Goal: Task Accomplishment & Management: Manage account settings

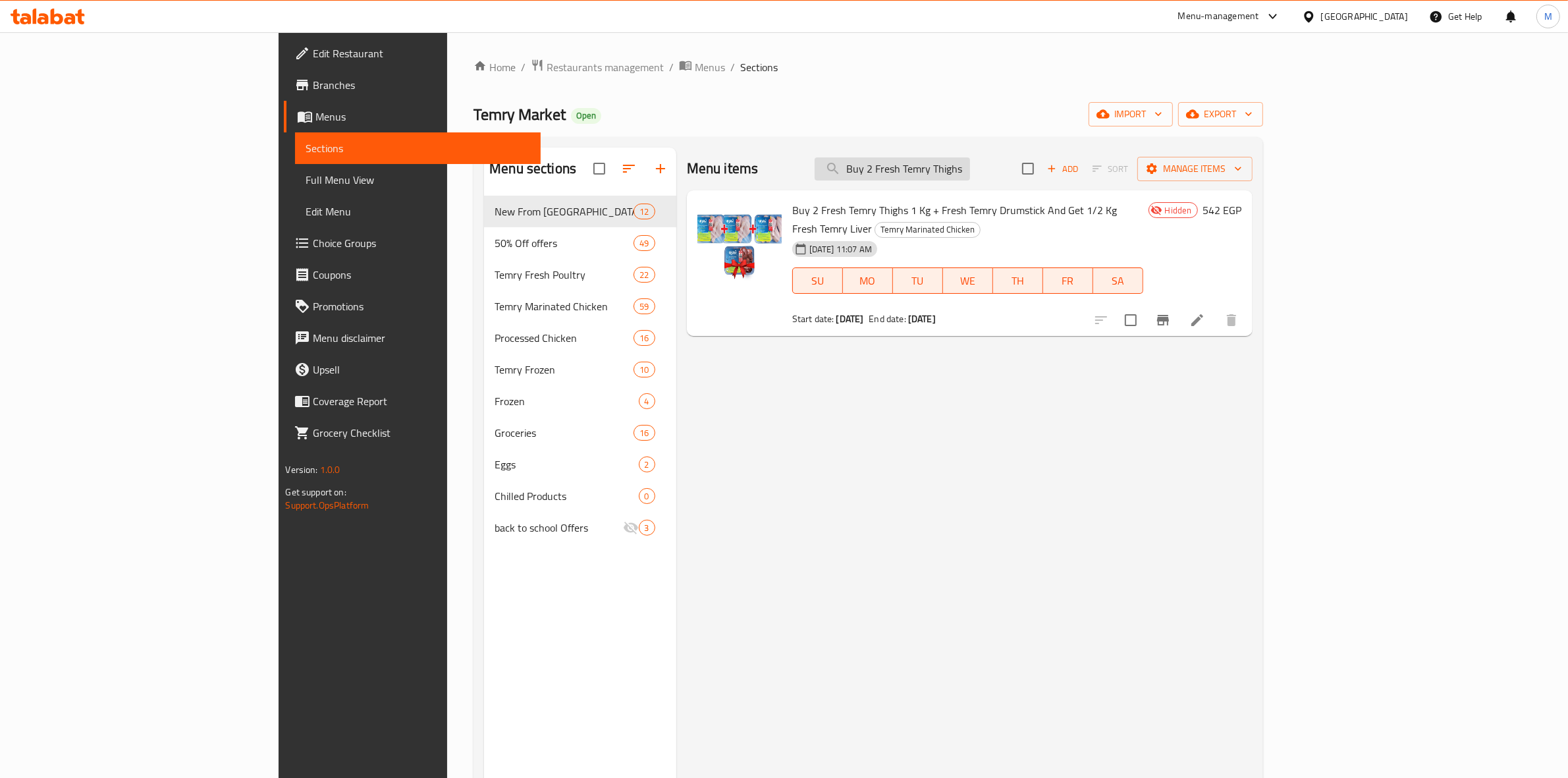
click at [970, 174] on input "Buy 2 Fresh Temry Thighs 1 Kg + Fresh Temry Drumstick And Get 1/2 Kg Fresh Temr…" at bounding box center [891, 168] width 155 height 23
paste input "2تمري فريش فيلية 1 كجم"
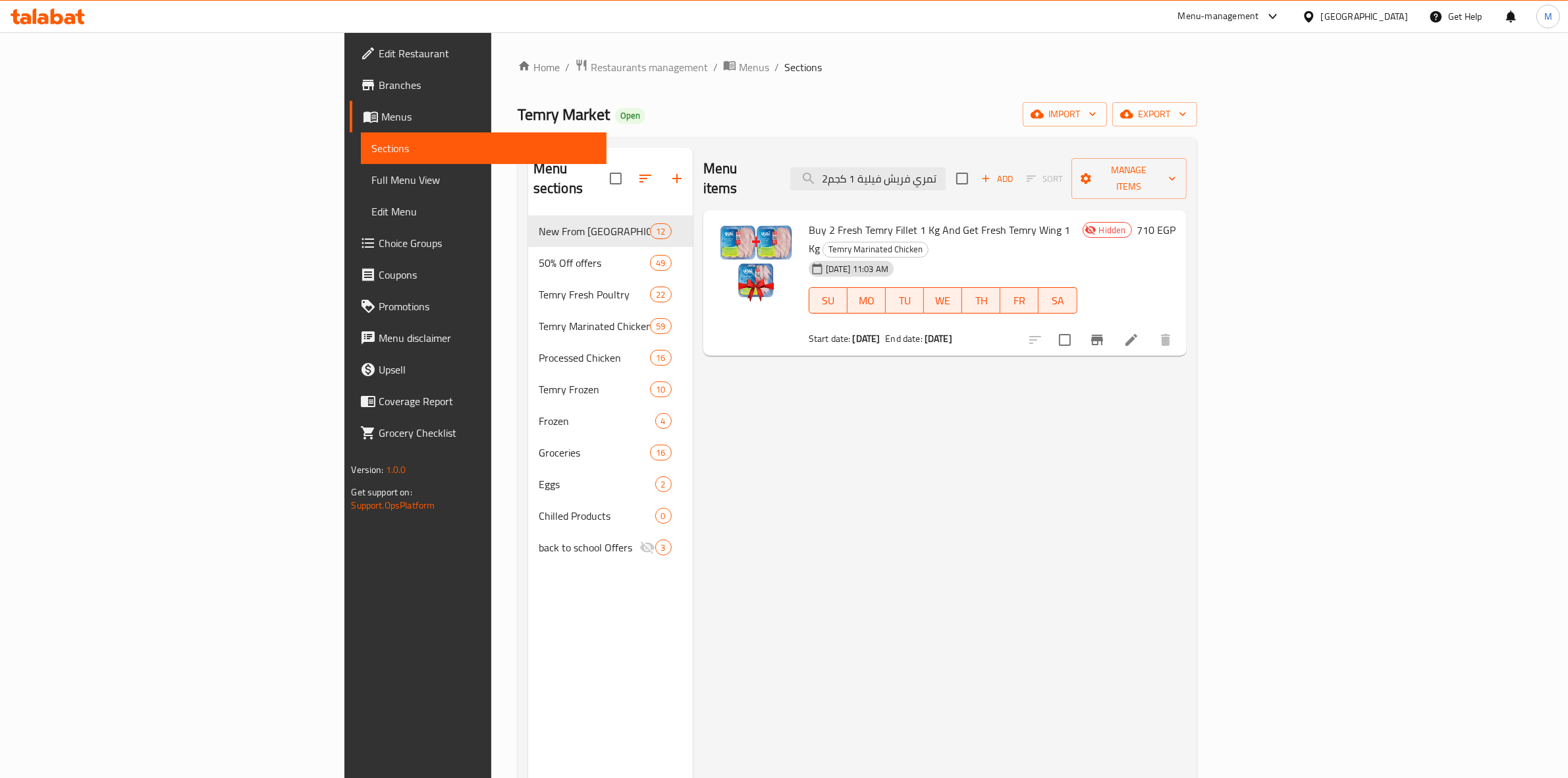
click at [858, 220] on span "Buy 2 Fresh Temry Fillet 1 Kg And Get Fresh Temry Wing 1 Kg" at bounding box center [939, 239] width 261 height 38
copy h6 "Buy 2 Fresh Temry Fillet 1 Kg And Get Fresh Temry Wing 1 Kg"
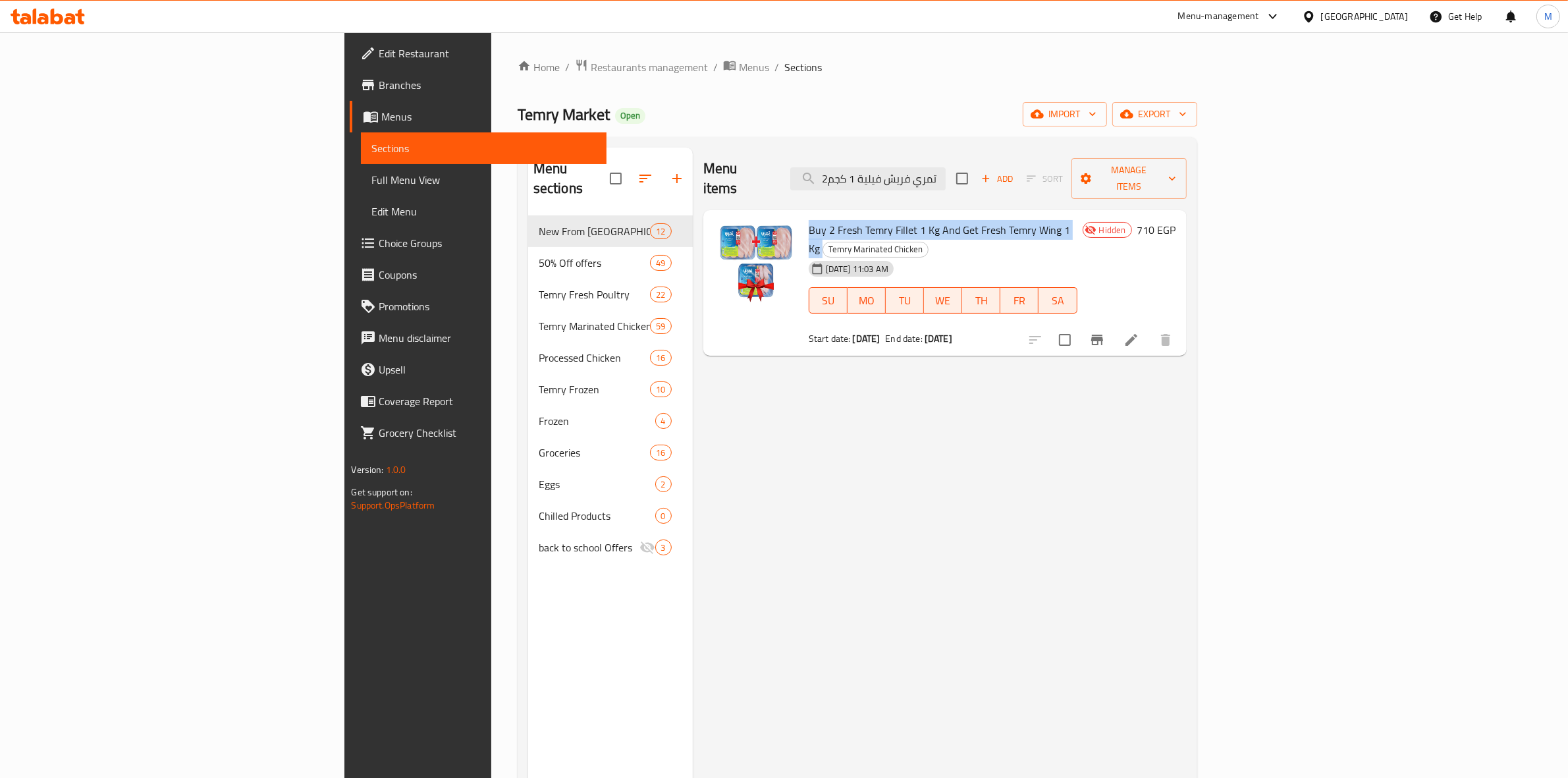
copy h6 "Buy 2 Fresh Temry Fillet 1 Kg And Get Fresh Temry Wing 1 Kg"
click at [945, 174] on input "2تمري فريش فيلية 1 كجم" at bounding box center [867, 179] width 155 height 23
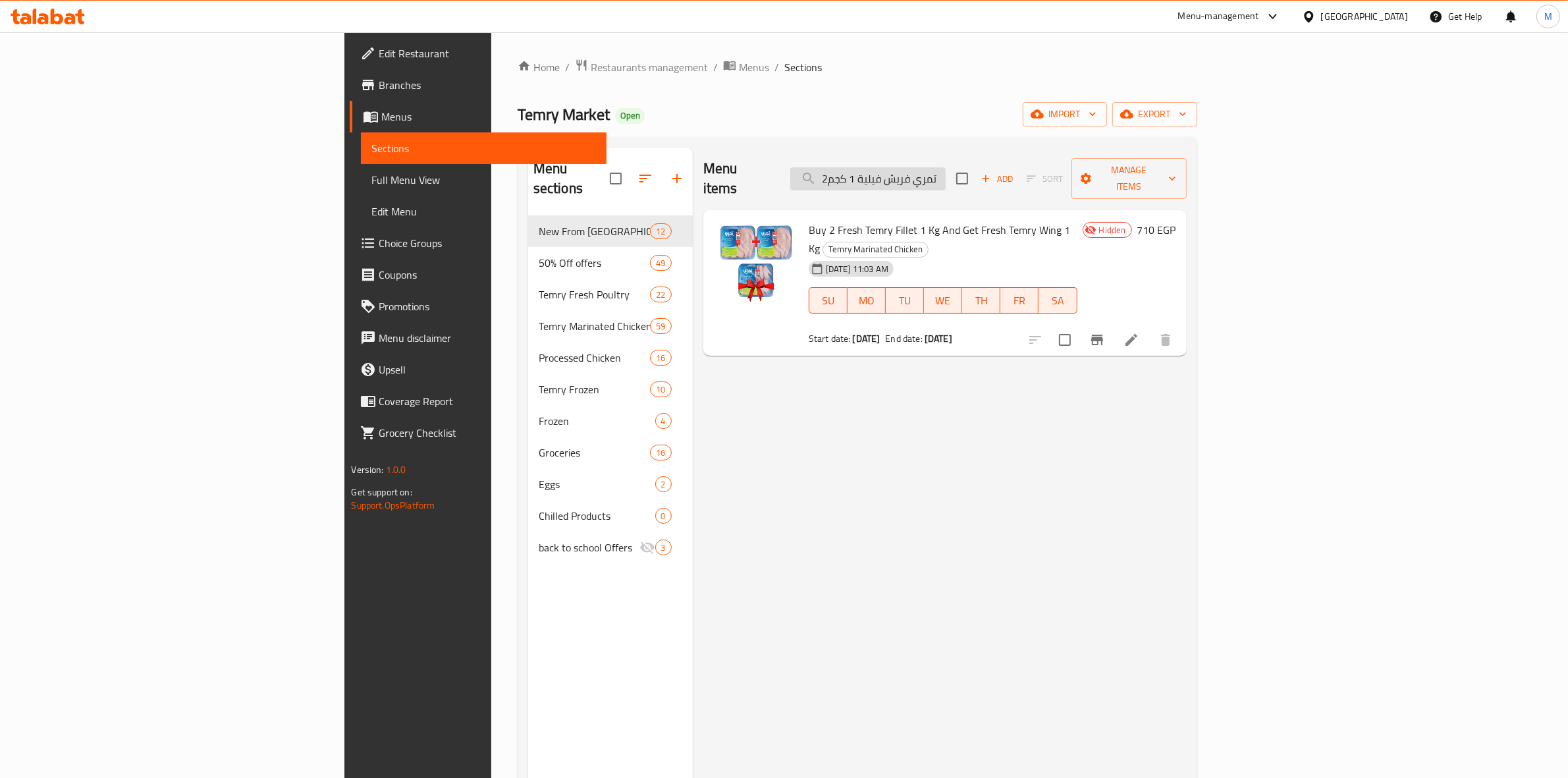
paste input "2تمري فريش اوراك 1 كجم + دبوس تمري فريش"
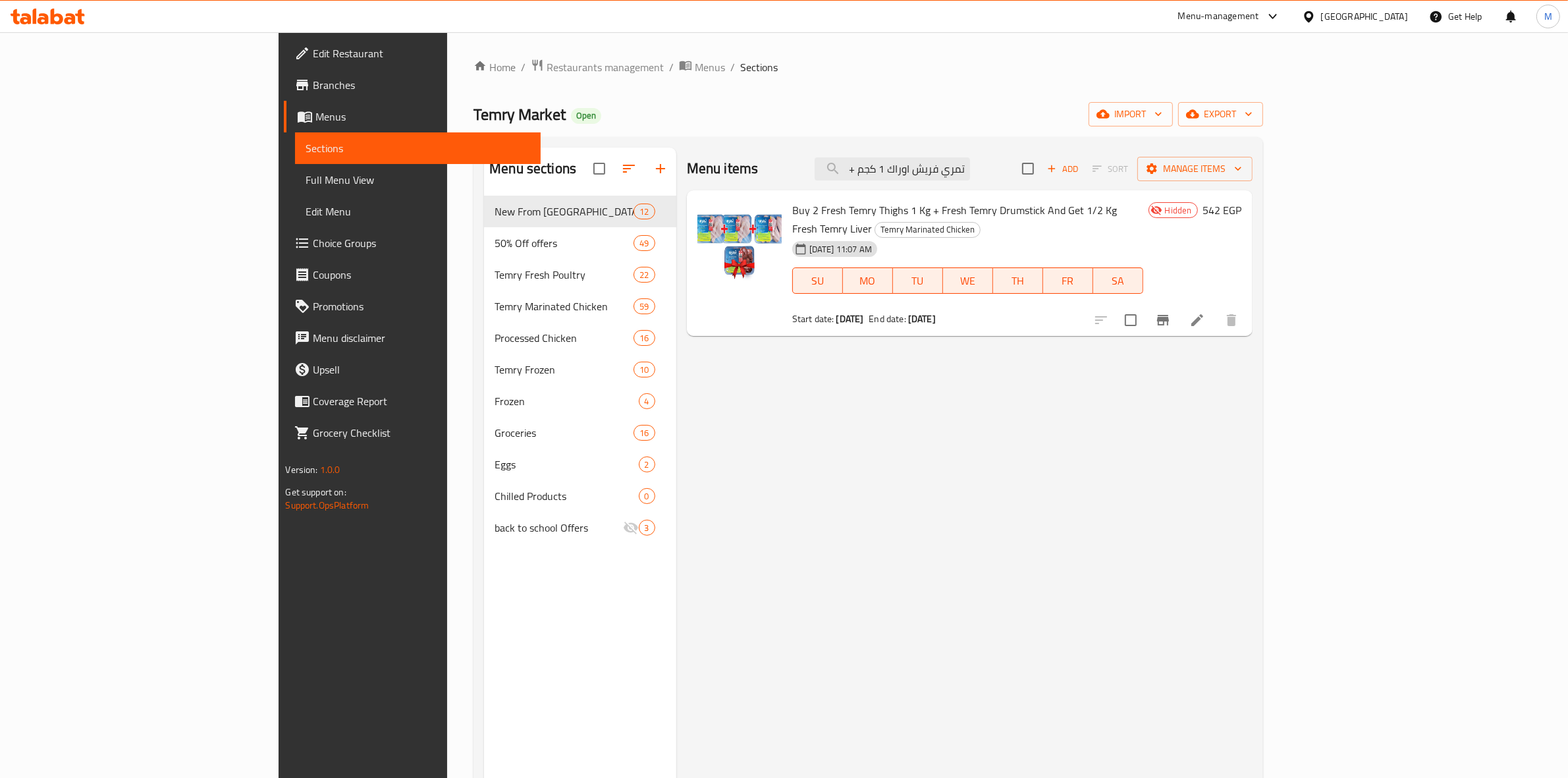
type input "2تمري فريش اوراك 1 كجم + دبوس تمري فريش"
click at [792, 216] on span "Buy 2 Fresh Temry Thighs 1 Kg + Fresh Temry Drumstick And Get 1/2 Kg Fresh Temr…" at bounding box center [954, 219] width 324 height 38
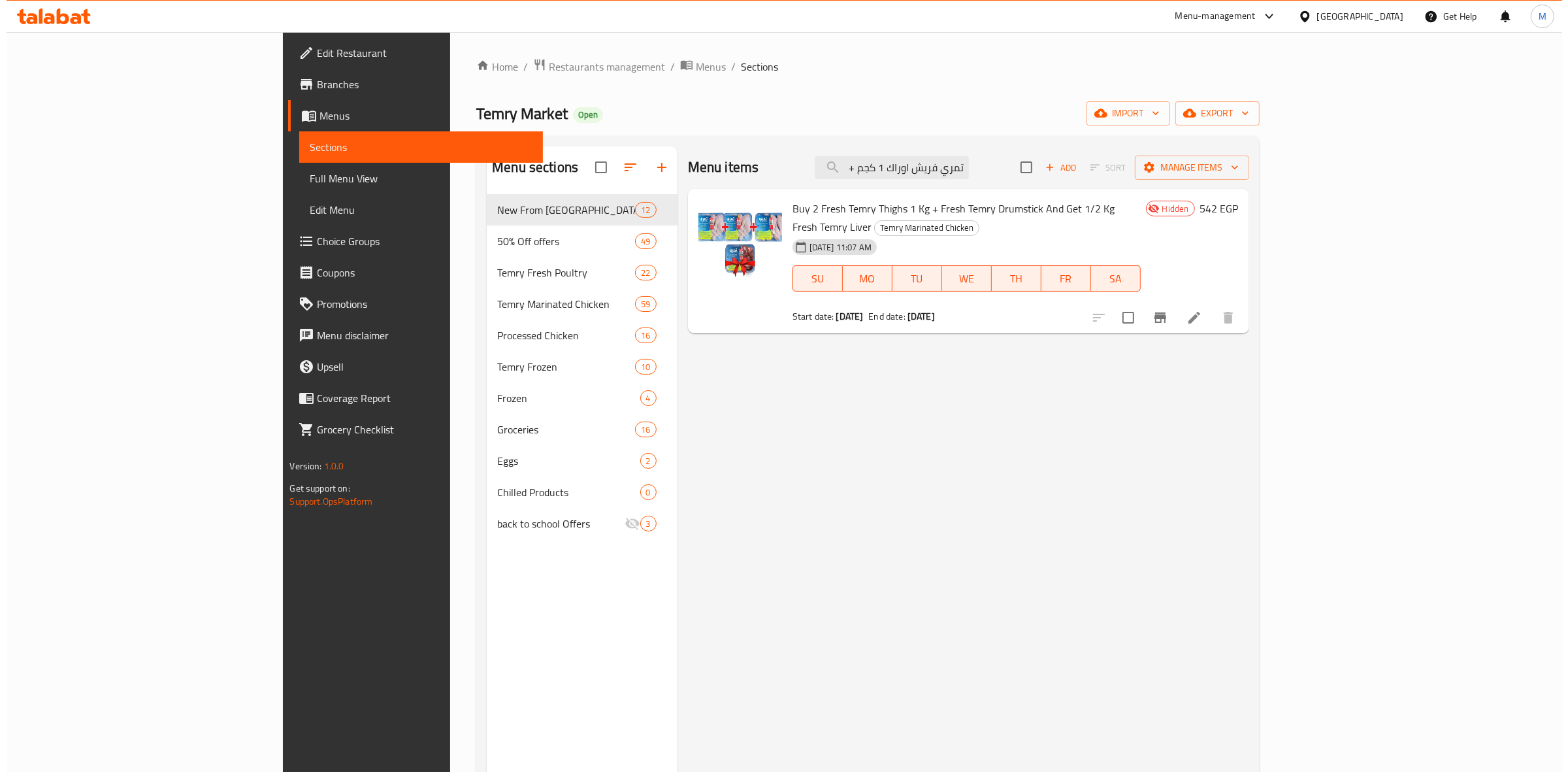
scroll to position [0, 0]
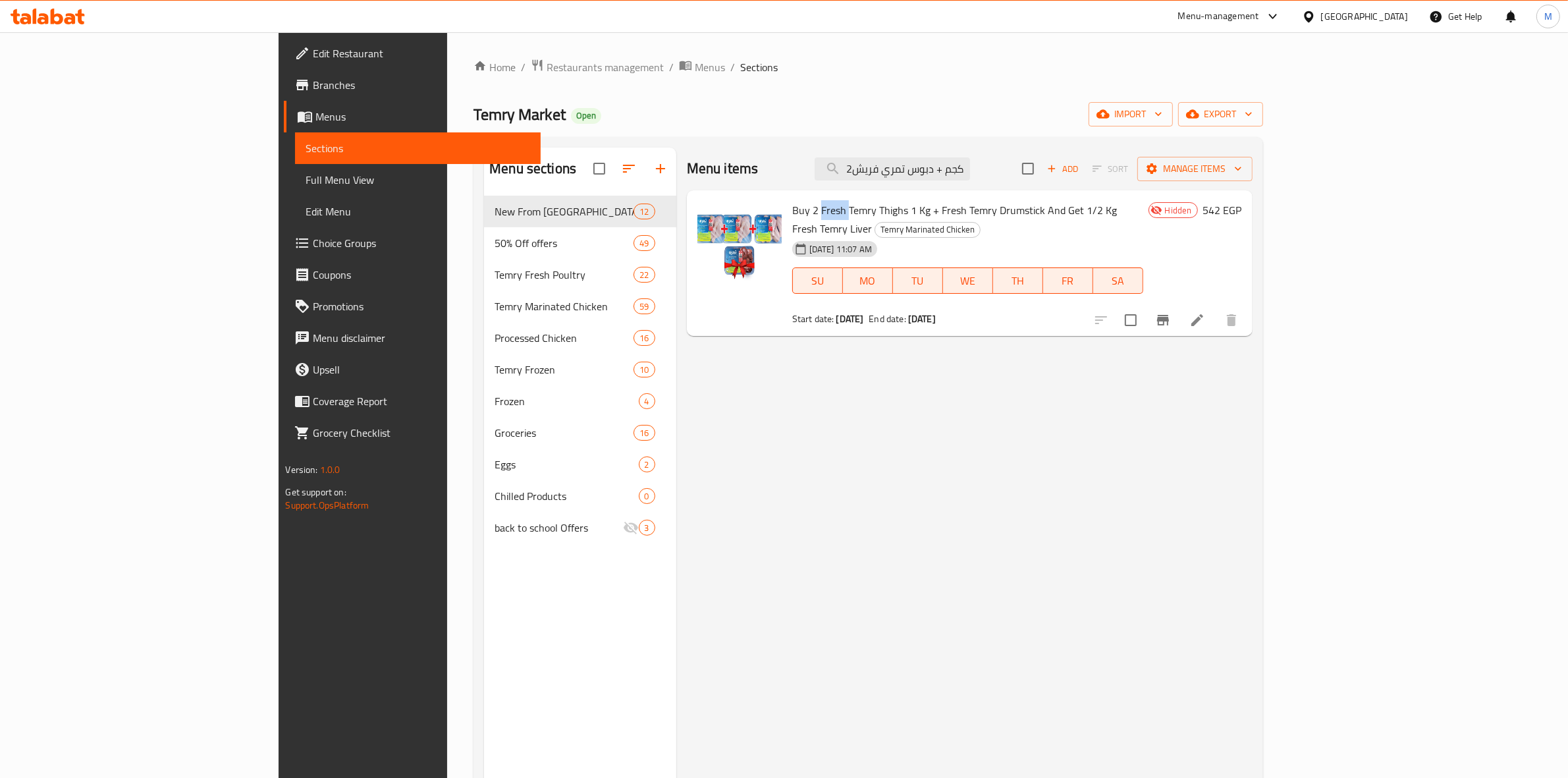
click at [792, 216] on span "Buy 2 Fresh Temry Thighs 1 Kg + Fresh Temry Drumstick And Get 1/2 Kg Fresh Temr…" at bounding box center [954, 219] width 324 height 38
copy h6 "Buy 2 Fresh Temry Thighs 1 Kg + Fresh Temry Drumstick And Get 1/2 Kg Fresh Temr…"
click at [305, 183] on span "Full Menu View" at bounding box center [417, 180] width 224 height 16
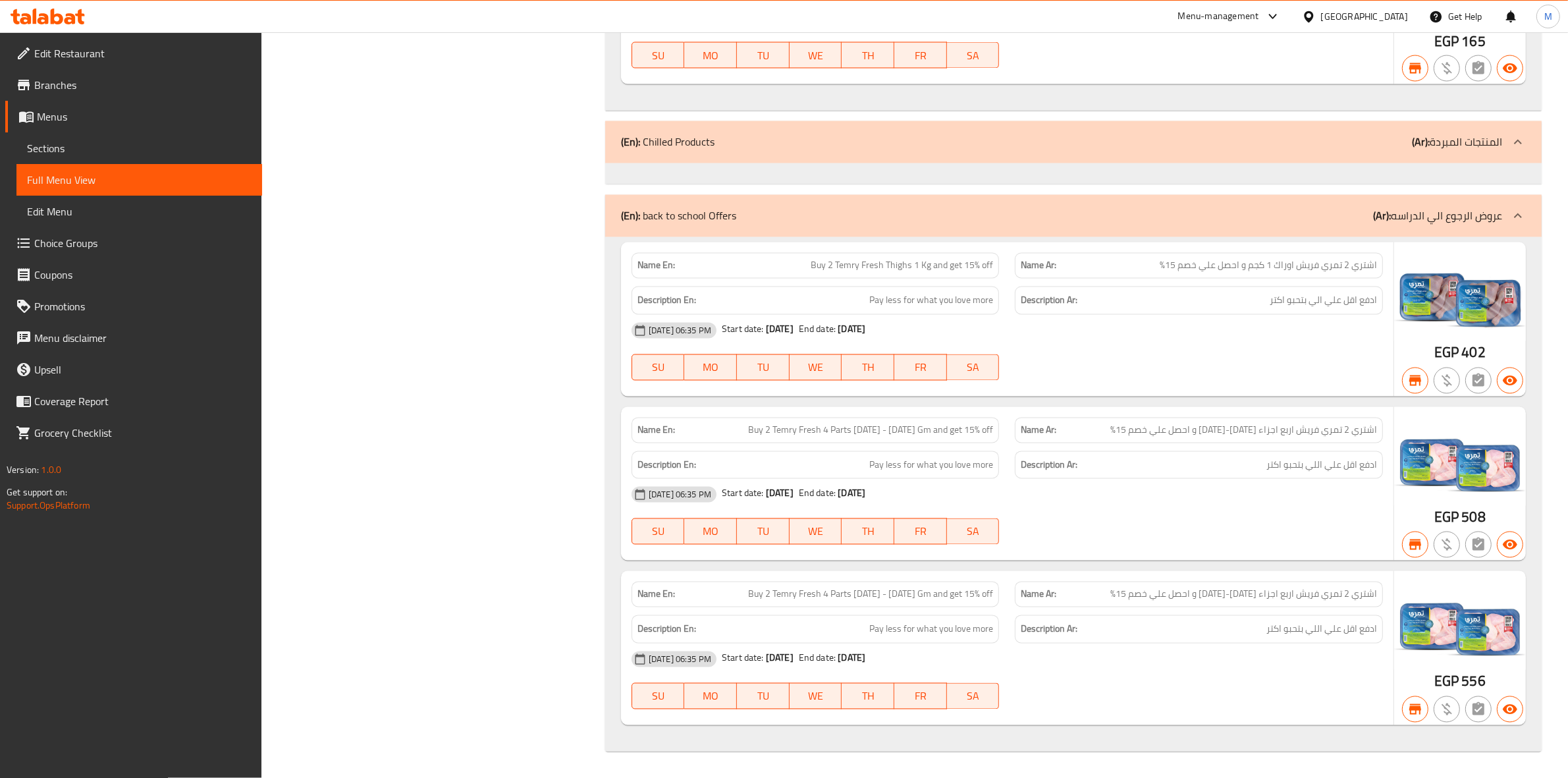
scroll to position [34048, 0]
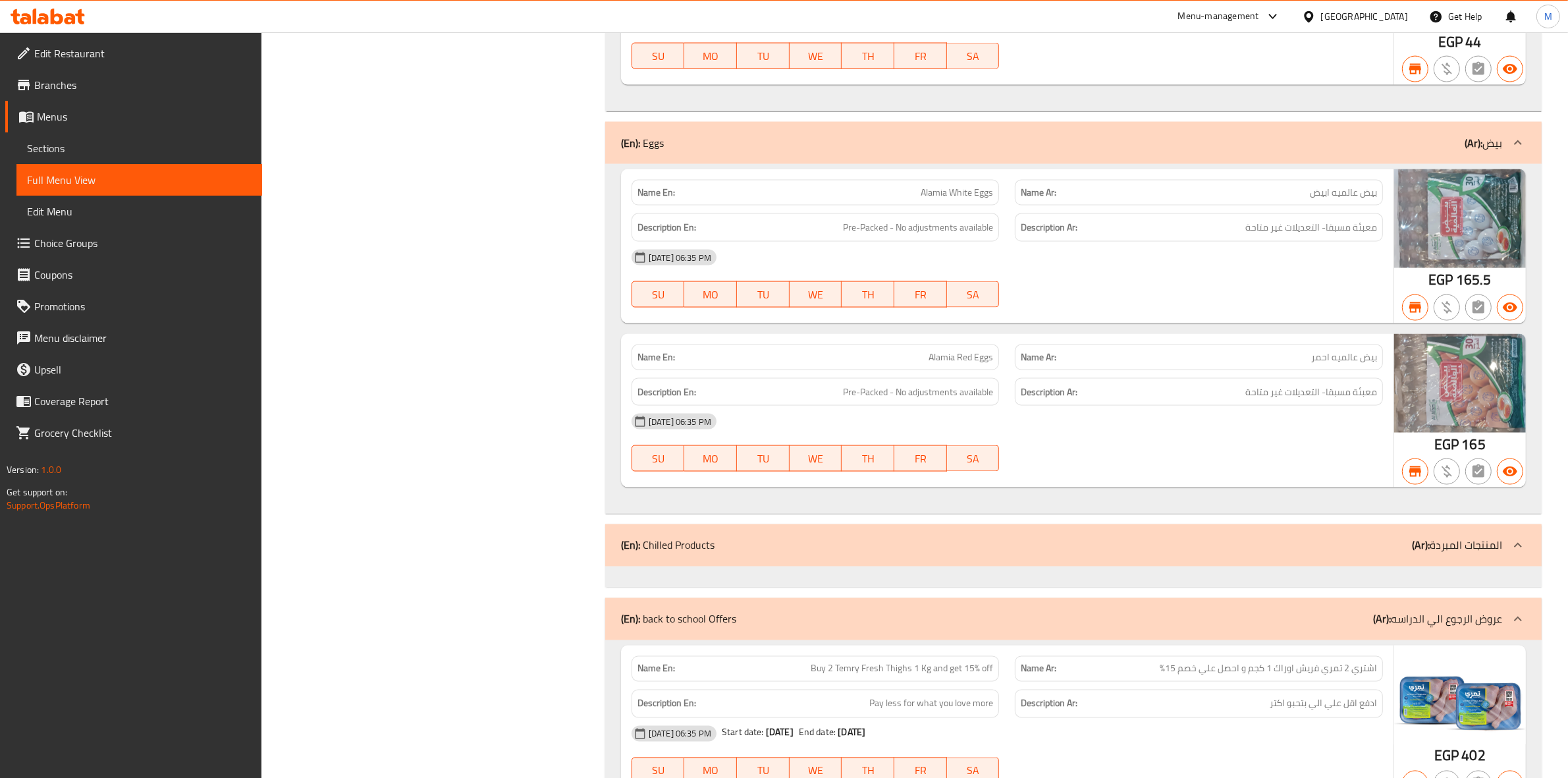
click at [126, 123] on span "Menus" at bounding box center [145, 116] width 215 height 16
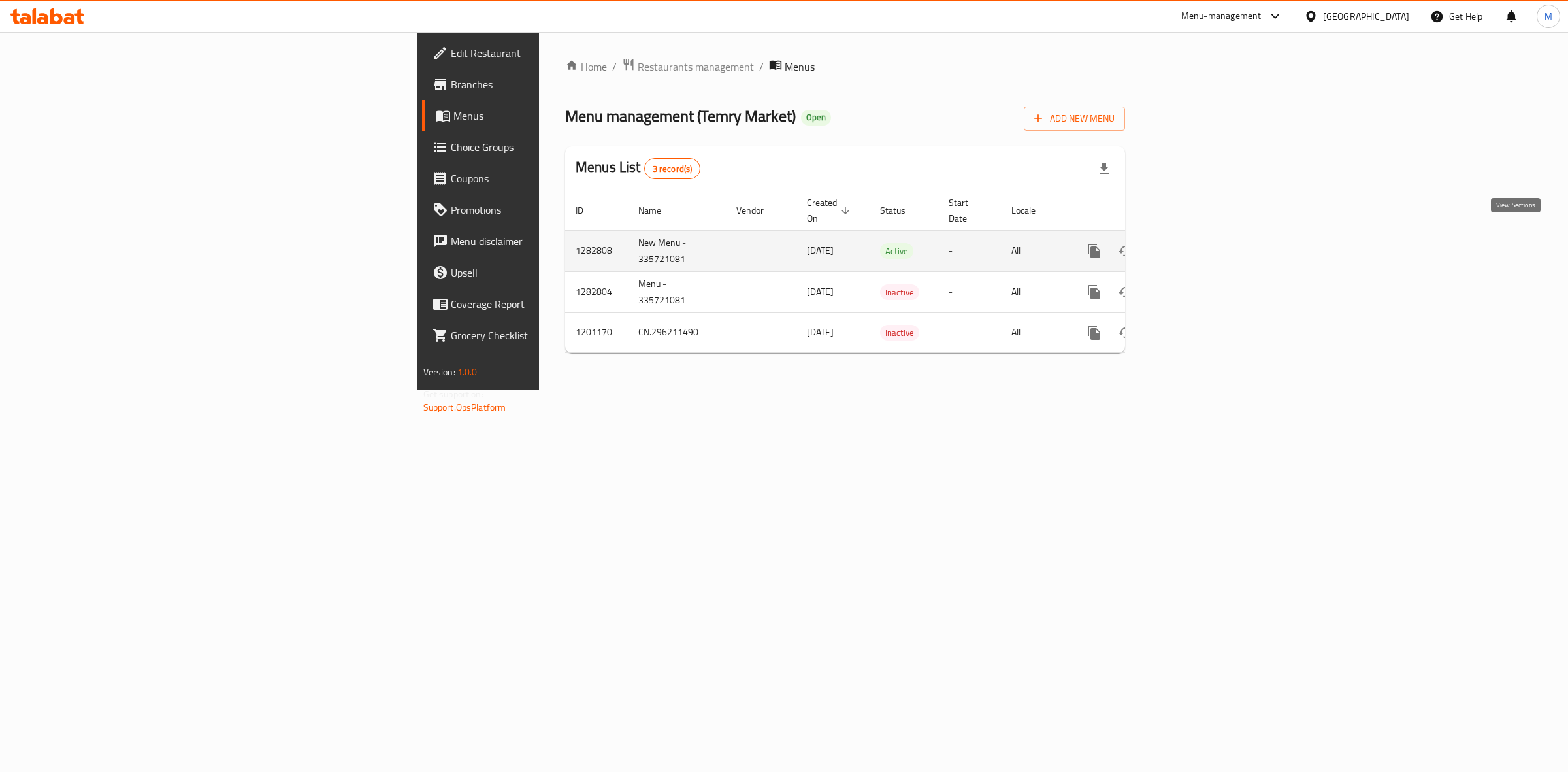
click at [1196, 243] on icon "enhanced table" at bounding box center [1188, 251] width 16 height 16
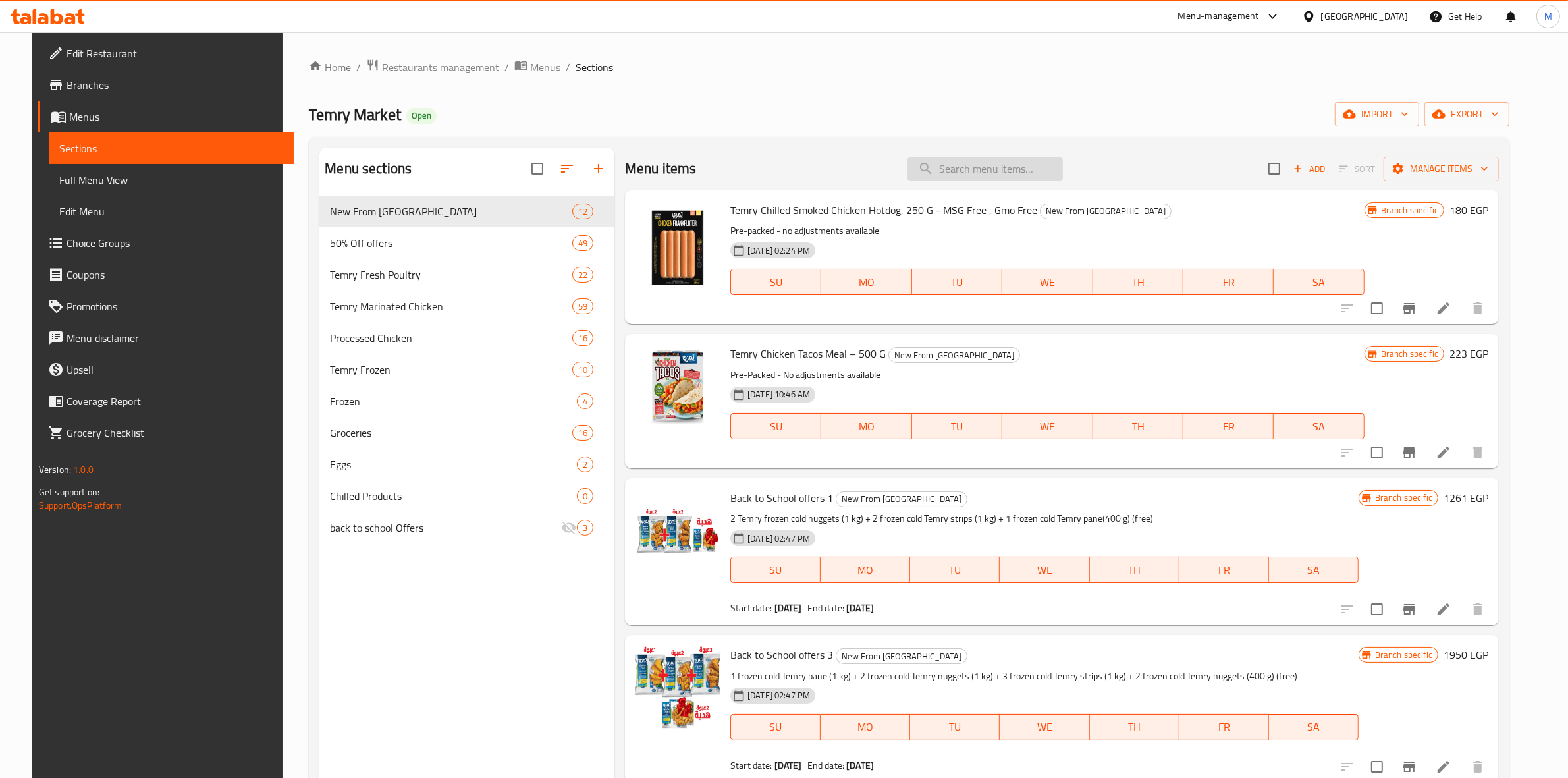
click at [999, 175] on input "search" at bounding box center [984, 168] width 155 height 23
paste input "Buy 2 Fresh Temry Thighs 1 Kg + Fresh Temry Drumstick And Get 1/2 Kg Fresh Temr…"
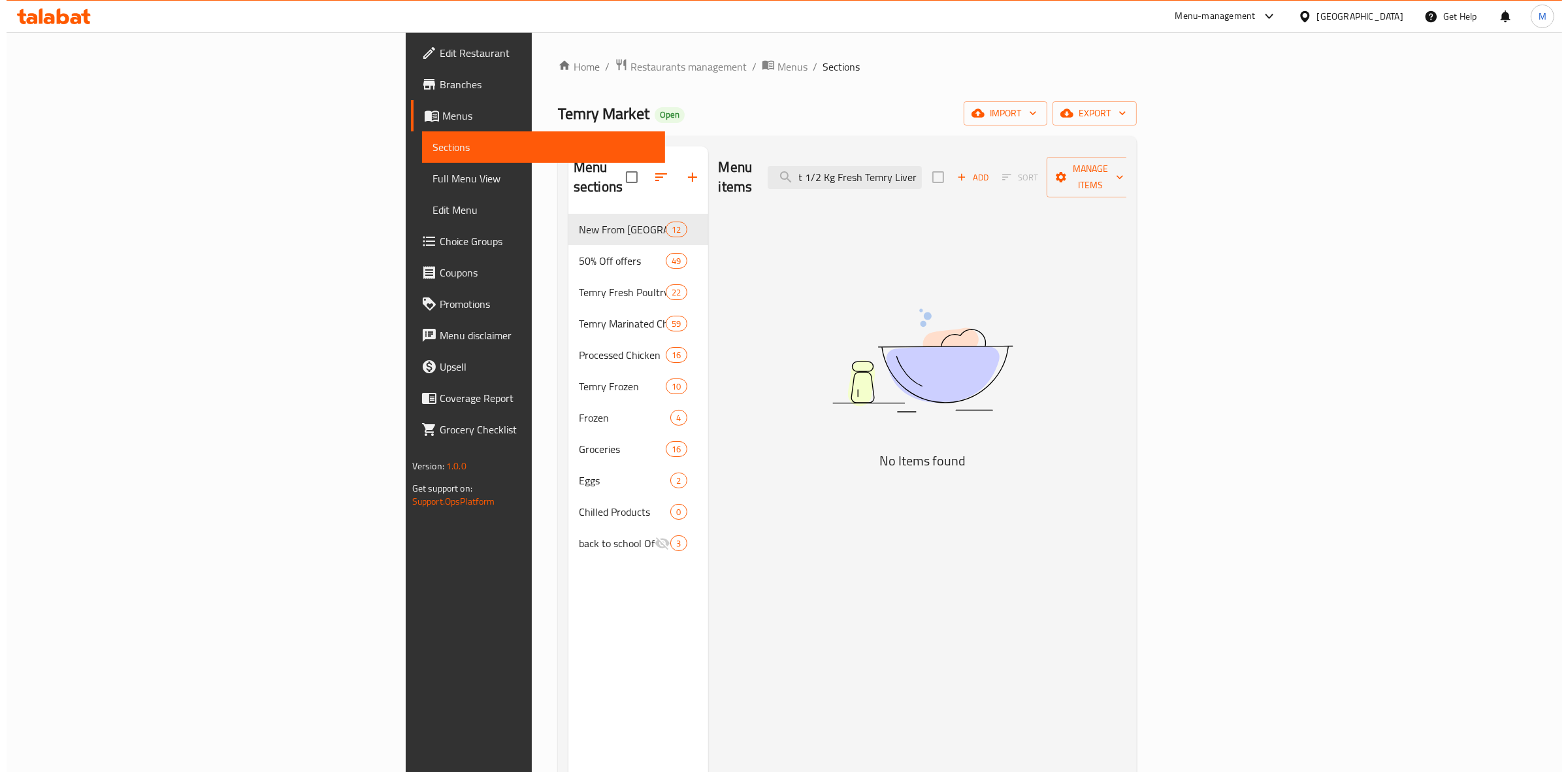
scroll to position [0, 278]
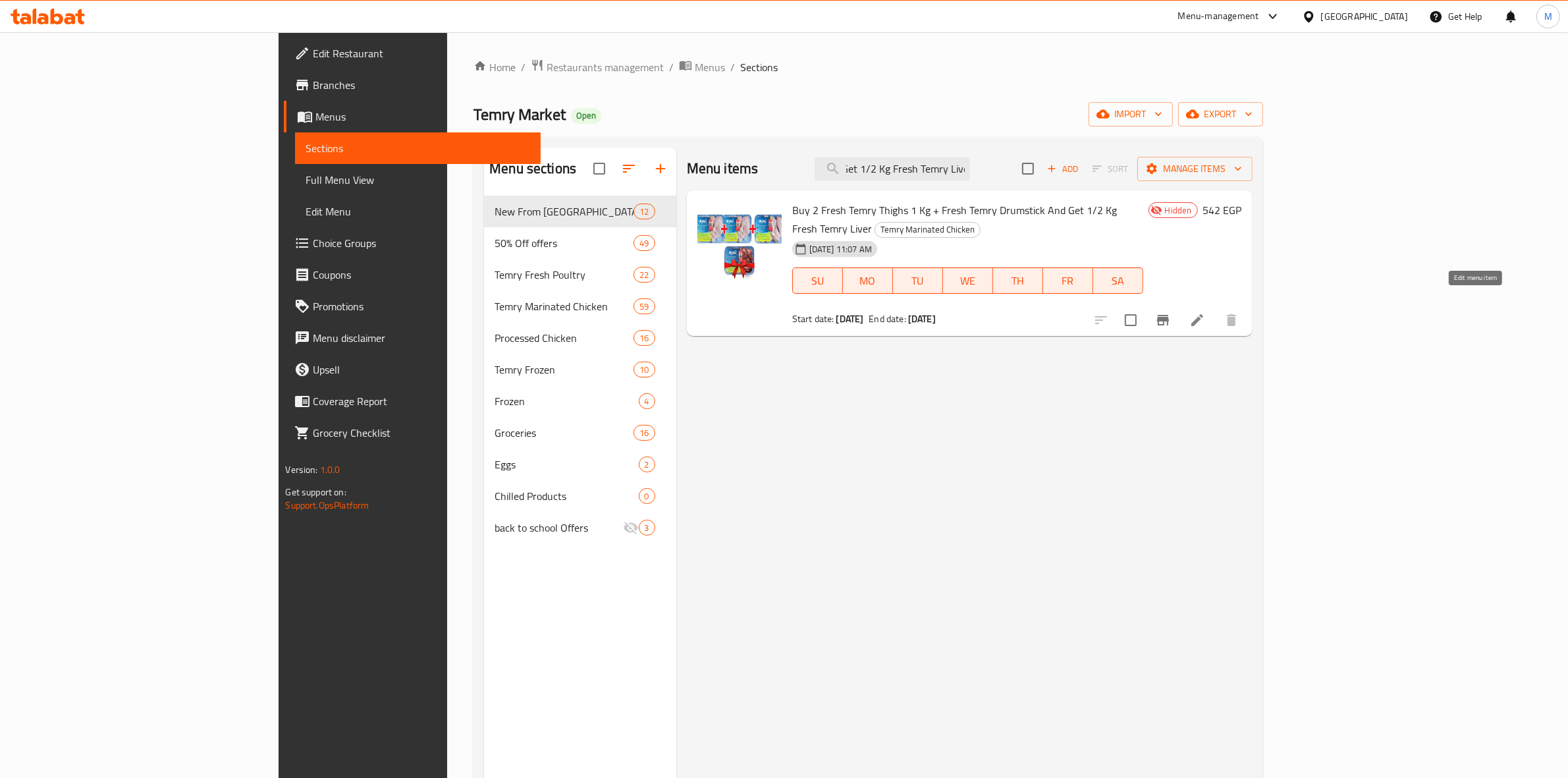
type input "Buy 2 Fresh Temry Thighs 1 Kg + Fresh Temry Drumstick And Get 1/2 Kg Fresh Temr…"
click at [1203, 314] on icon at bounding box center [1197, 320] width 11 height 11
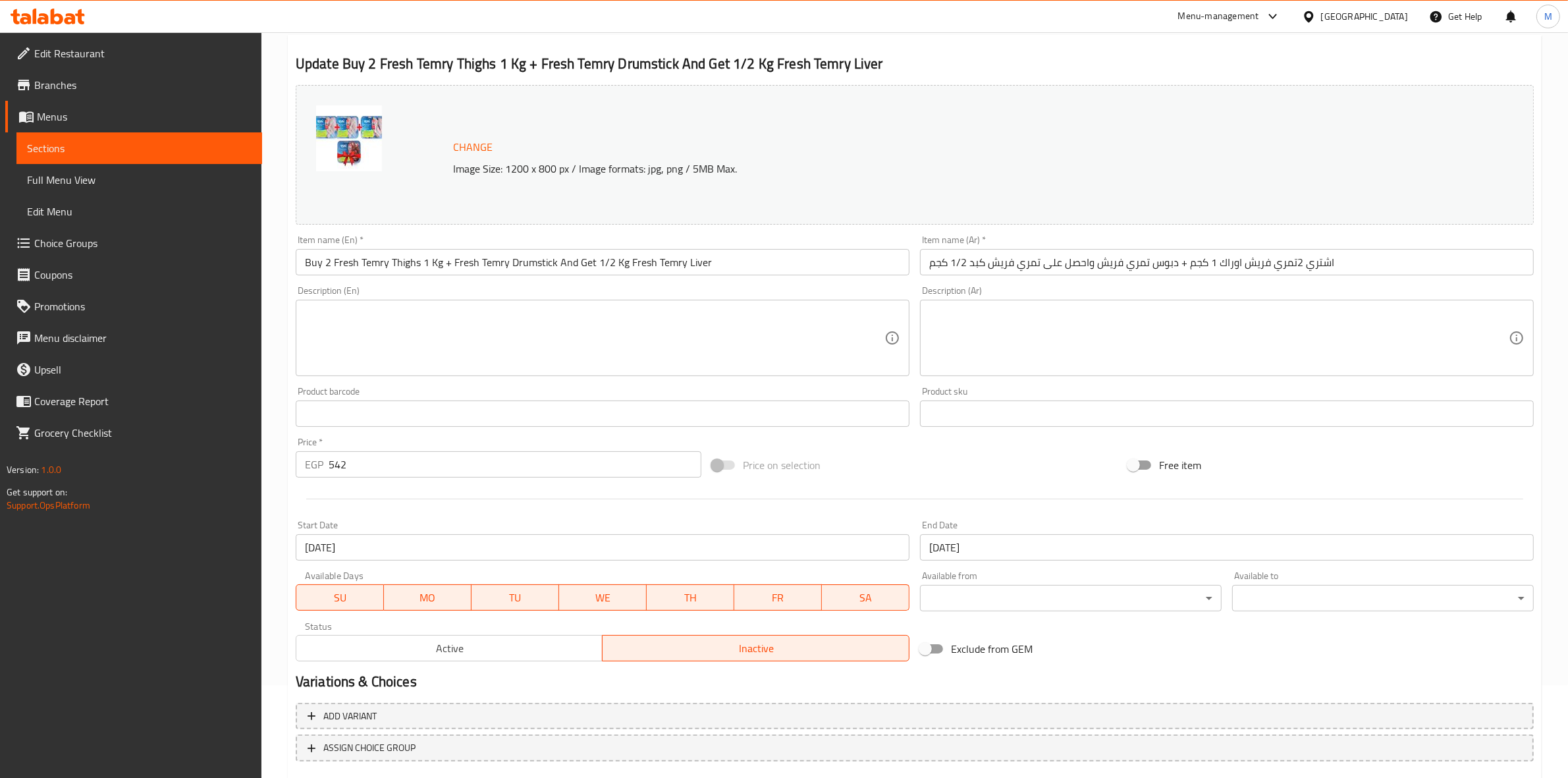
scroll to position [170, 0]
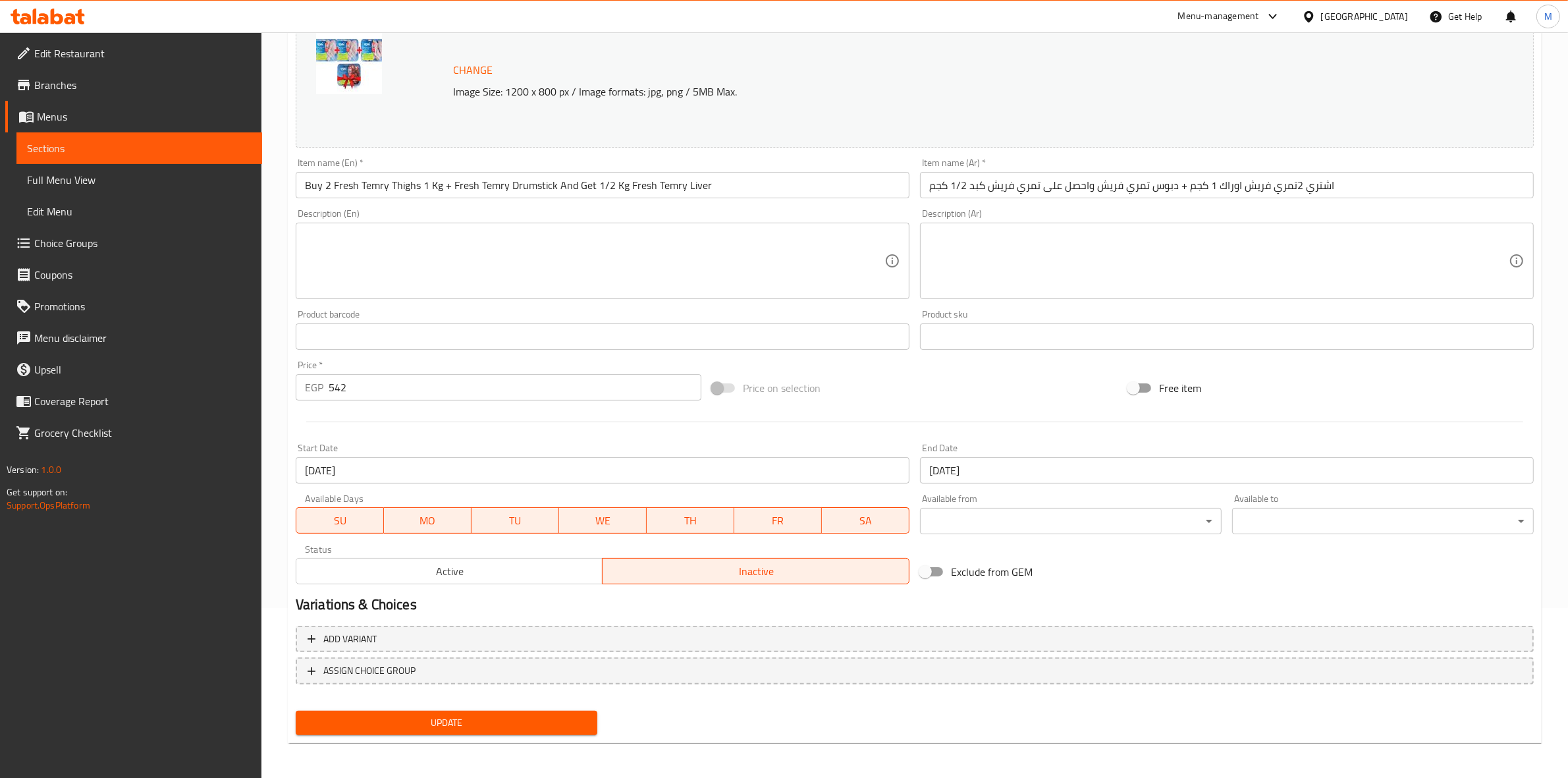
drag, startPoint x: 567, startPoint y: 563, endPoint x: 565, endPoint y: 648, distance: 85.0
click at [566, 564] on span "Active" at bounding box center [450, 572] width 297 height 19
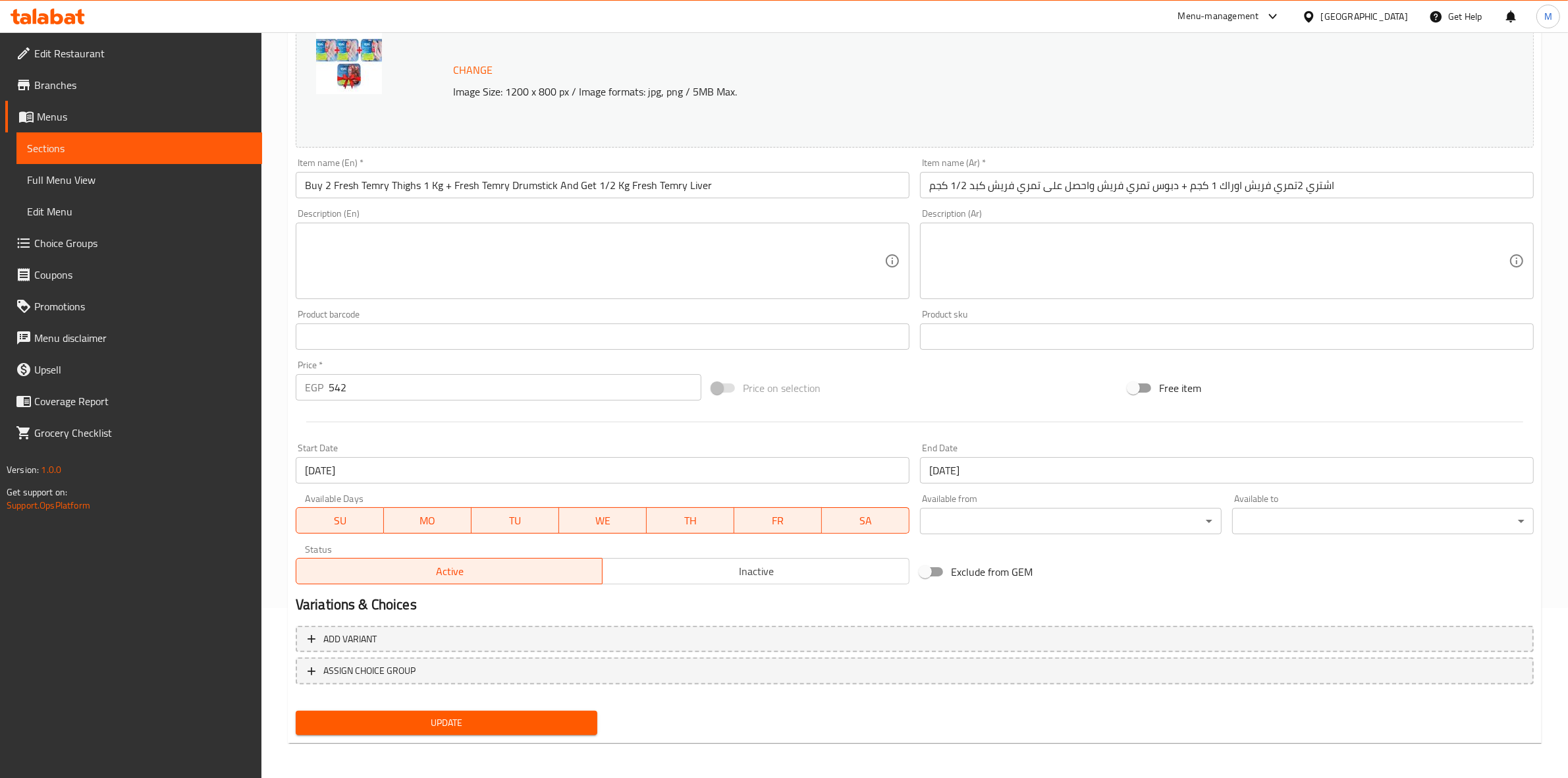
click at [514, 725] on span "Update" at bounding box center [446, 722] width 281 height 16
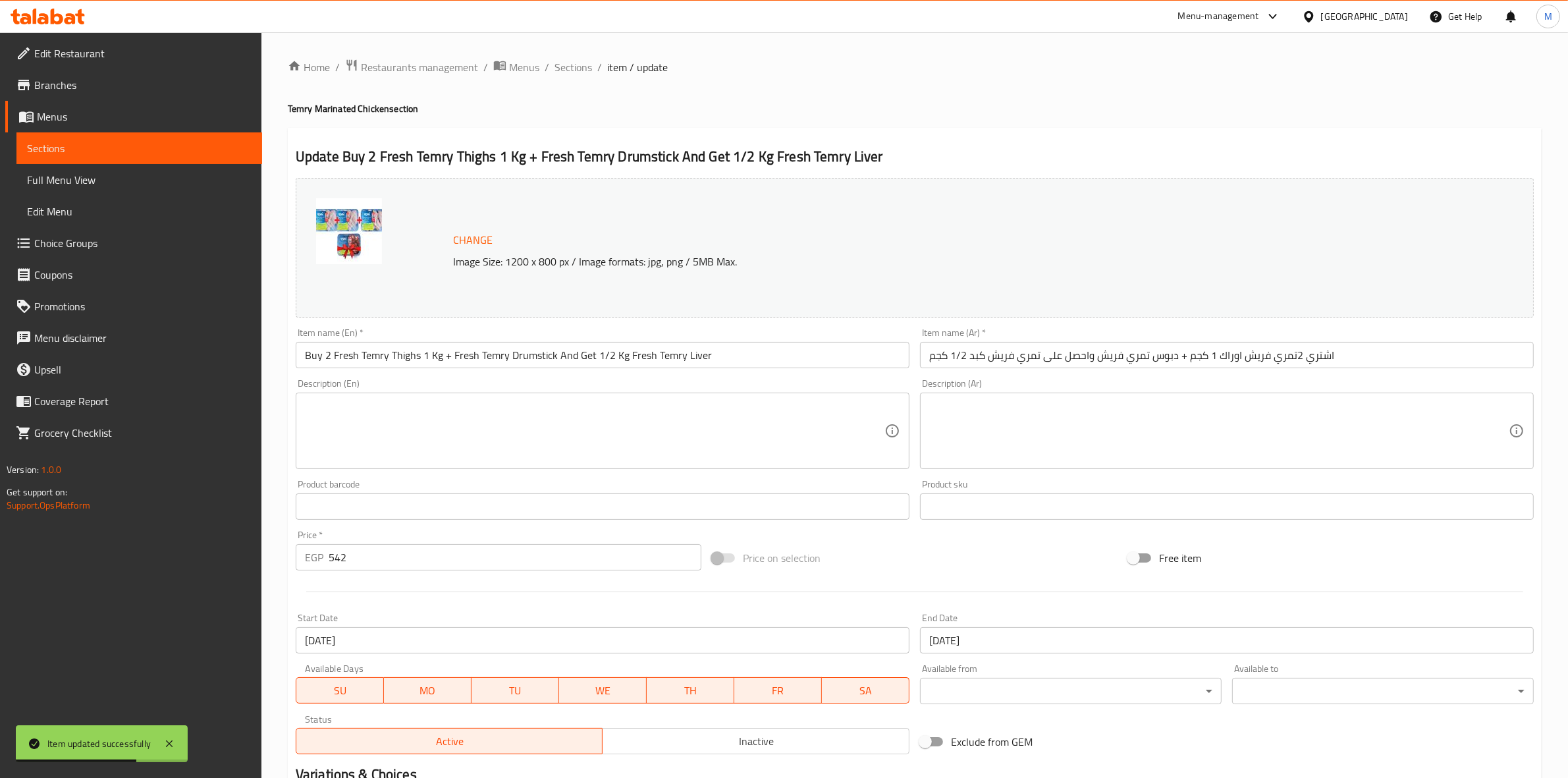
click at [571, 77] on div "Home / Restaurants management / Menus / Sections / item / update Temry Marinate…" at bounding box center [915, 491] width 1253 height 865
click at [571, 75] on span "Sections" at bounding box center [572, 67] width 37 height 16
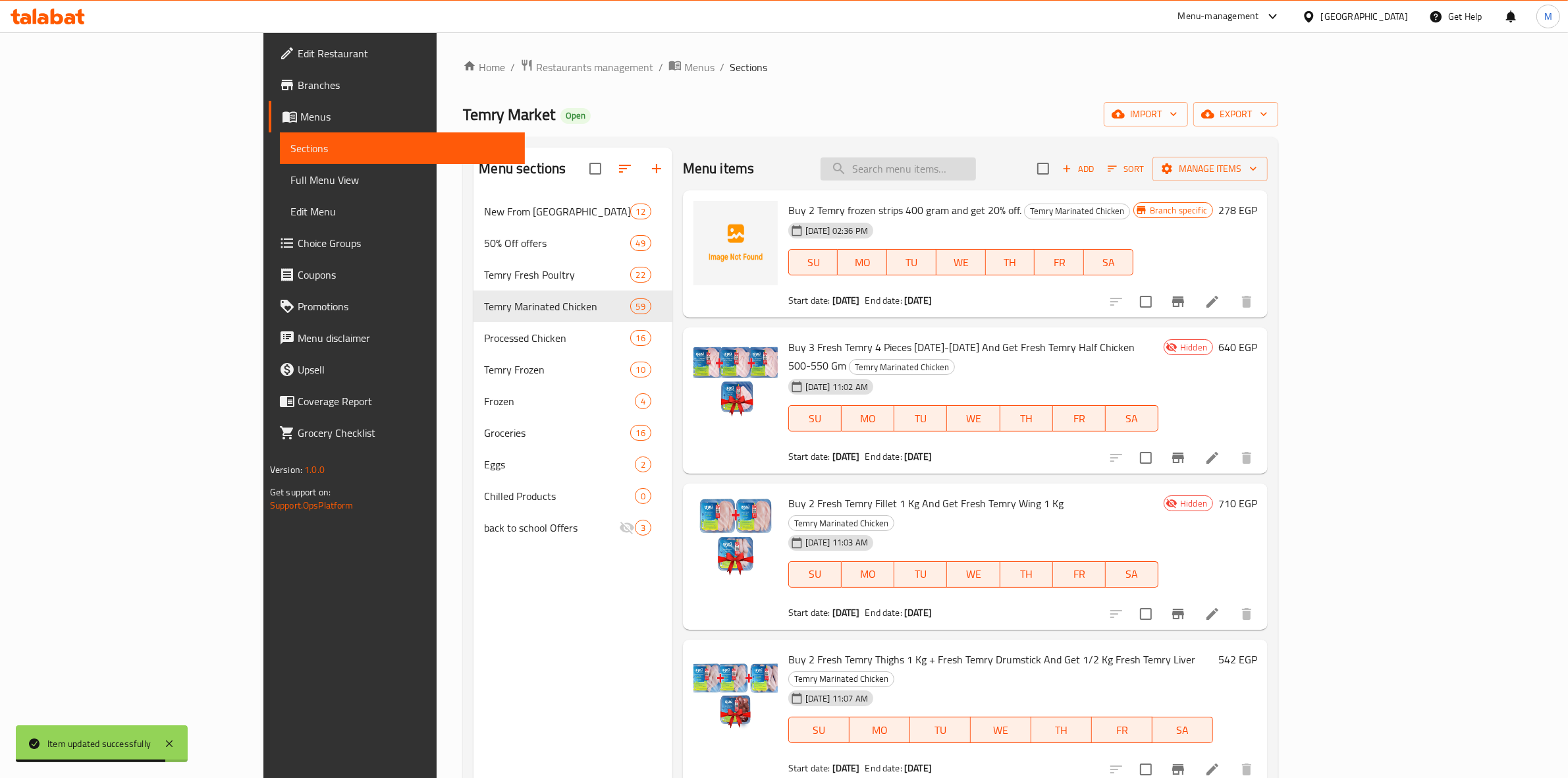
click at [976, 164] on input "search" at bounding box center [898, 168] width 155 height 23
paste input "Buy 2 Fresh Temry Fillet 1 Kg And Get Fresh Temry Wing 1 Kg"
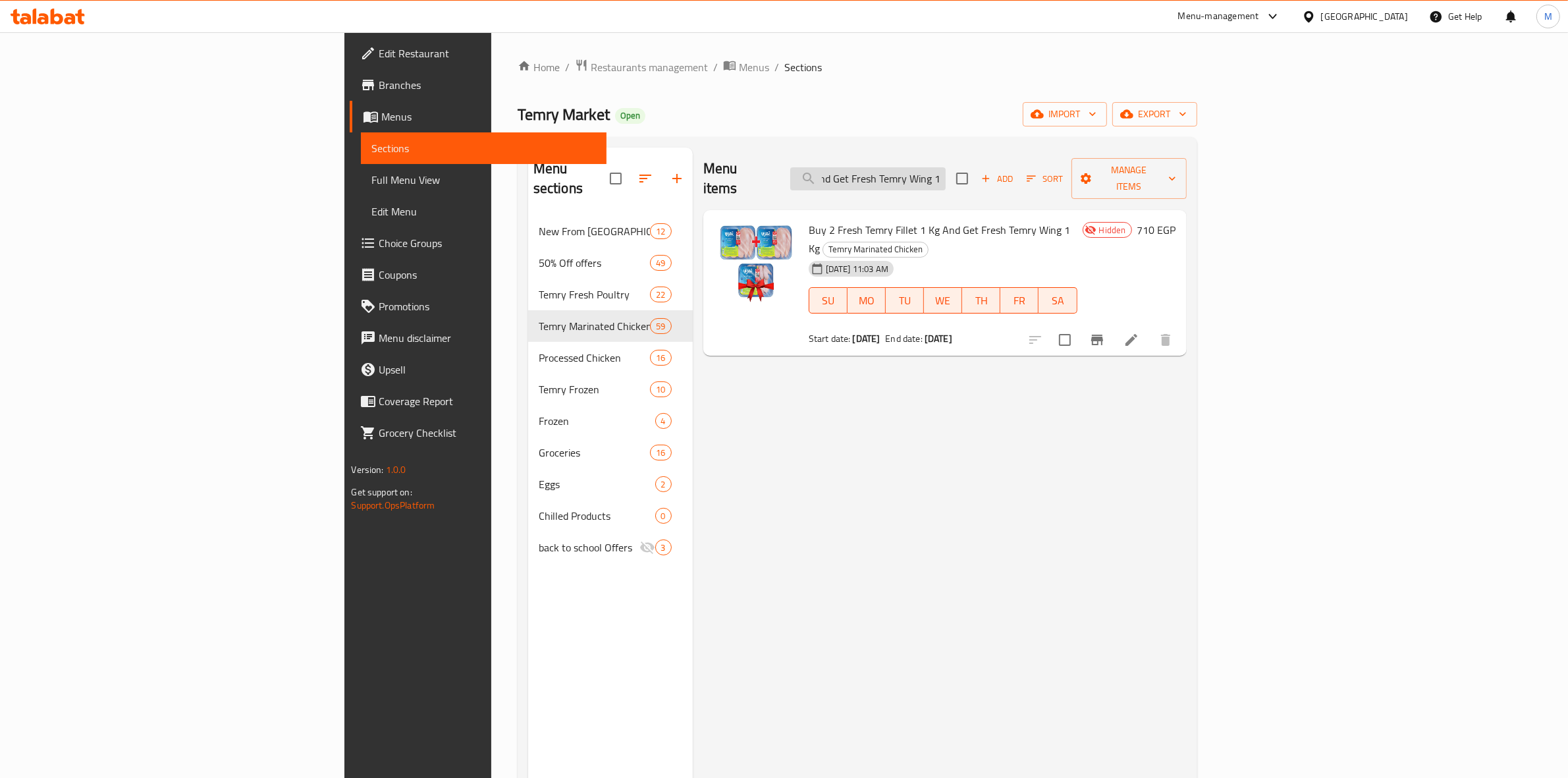
scroll to position [0, 140]
type input "Buy 2 Fresh Temry Fillet 1 Kg And Get Fresh Temry Wing 1"
click at [1139, 332] on icon at bounding box center [1131, 340] width 16 height 16
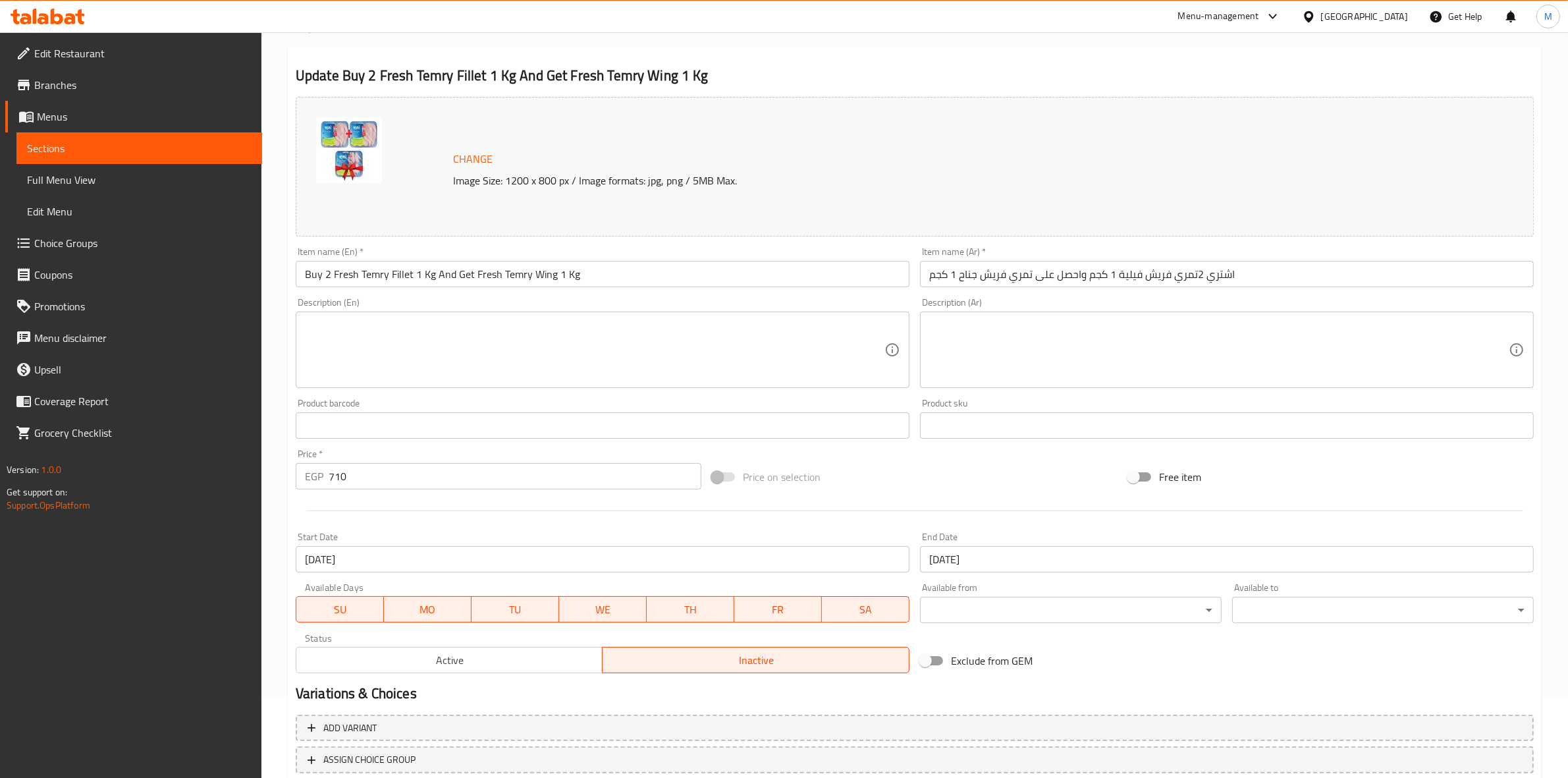
scroll to position [170, 0]
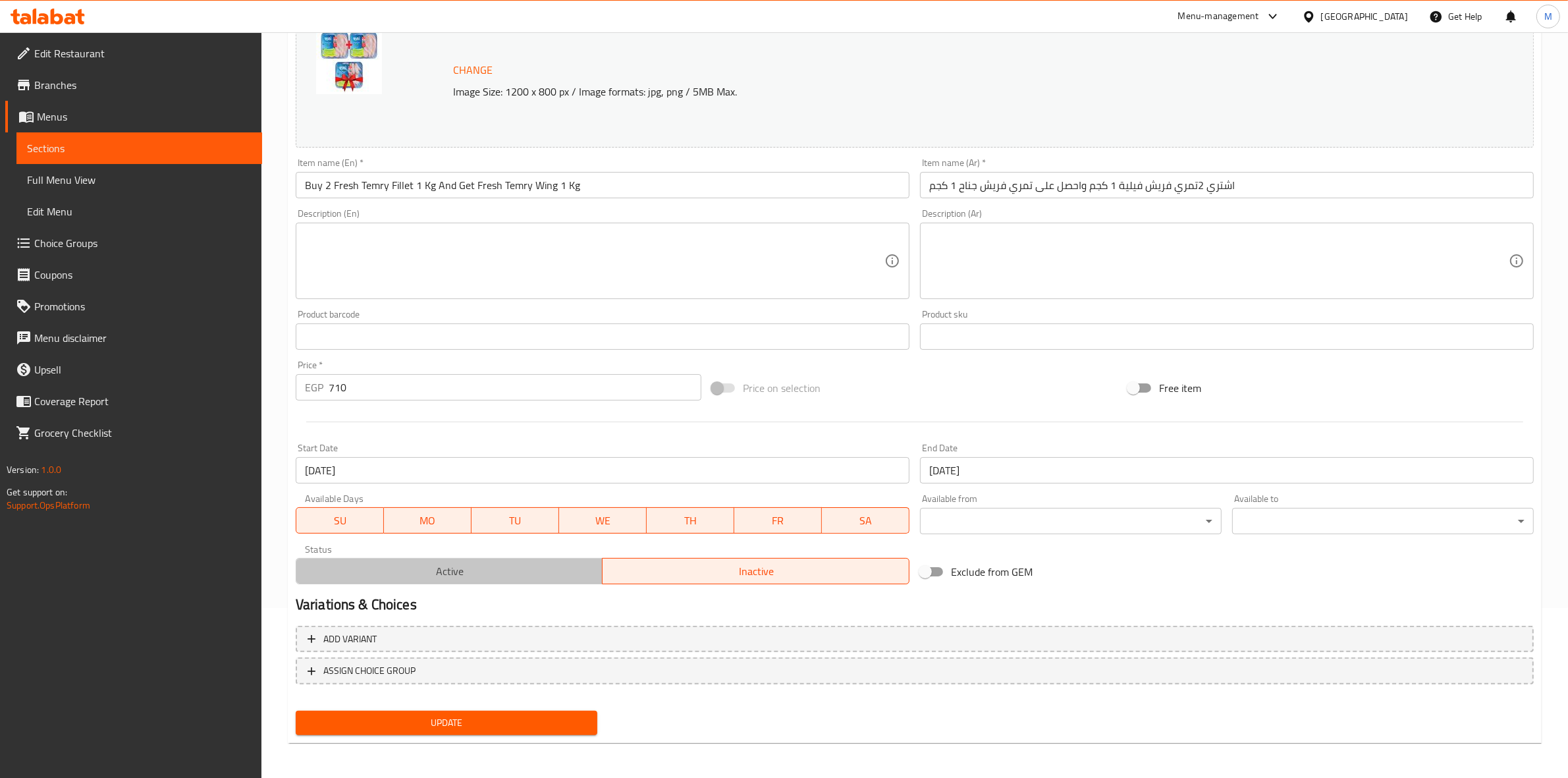
click at [543, 579] on span "Active" at bounding box center [450, 572] width 297 height 19
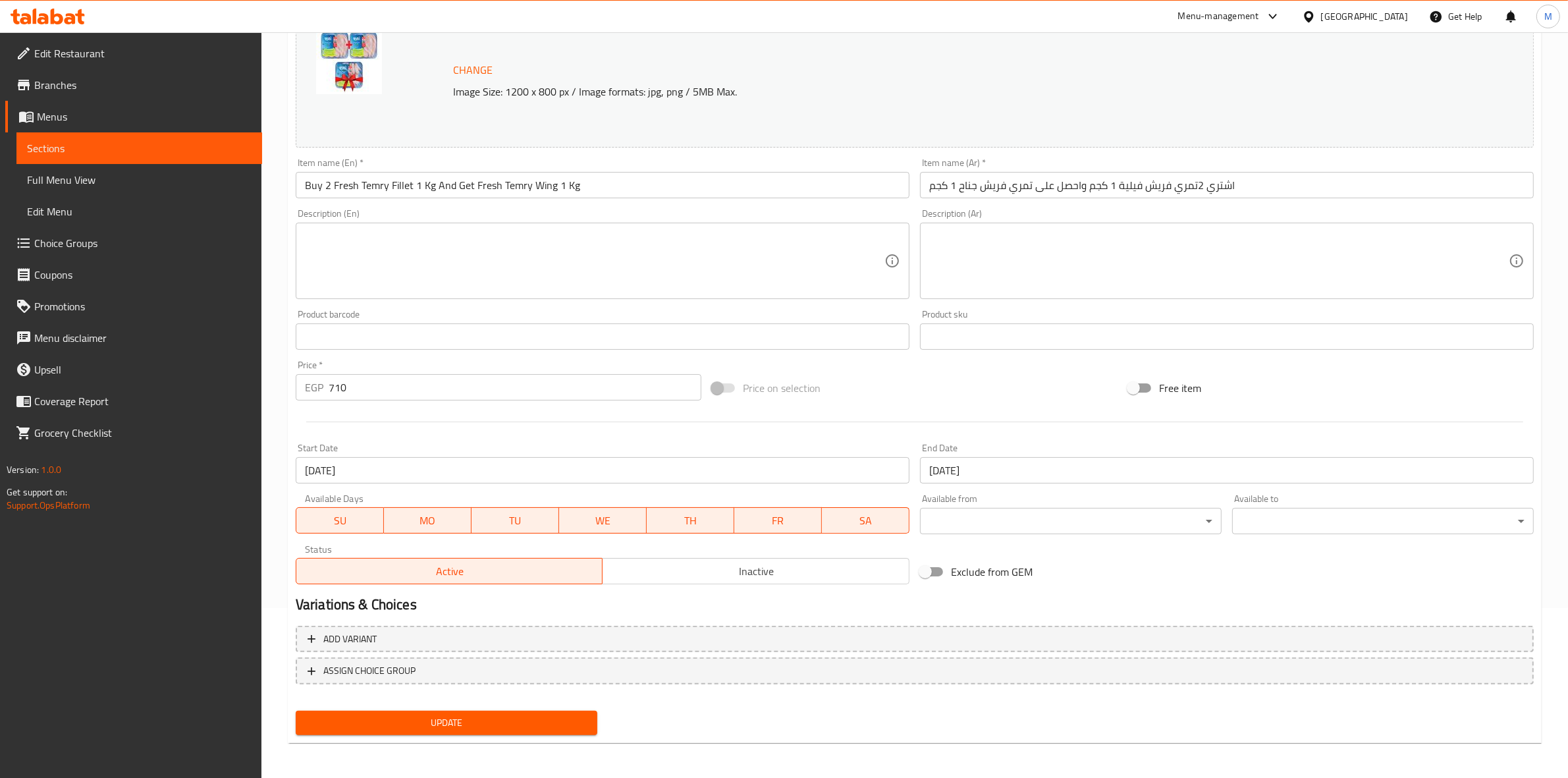
click at [522, 714] on span "Update" at bounding box center [446, 722] width 281 height 16
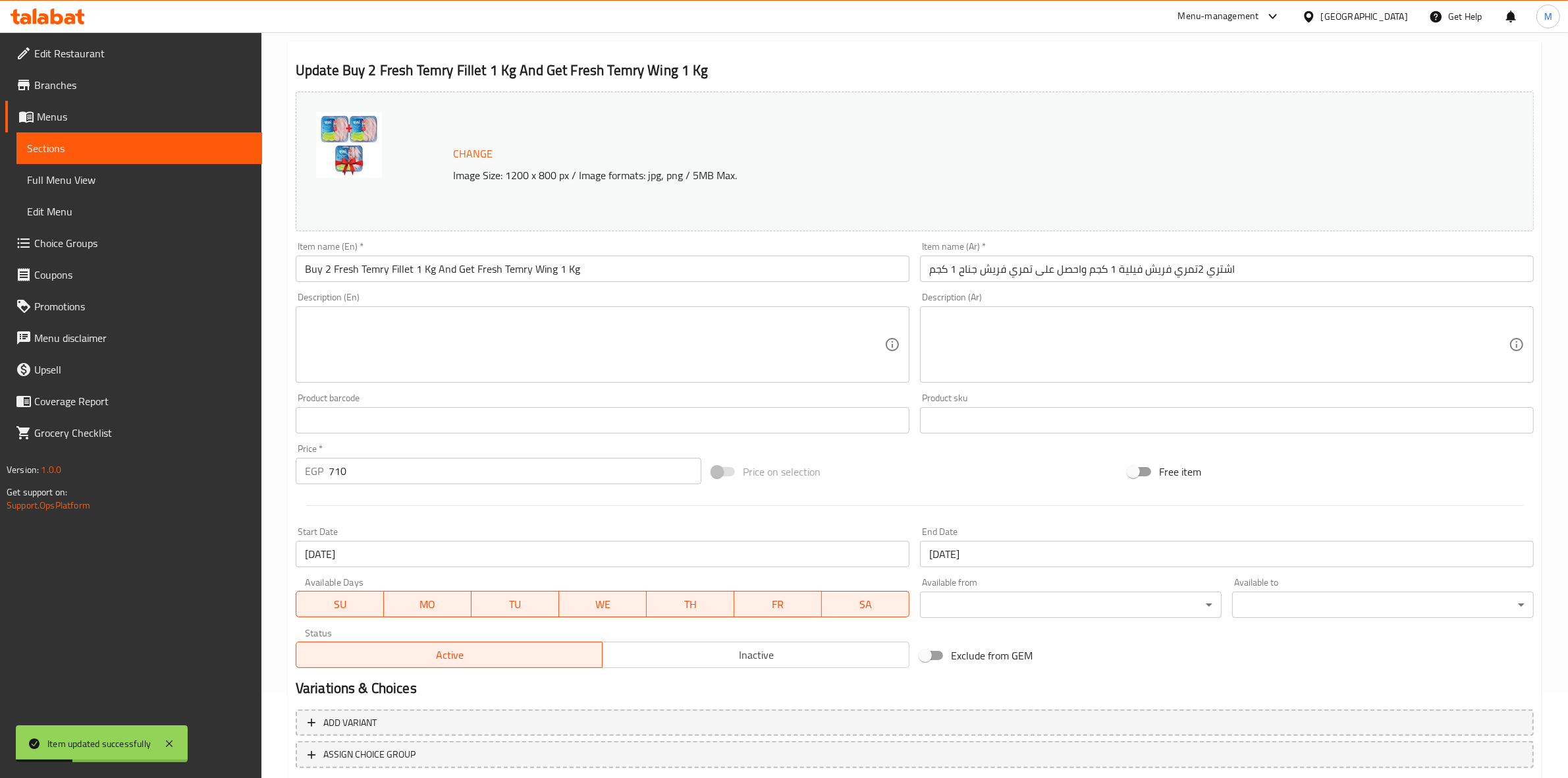
scroll to position [0, 0]
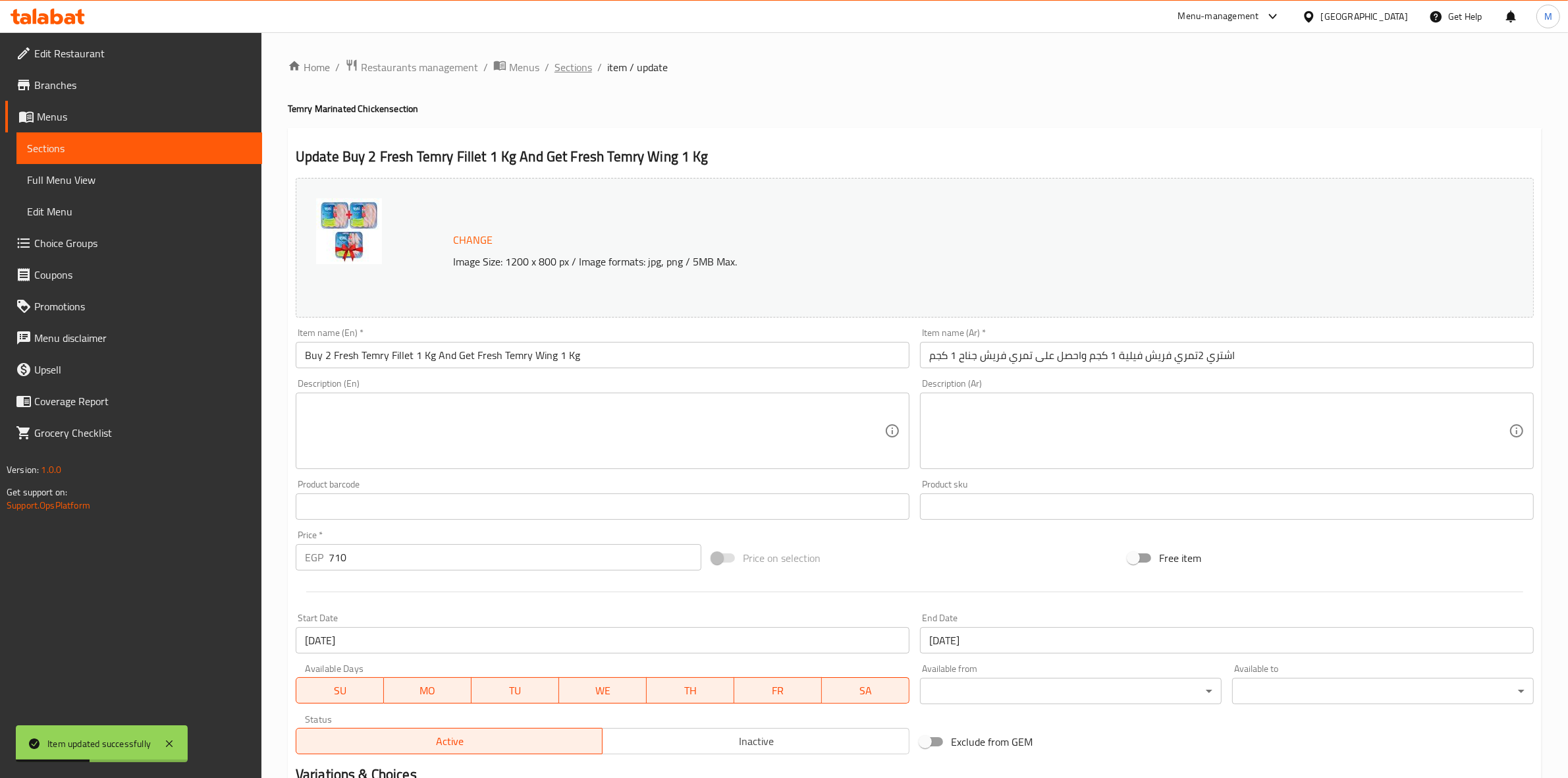
click at [571, 68] on span "Sections" at bounding box center [572, 67] width 37 height 16
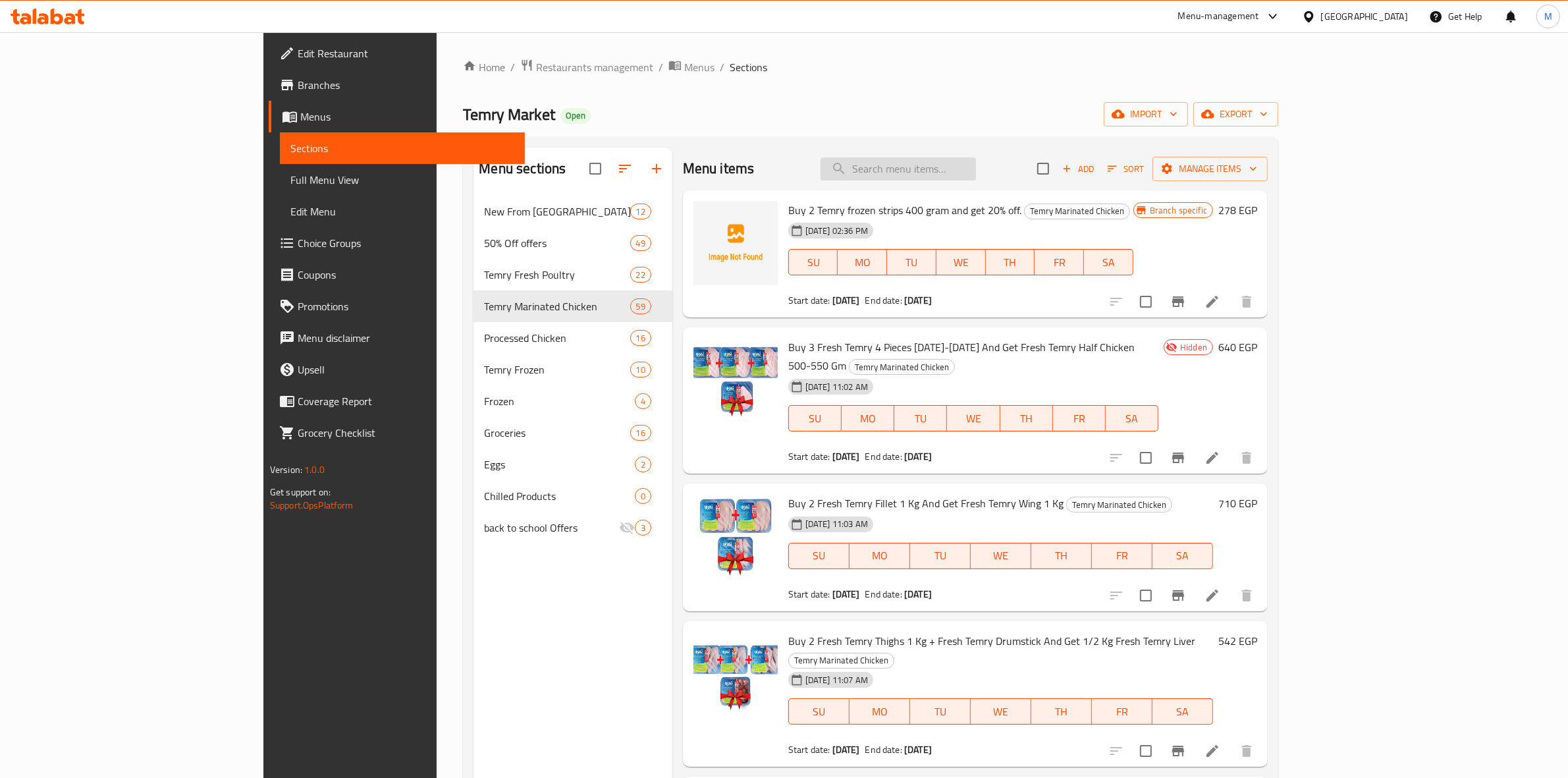
click at [964, 169] on input "search" at bounding box center [898, 168] width 155 height 23
paste input "3تمري فريش اربع اجزاء [DATE]-[DATE]"
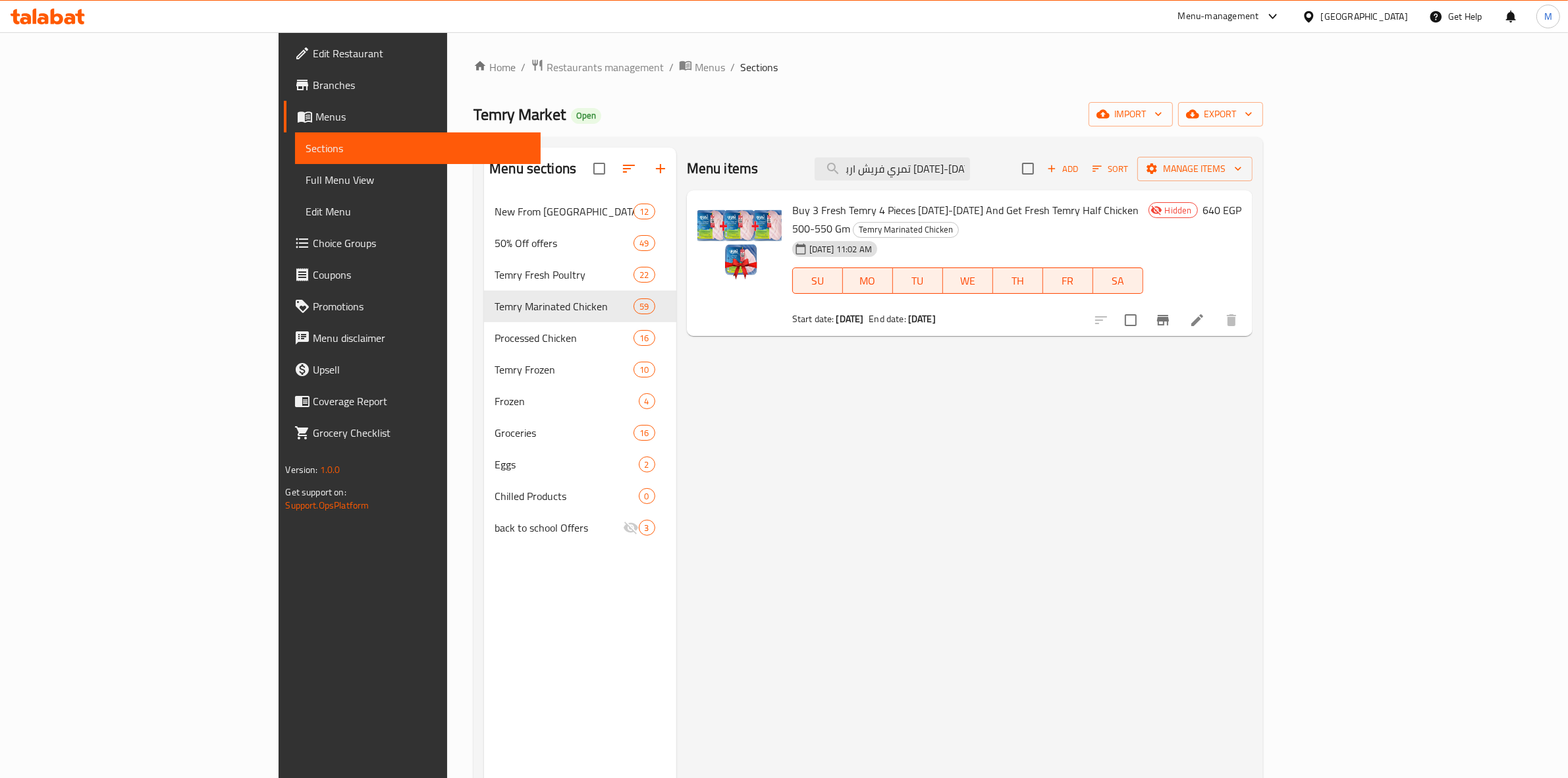
click at [913, 214] on span "Buy 3 Fresh Temry 4 Pieces [DATE]-[DATE] And Get Fresh Temry Half Chicken 500-5…" at bounding box center [965, 219] width 346 height 38
copy h6 "Buy 3 Fresh Temry 4 Pieces [DATE]-[DATE] And Get Fresh Temry Half Chicken 500-5…"
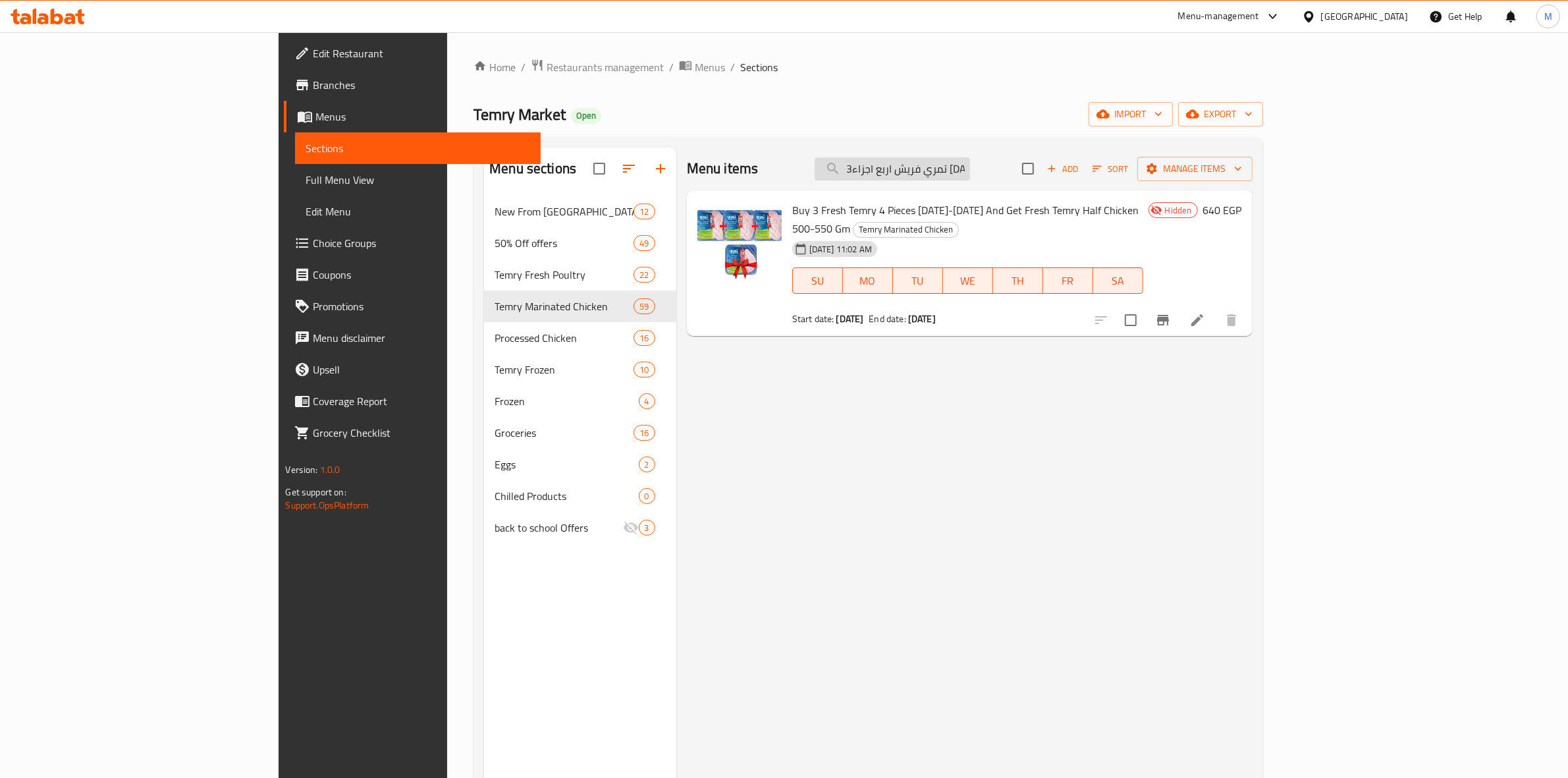
click at [970, 172] on input "3تمري فريش اربع اجزاء [DATE]-[DATE]" at bounding box center [891, 168] width 155 height 23
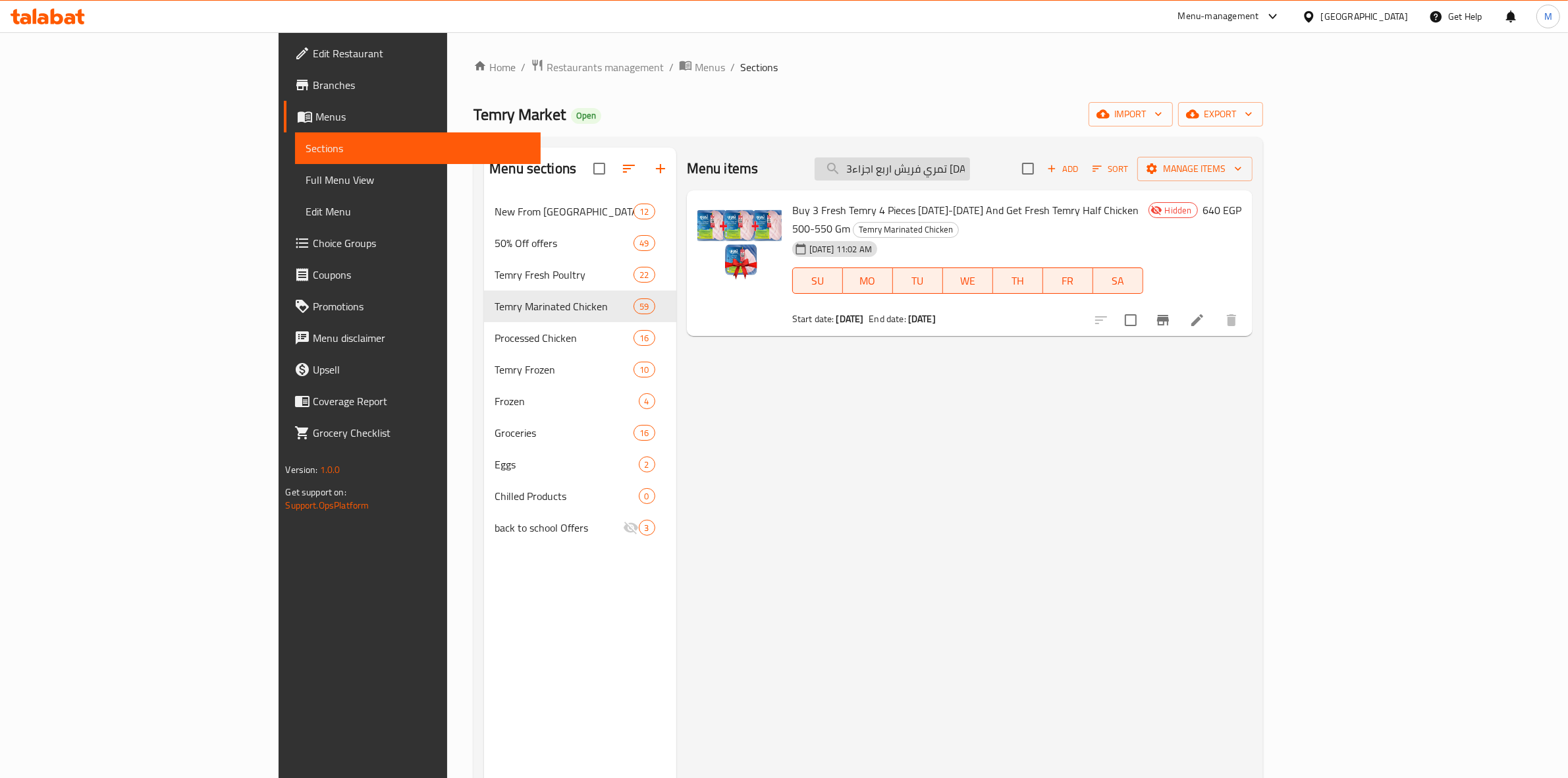
paste input "Buy 3 Fresh Temry 4 Pieces [DATE]-[DATE] And Get Fresh Temry Half Chicken 500-5…"
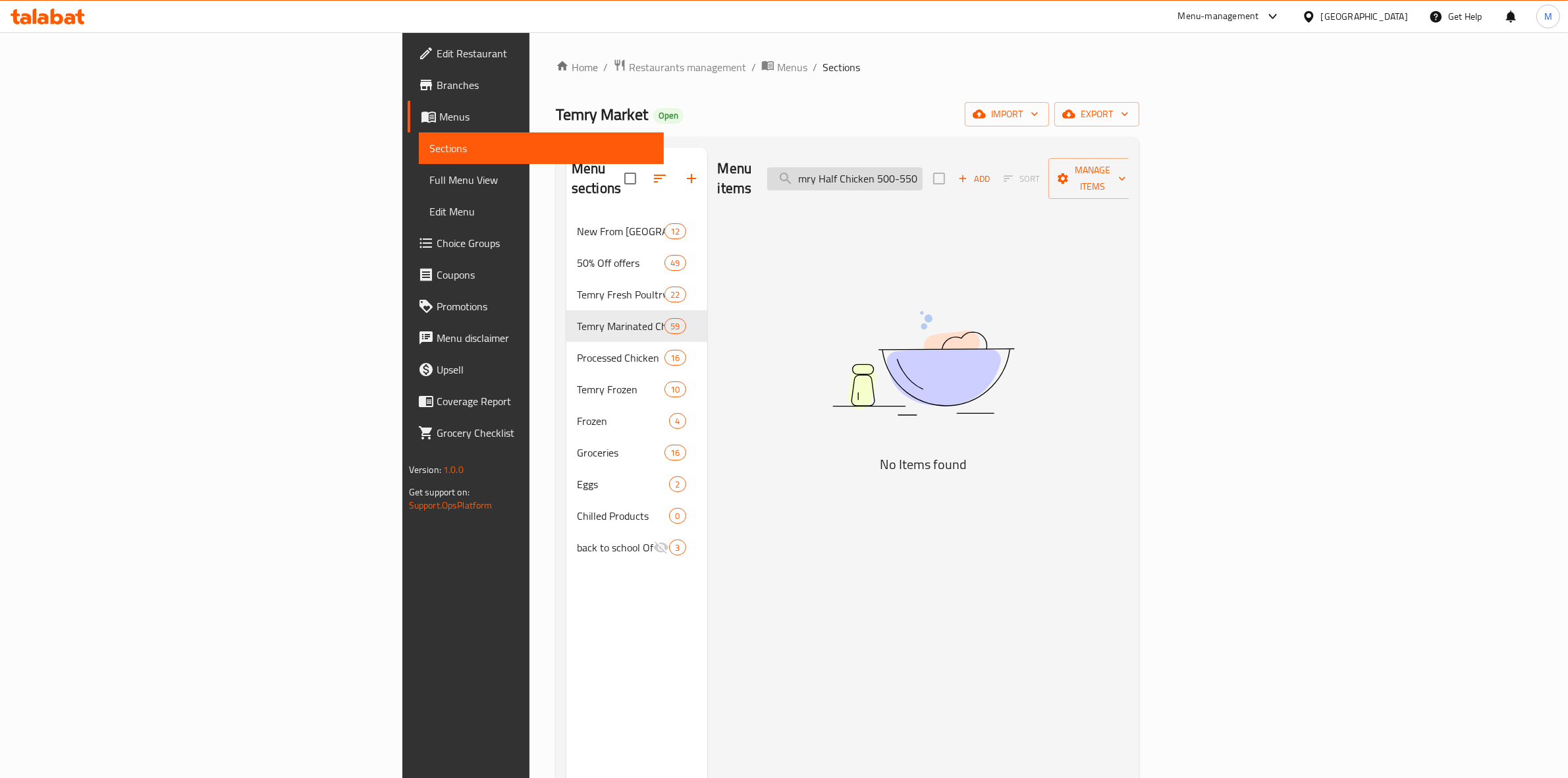
scroll to position [0, 268]
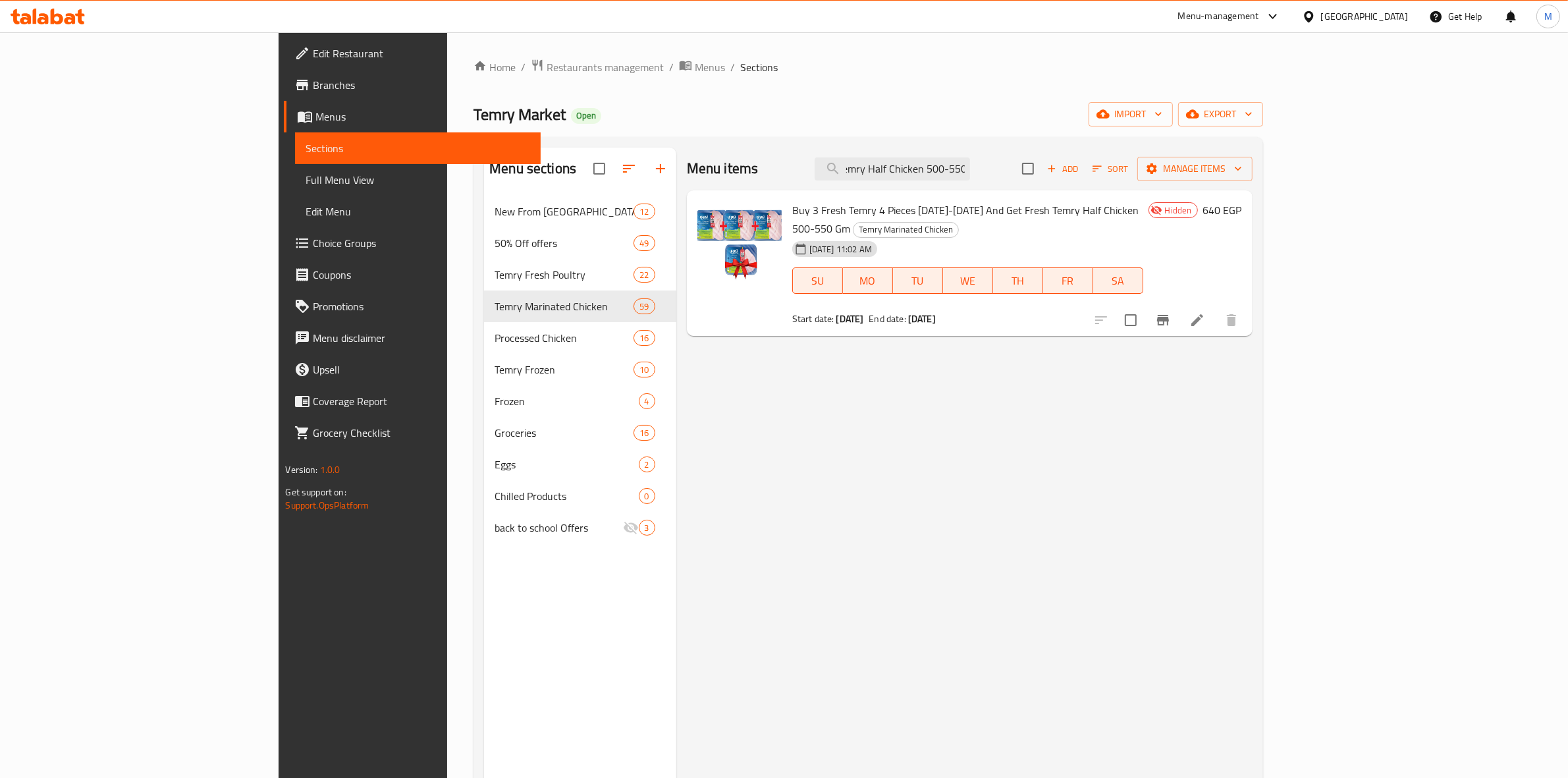
type input "Buy 3 Fresh Temry 4 Pieces [DATE]-[DATE] And Get Fresh Temry Half Chicken 500-5…"
click at [1205, 312] on icon at bounding box center [1196, 320] width 16 height 16
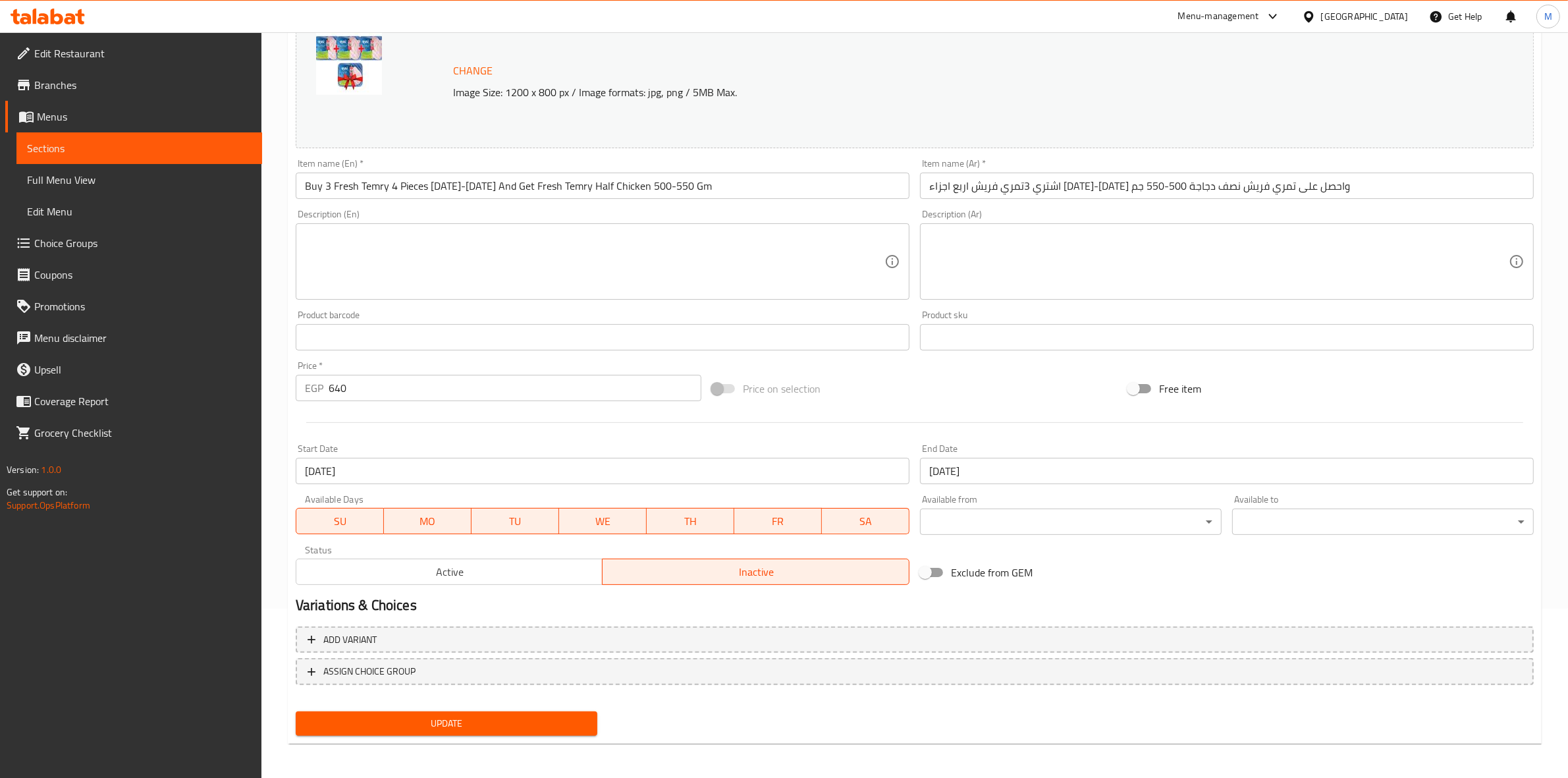
scroll to position [170, 0]
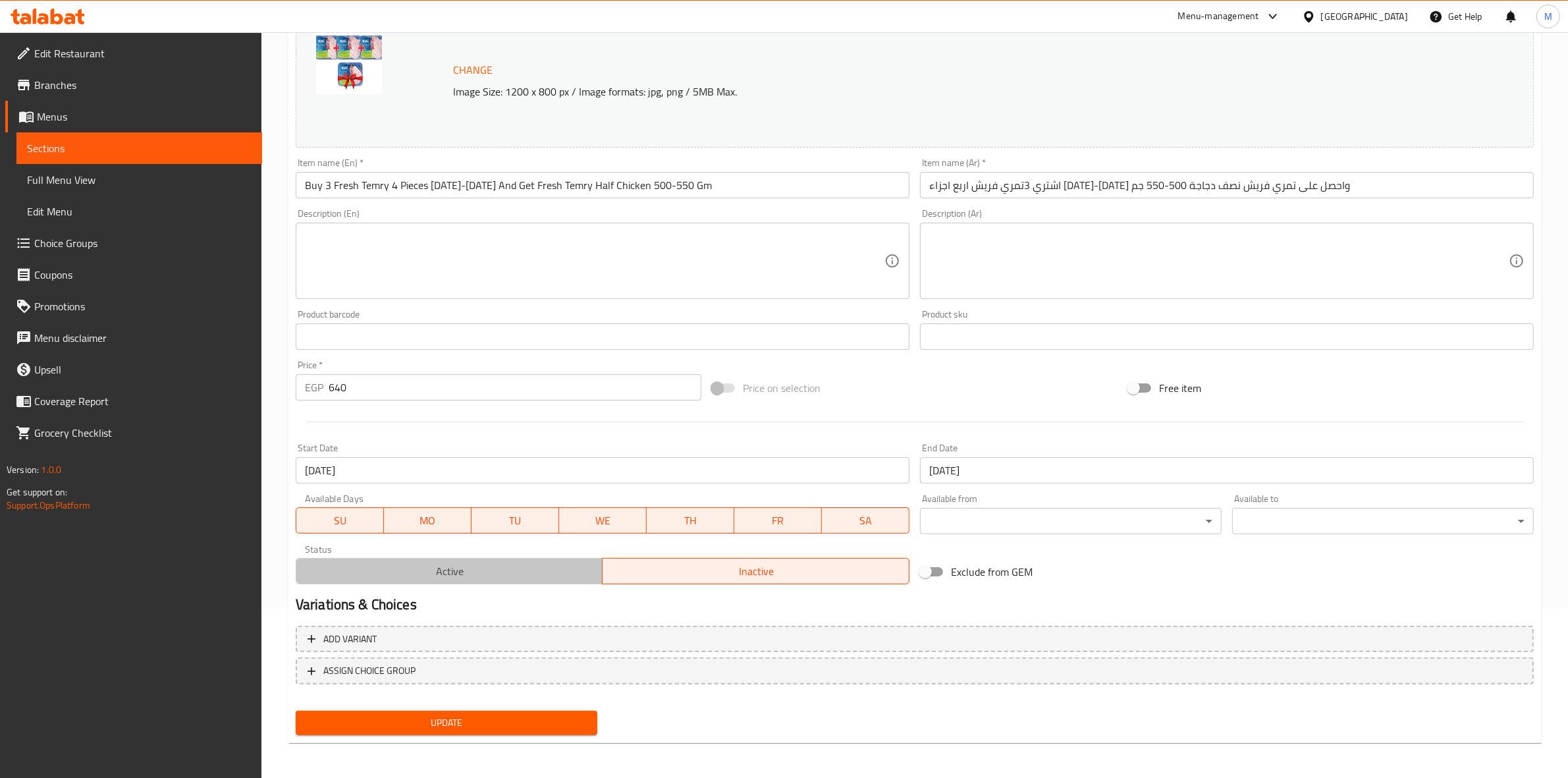
click at [538, 583] on button "Active" at bounding box center [449, 571] width 307 height 27
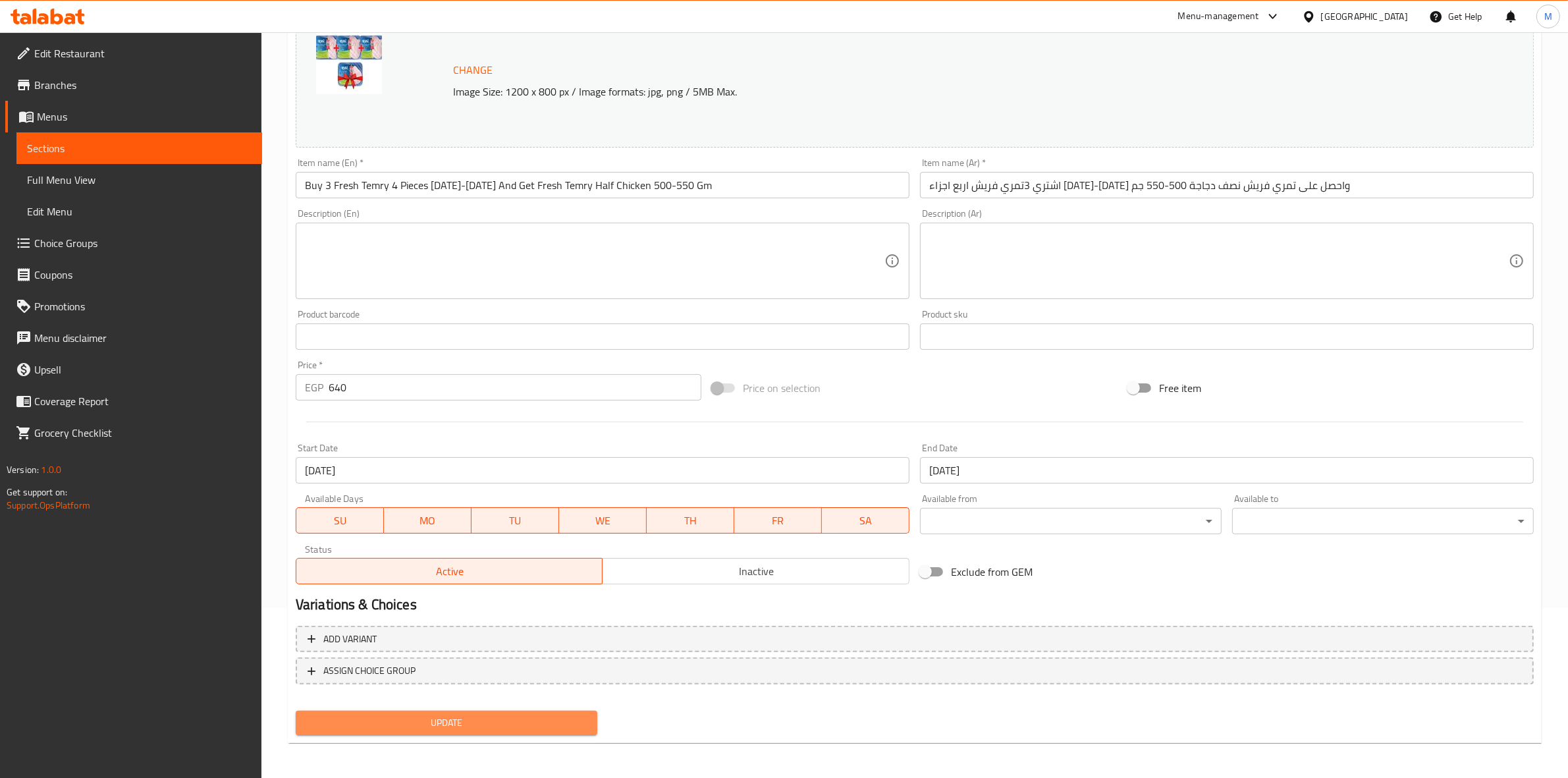
click at [540, 725] on span "Update" at bounding box center [446, 722] width 281 height 16
click at [534, 716] on span "Update" at bounding box center [446, 722] width 281 height 16
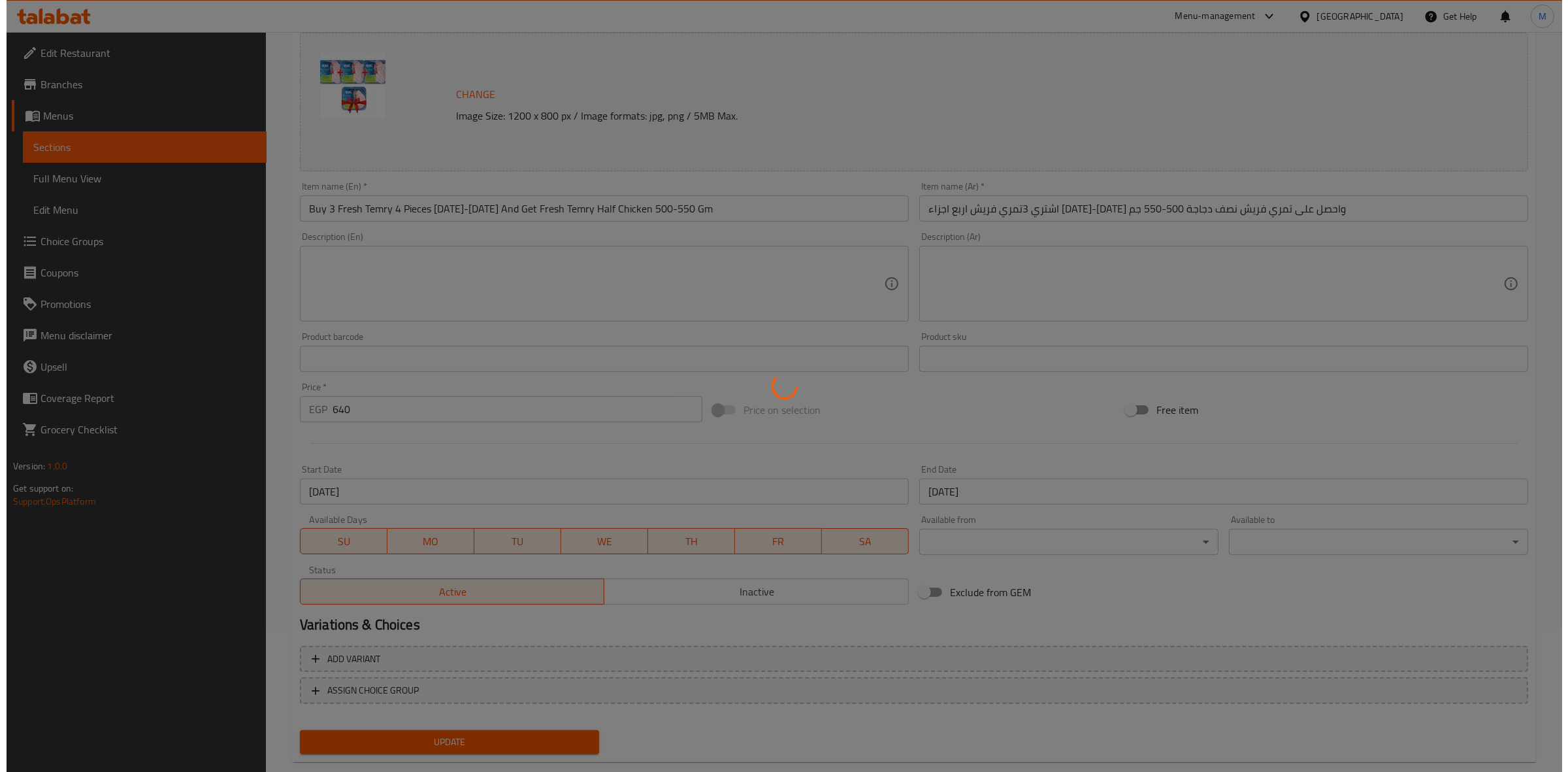
scroll to position [0, 0]
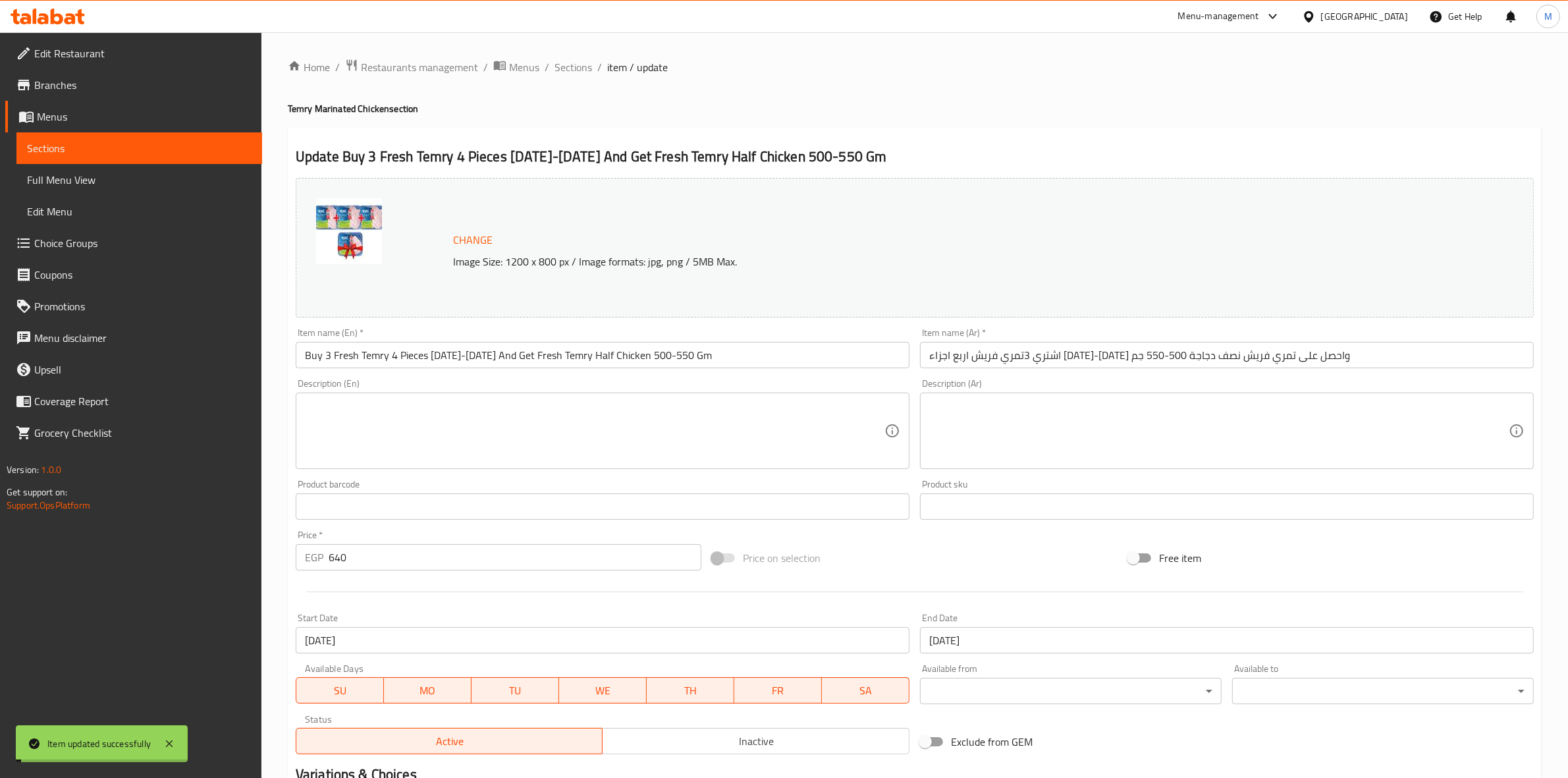
drag, startPoint x: 571, startPoint y: 73, endPoint x: 406, endPoint y: 0, distance: 180.4
click at [571, 73] on span "Sections" at bounding box center [572, 67] width 37 height 16
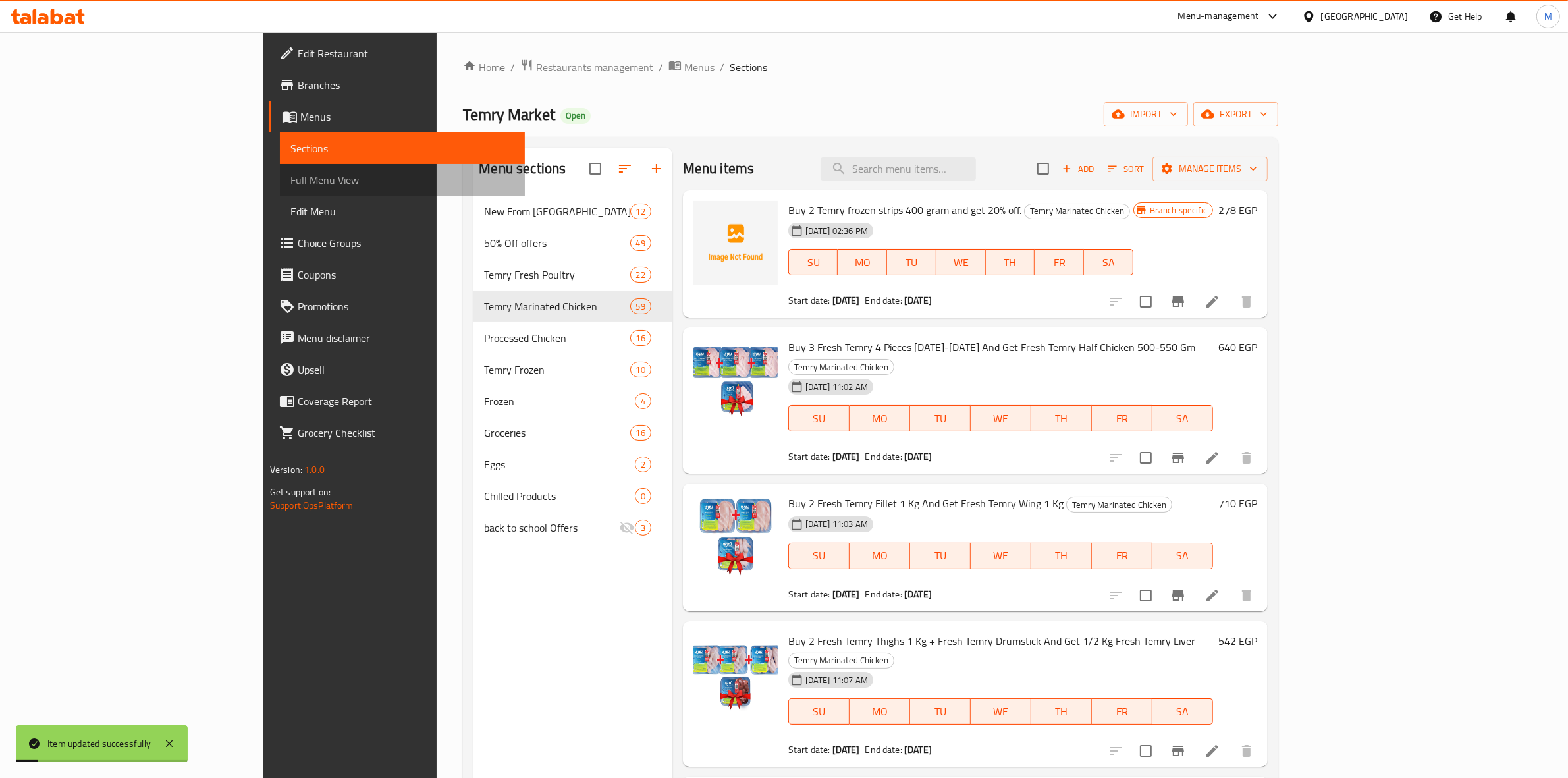
click at [290, 186] on span "Full Menu View" at bounding box center [402, 180] width 224 height 16
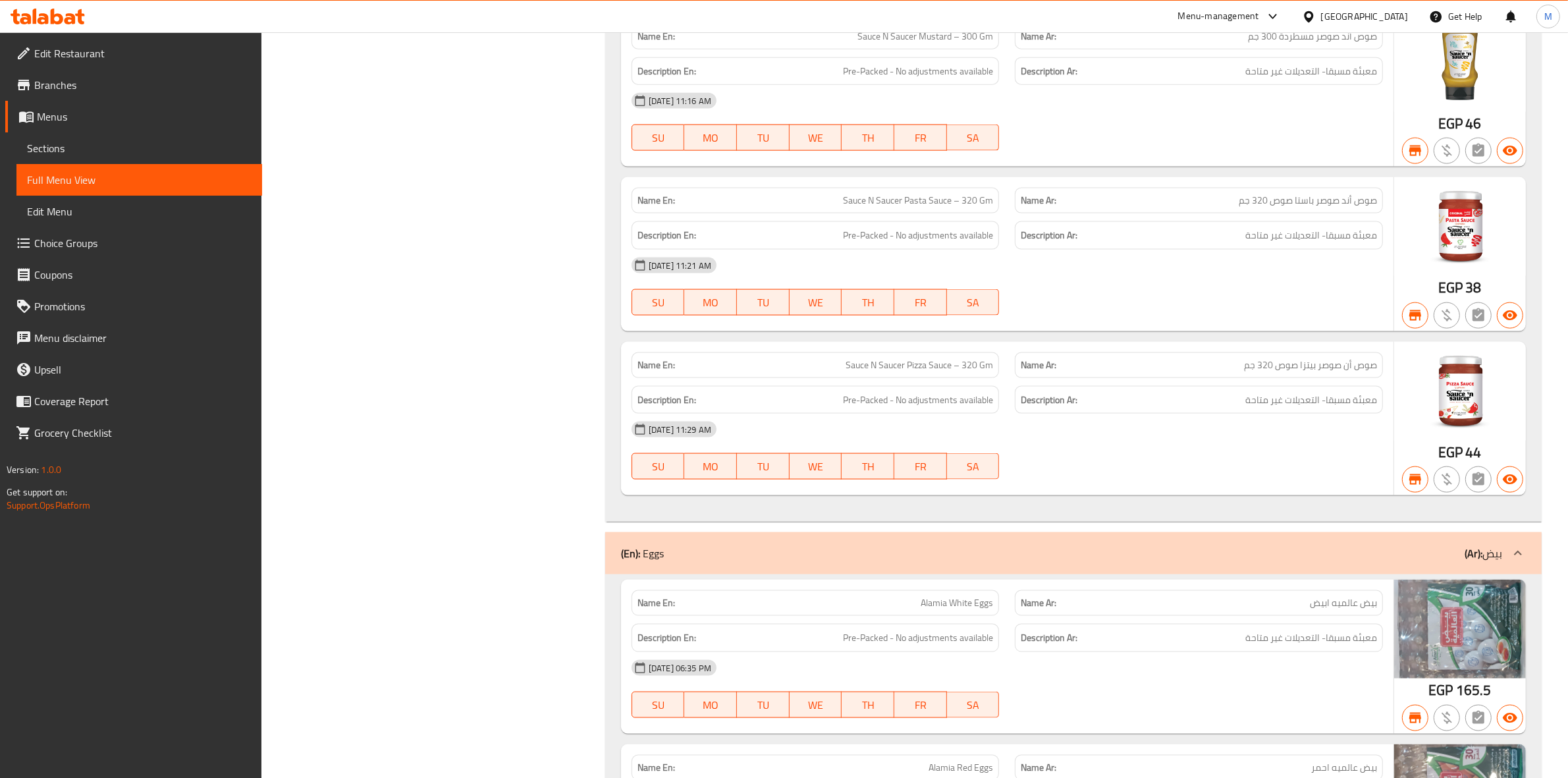
scroll to position [33637, 0]
click at [134, 112] on span "Menus" at bounding box center [145, 116] width 215 height 16
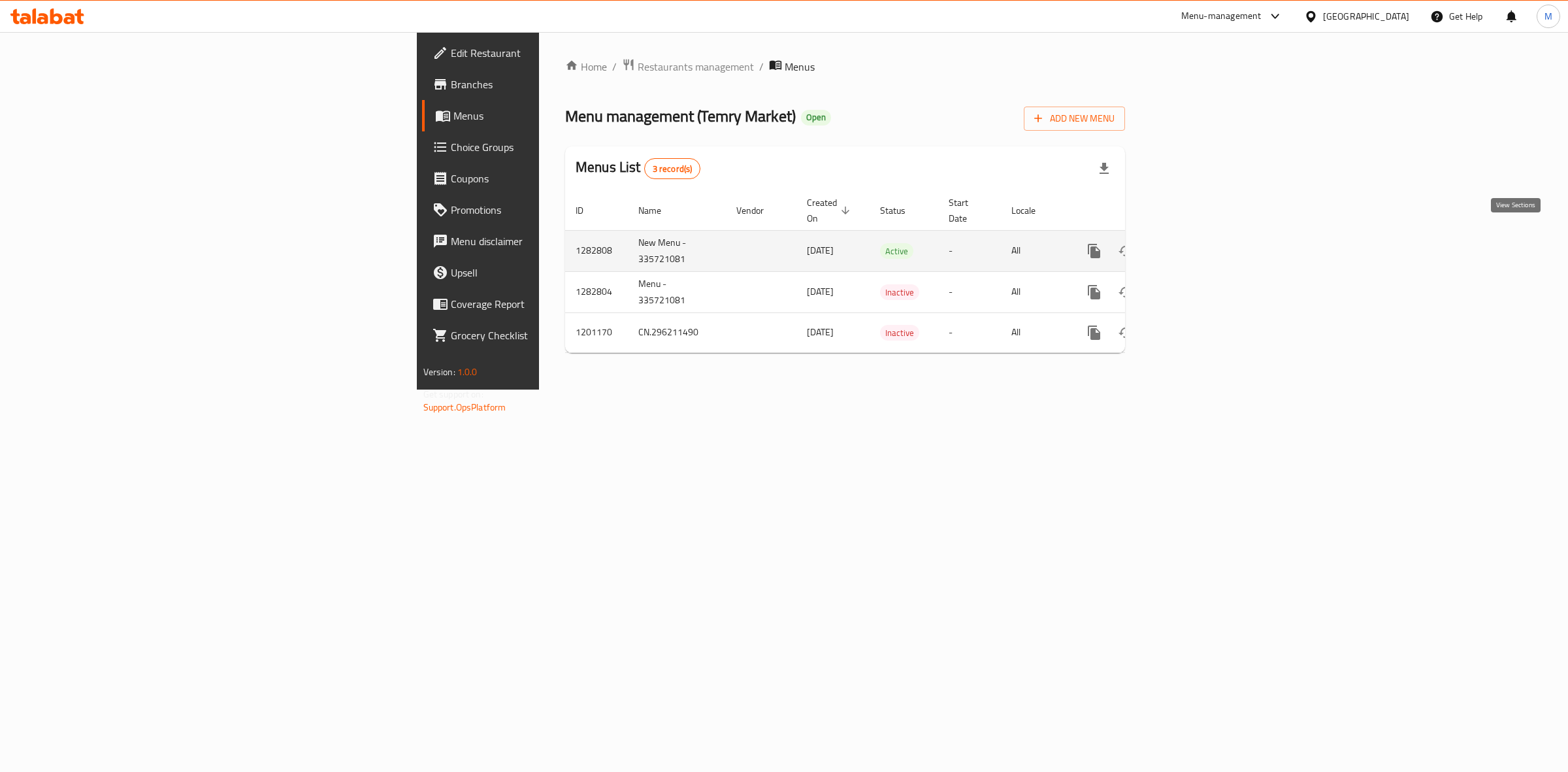
click at [1196, 243] on icon "enhanced table" at bounding box center [1188, 251] width 16 height 16
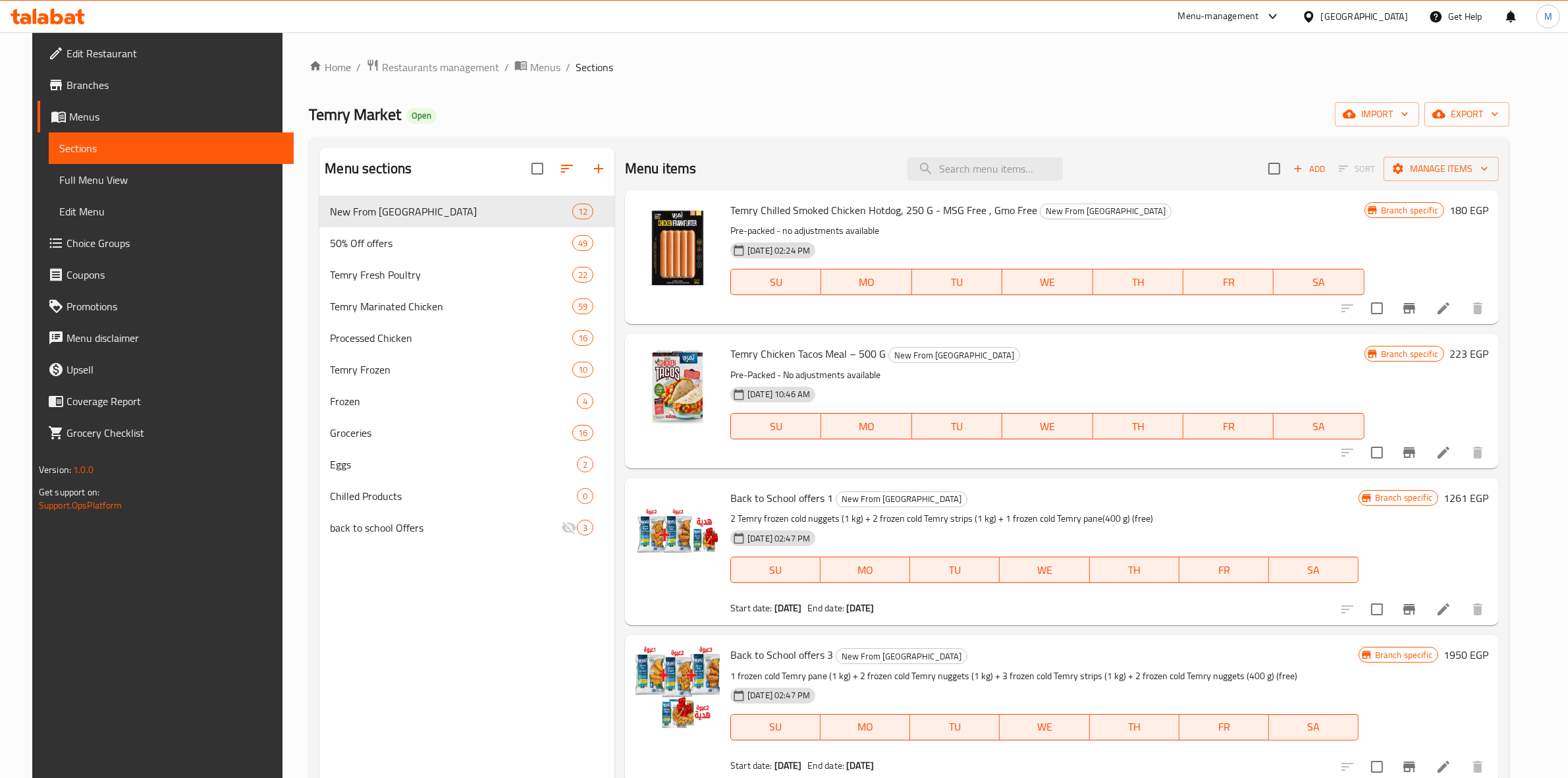
click at [959, 156] on div "Menu items Add Sort Manage items" at bounding box center [1061, 168] width 874 height 43
click at [956, 160] on input "search" at bounding box center [984, 168] width 155 height 23
type input "ل"
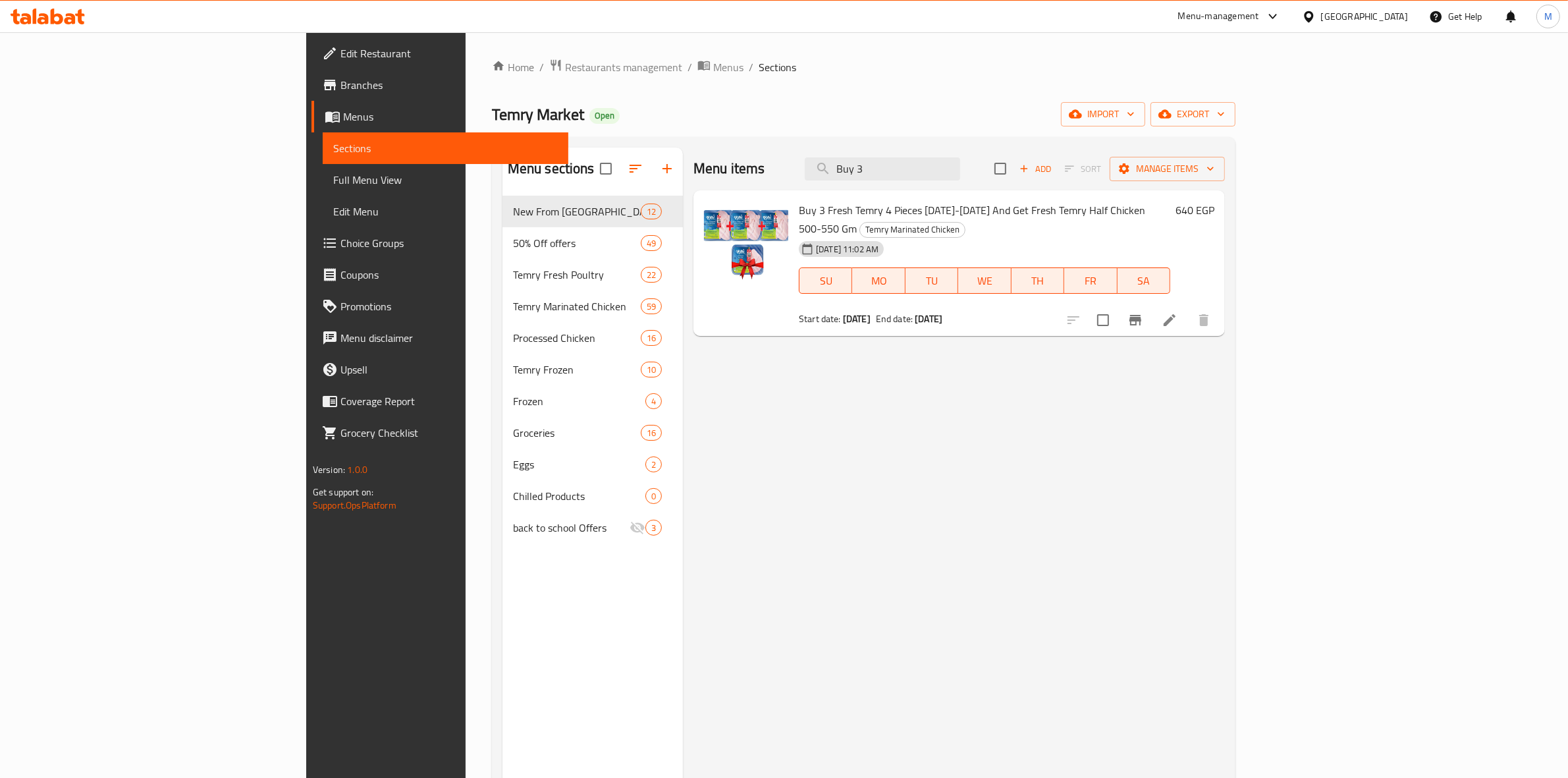
type input "Buy 3"
click at [858, 212] on span "Buy 3 Fresh Temry 4 Pieces [DATE]-[DATE] And Get Fresh Temry Half Chicken 500-5…" at bounding box center [972, 219] width 346 height 38
click at [858, 213] on span "Buy 3 Fresh Temry 4 Pieces [DATE]-[DATE] And Get Fresh Temry Half Chicken 500-5…" at bounding box center [972, 219] width 346 height 38
copy h6 "Buy 3 Fresh Temry 4 Pieces [DATE]-[DATE] And Get Fresh Temry Half Chicken 500-5…"
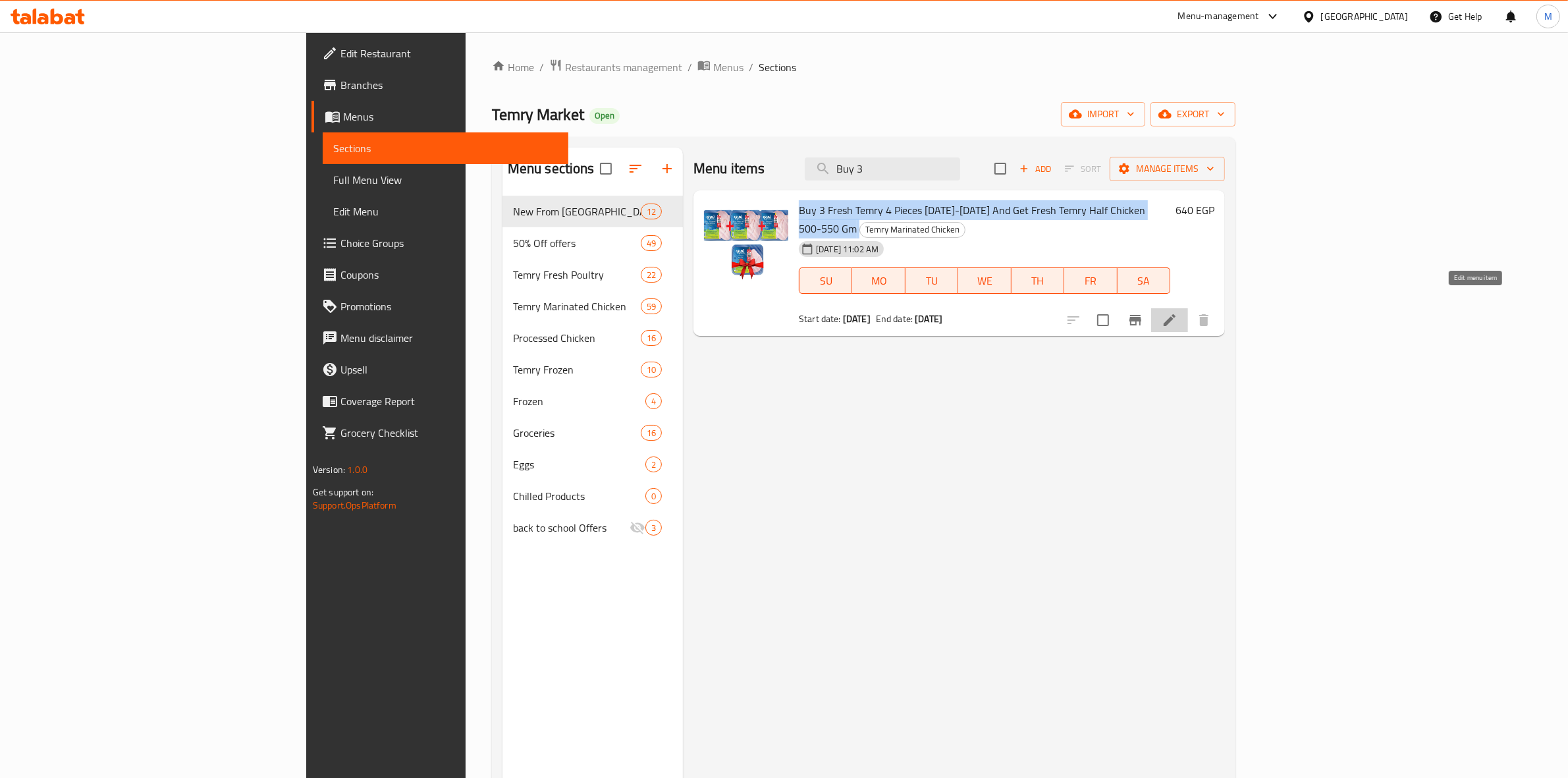
click at [1177, 312] on icon at bounding box center [1169, 320] width 16 height 16
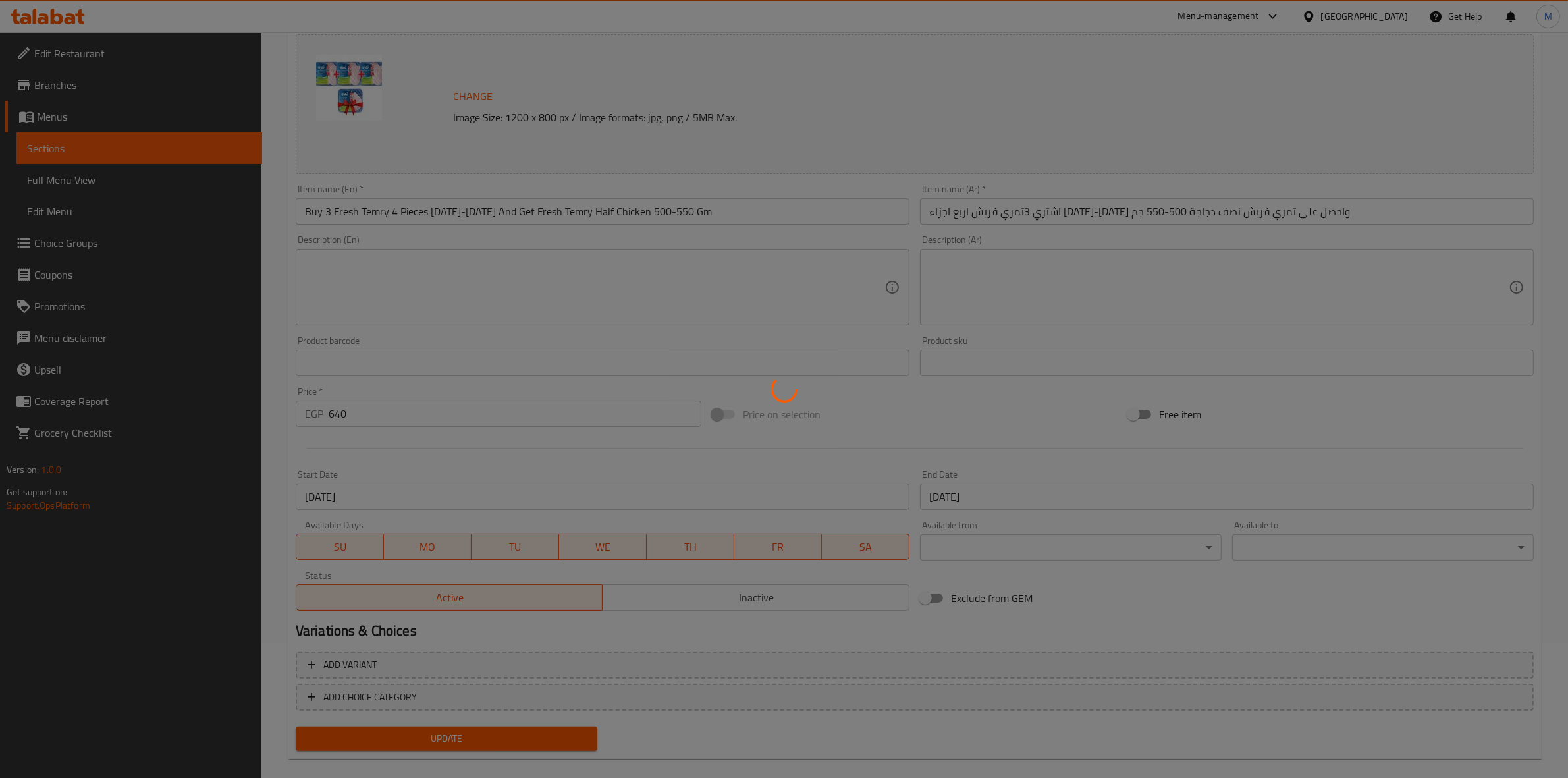
scroll to position [150, 0]
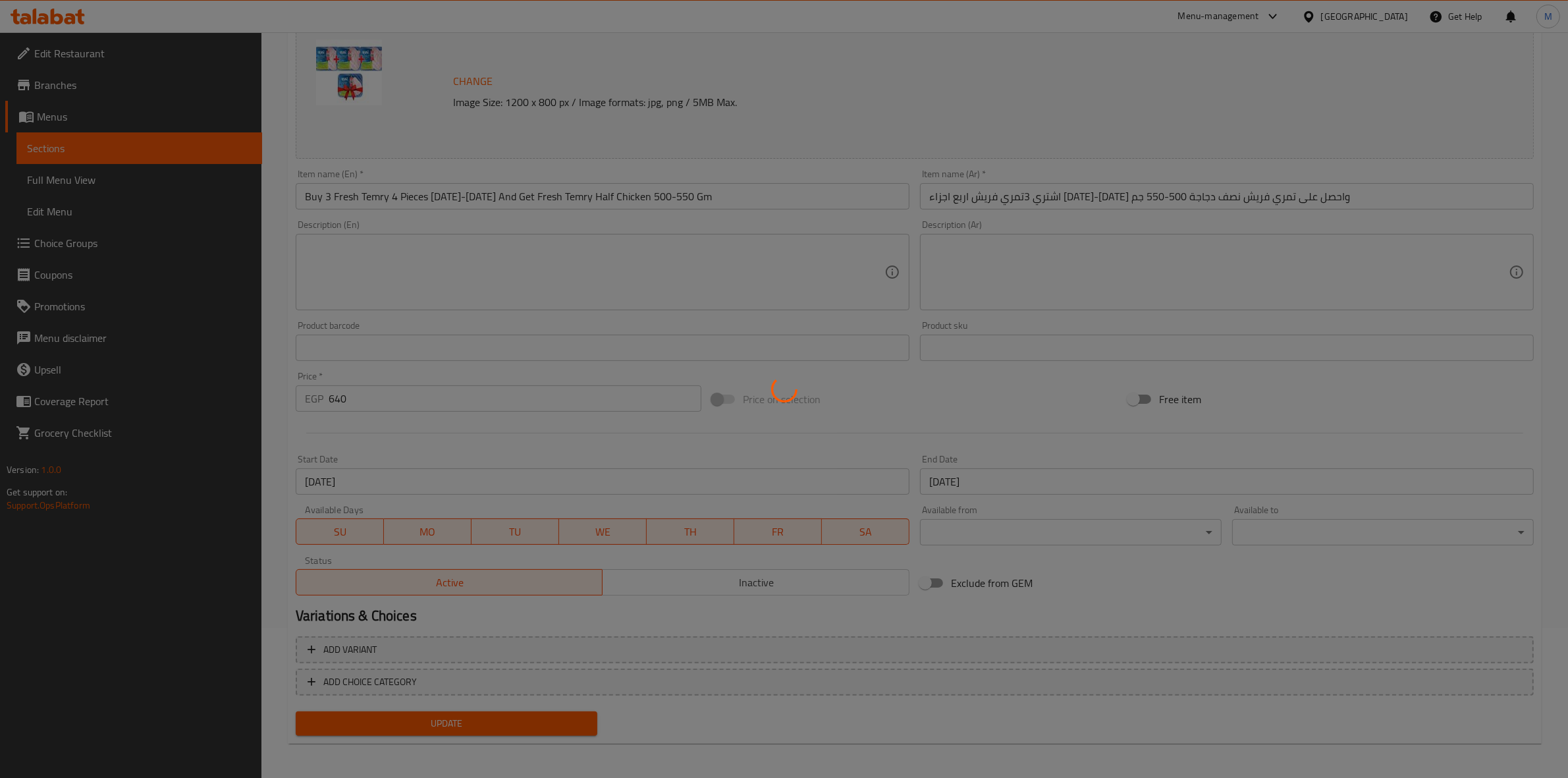
click at [679, 557] on div at bounding box center [784, 389] width 1568 height 778
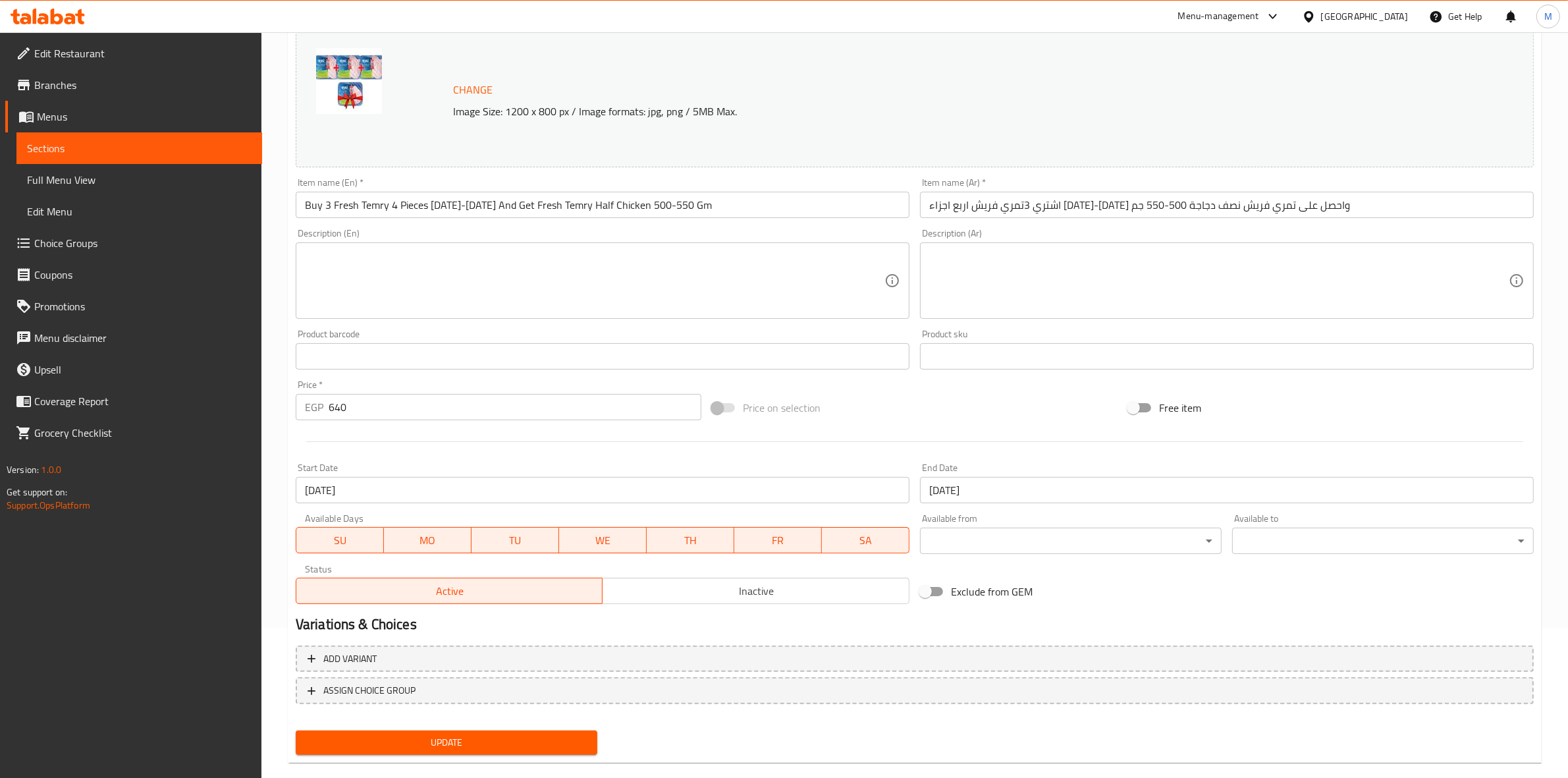
click at [549, 502] on input "[DATE]" at bounding box center [602, 490] width 613 height 27
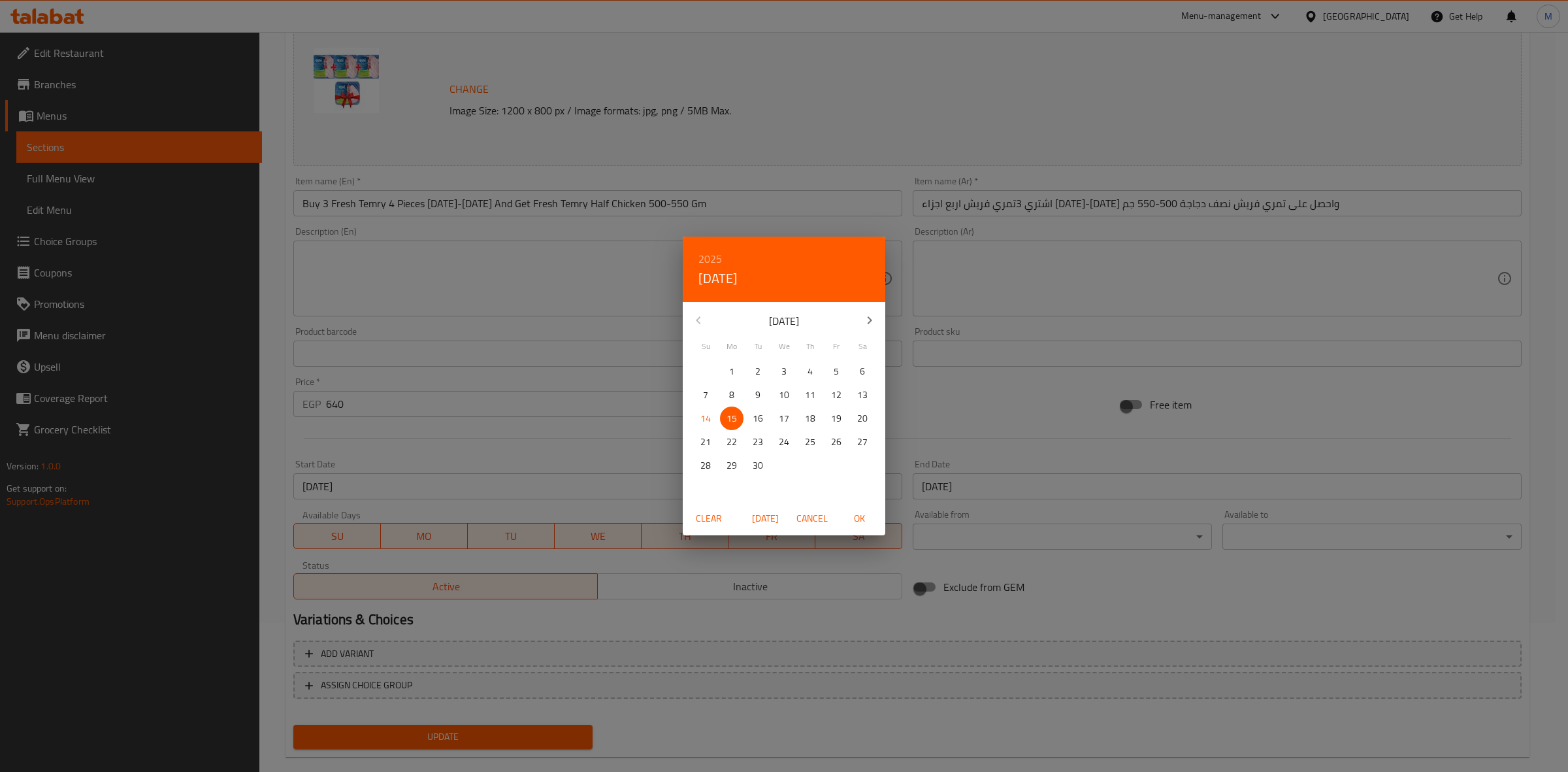
click at [703, 409] on button "14" at bounding box center [705, 418] width 24 height 24
click at [853, 524] on span "OK" at bounding box center [859, 518] width 31 height 16
type input "[DATE]"
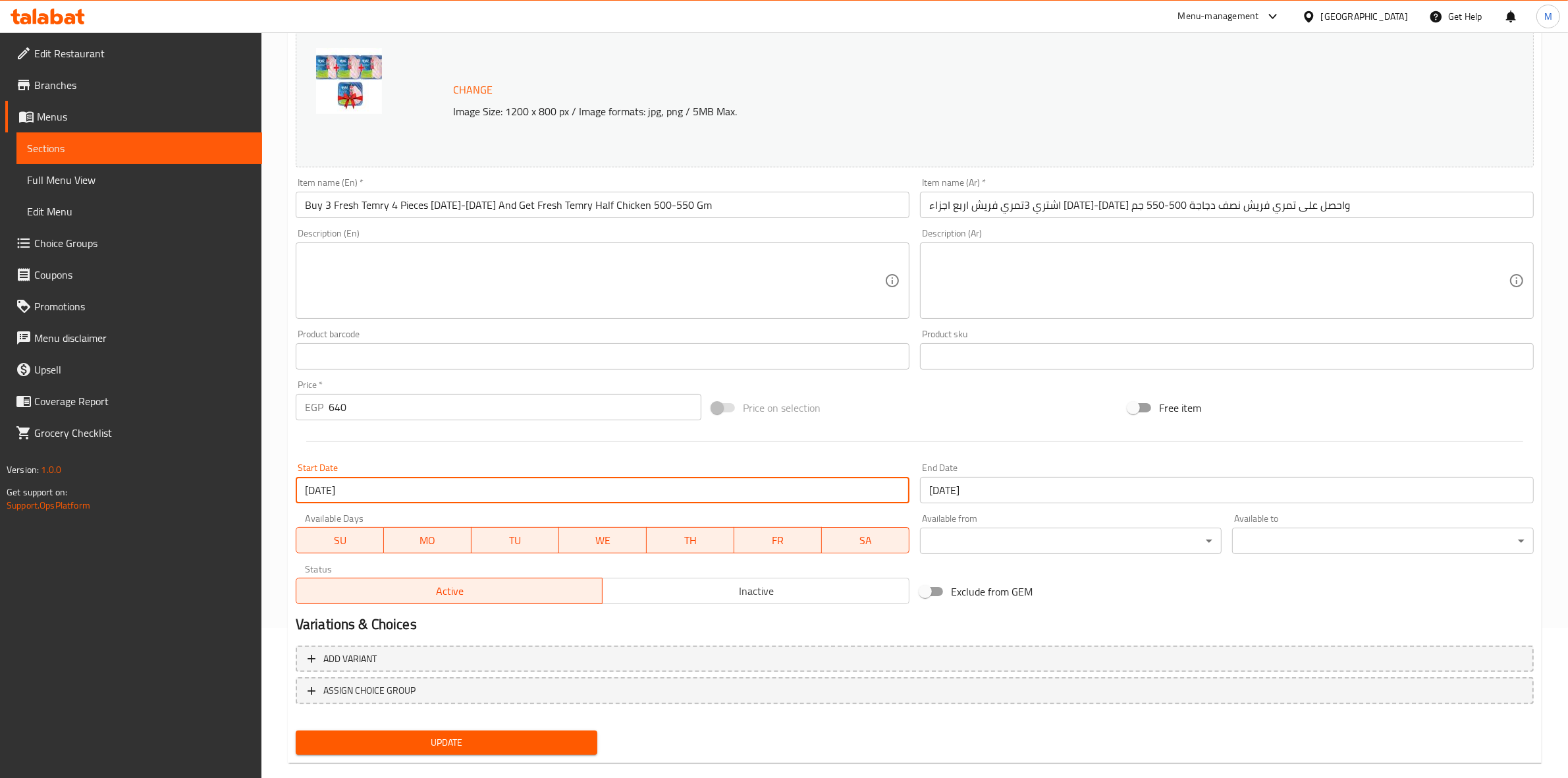
click at [549, 730] on button "Update" at bounding box center [446, 743] width 301 height 25
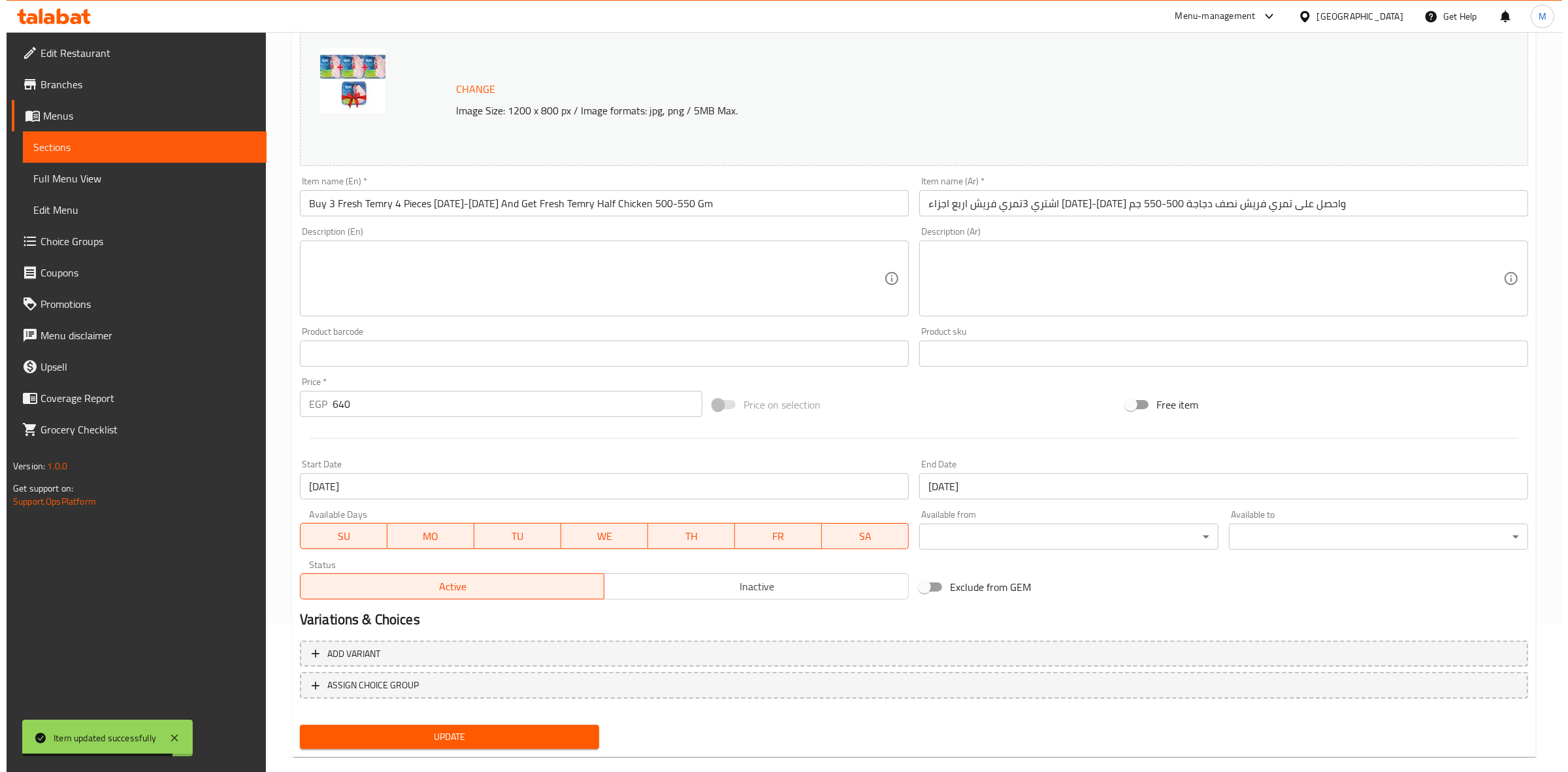
scroll to position [0, 0]
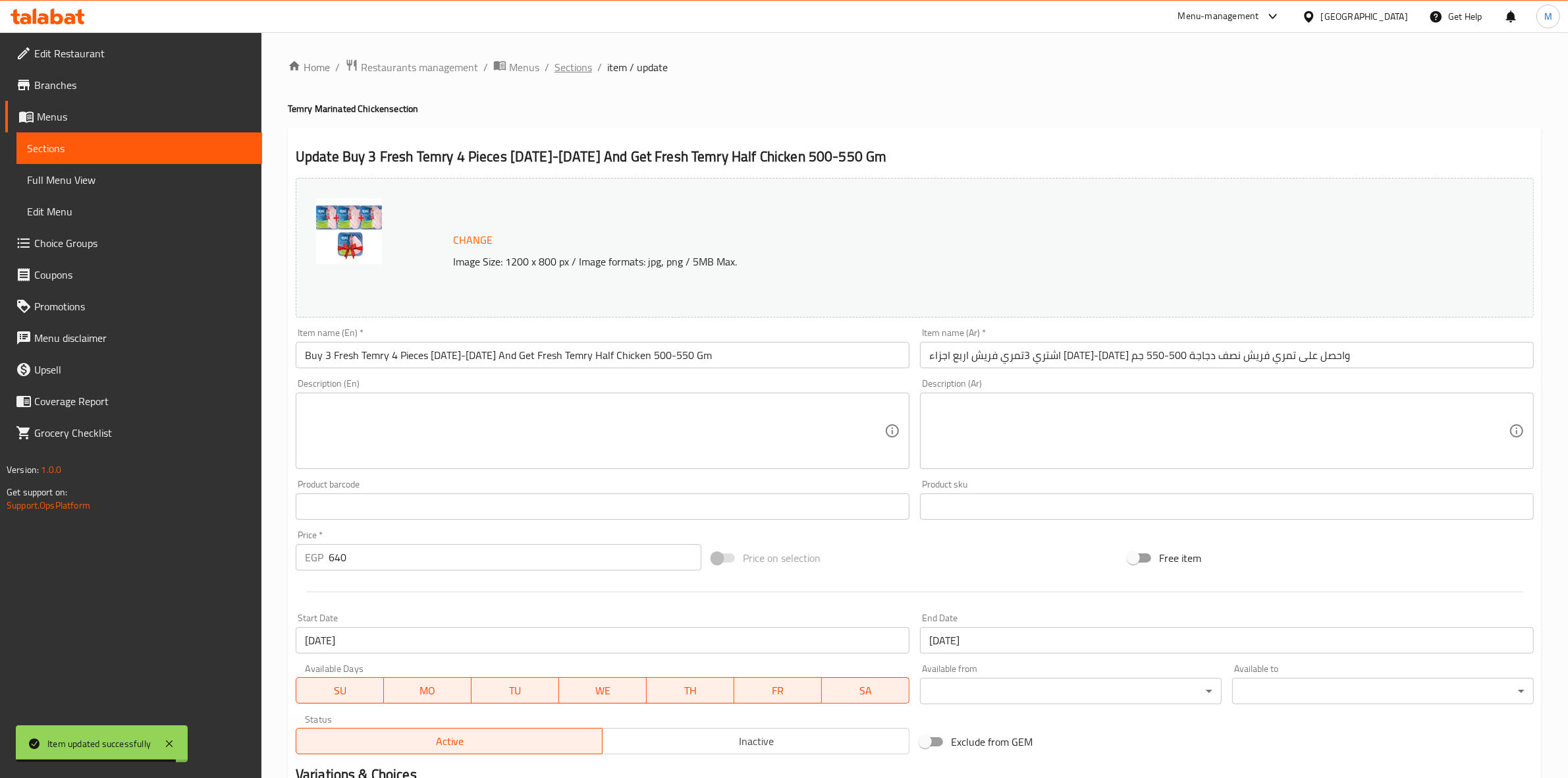
click at [588, 74] on span "Sections" at bounding box center [572, 67] width 37 height 16
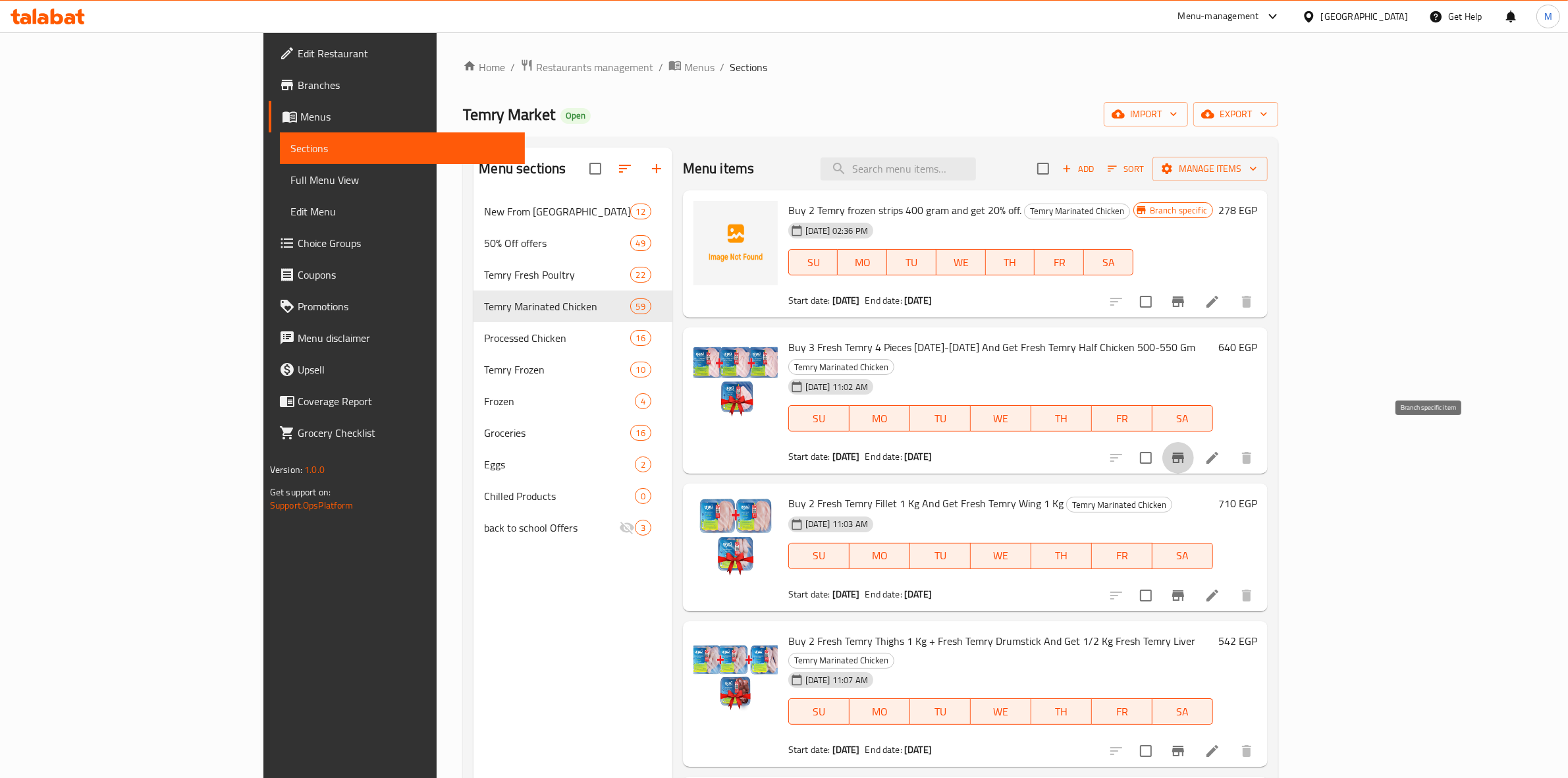
click at [1186, 450] on icon "Branch-specific-item" at bounding box center [1177, 457] width 16 height 16
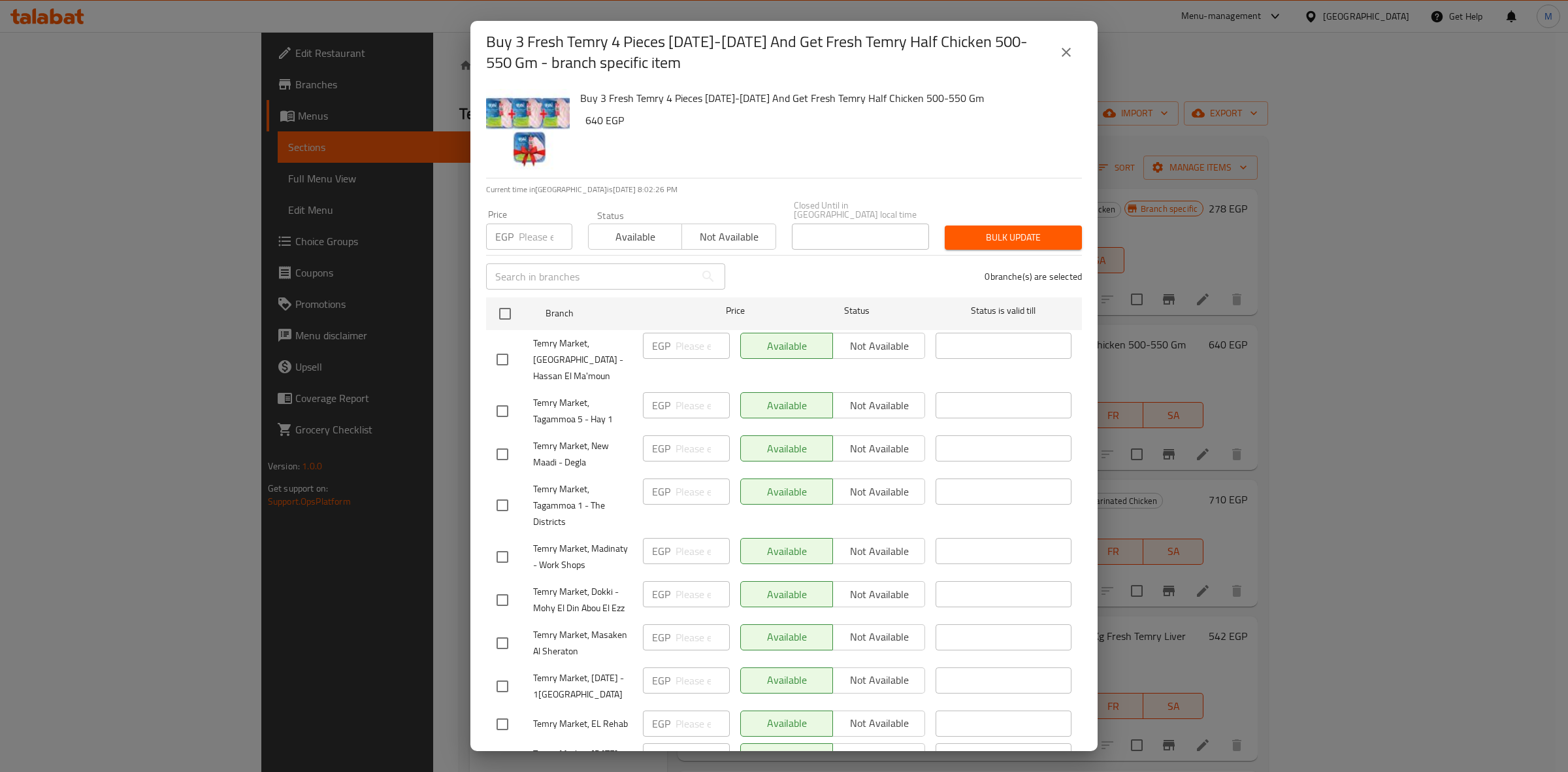
click at [700, 101] on h6 "Buy 3 Fresh Temry 4 Pieces [DATE]-[DATE] And Get Fresh Temry Half Chicken 500-5…" at bounding box center [826, 97] width 492 height 18
copy div "Buy 3 Fresh Temry 4 Pieces [DATE]-[DATE] And Get Fresh Temry Half Chicken 500-5…"
click at [1081, 57] on button "close" at bounding box center [1065, 52] width 31 height 31
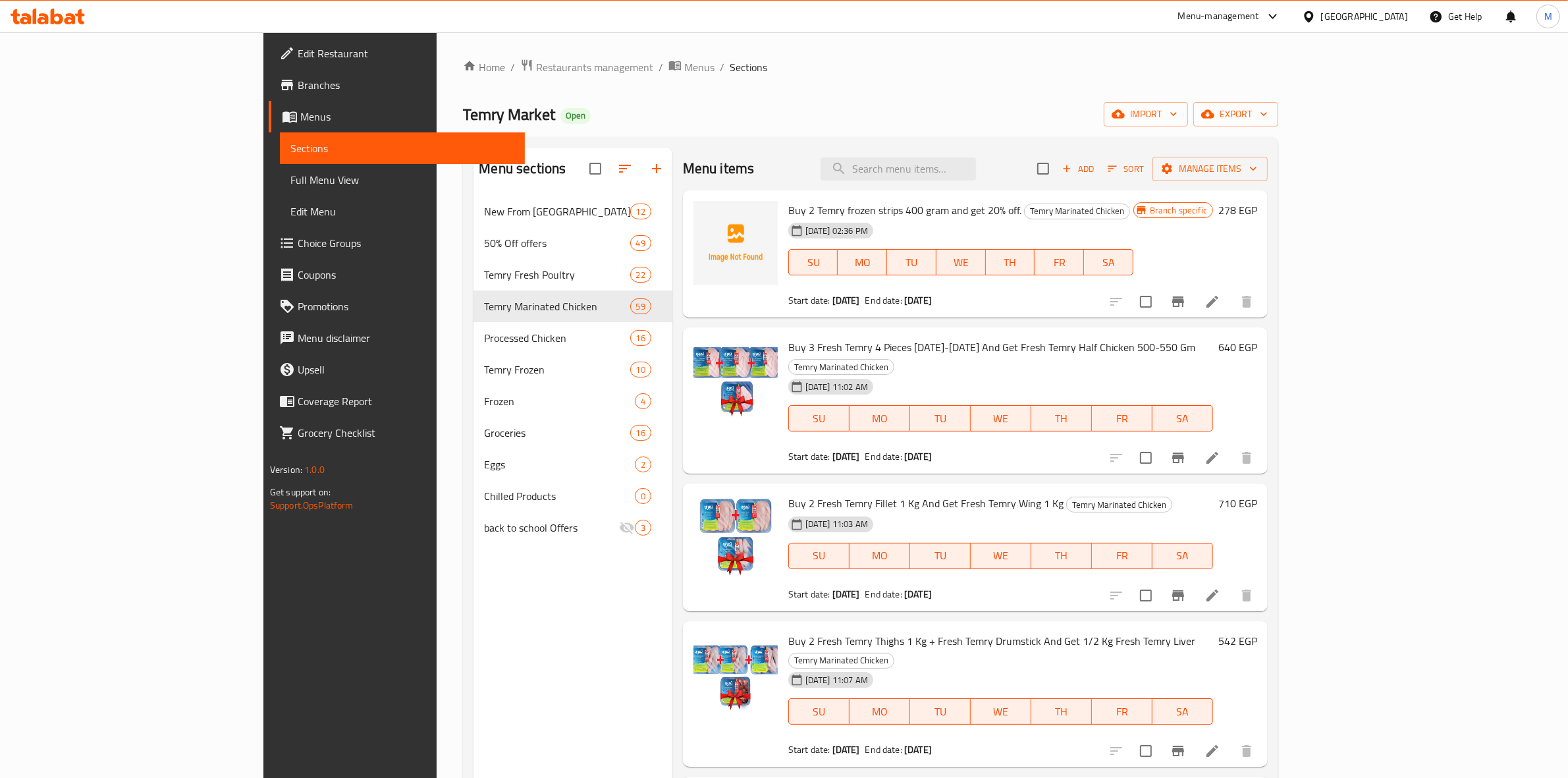
click at [463, 116] on span "Temry Market" at bounding box center [509, 114] width 92 height 29
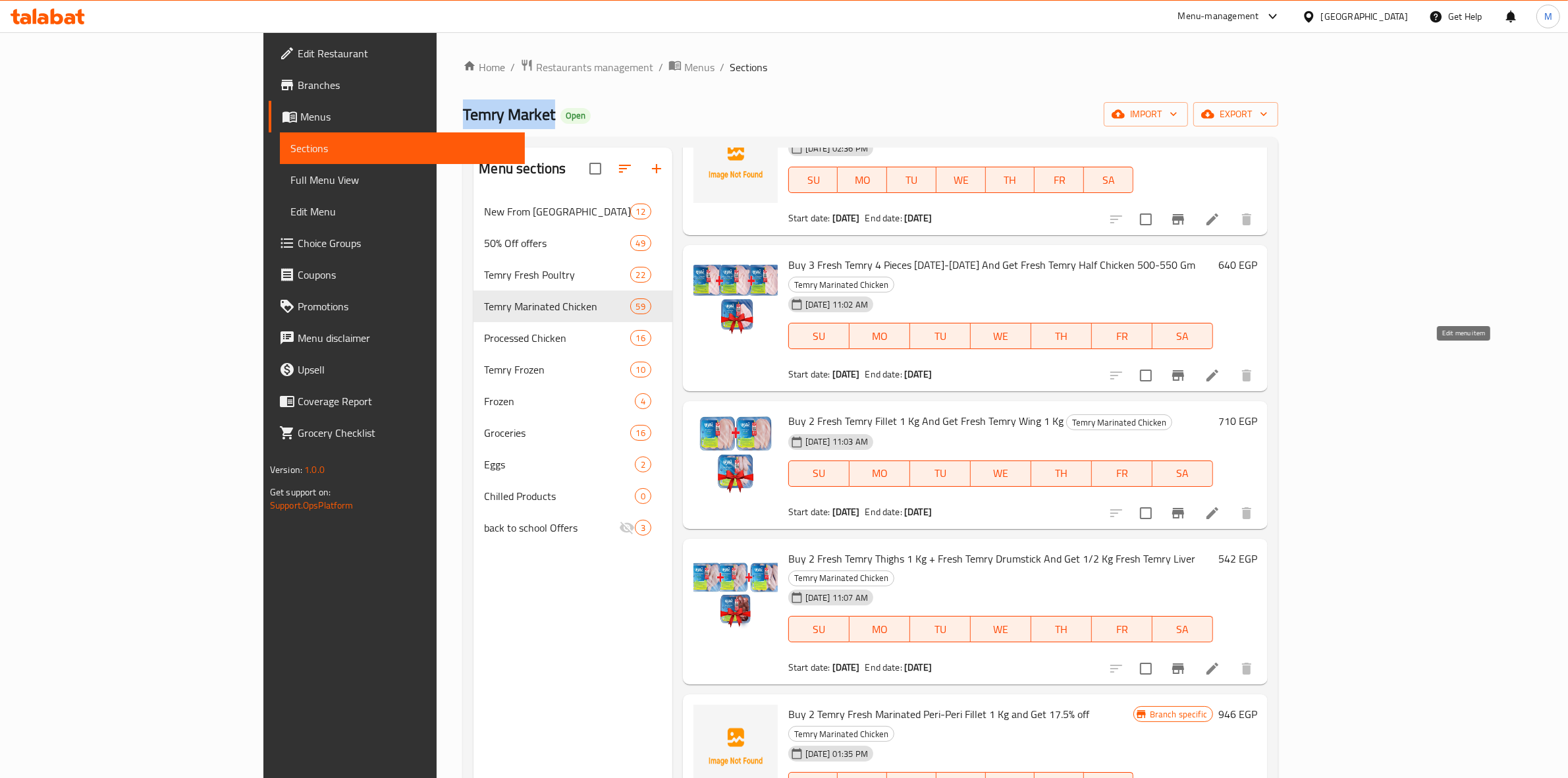
click at [1220, 367] on icon at bounding box center [1211, 375] width 16 height 16
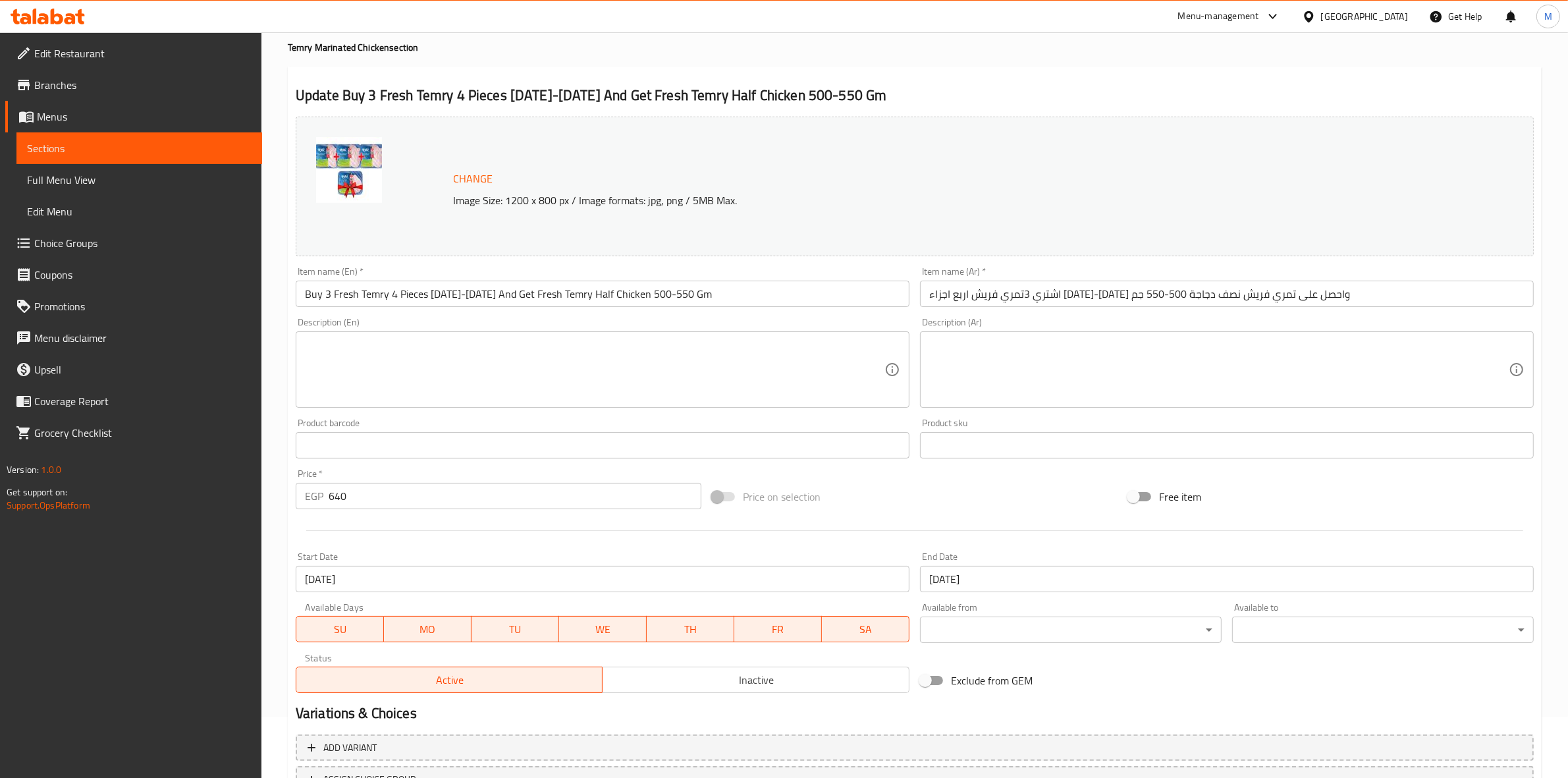
scroll to position [165, 0]
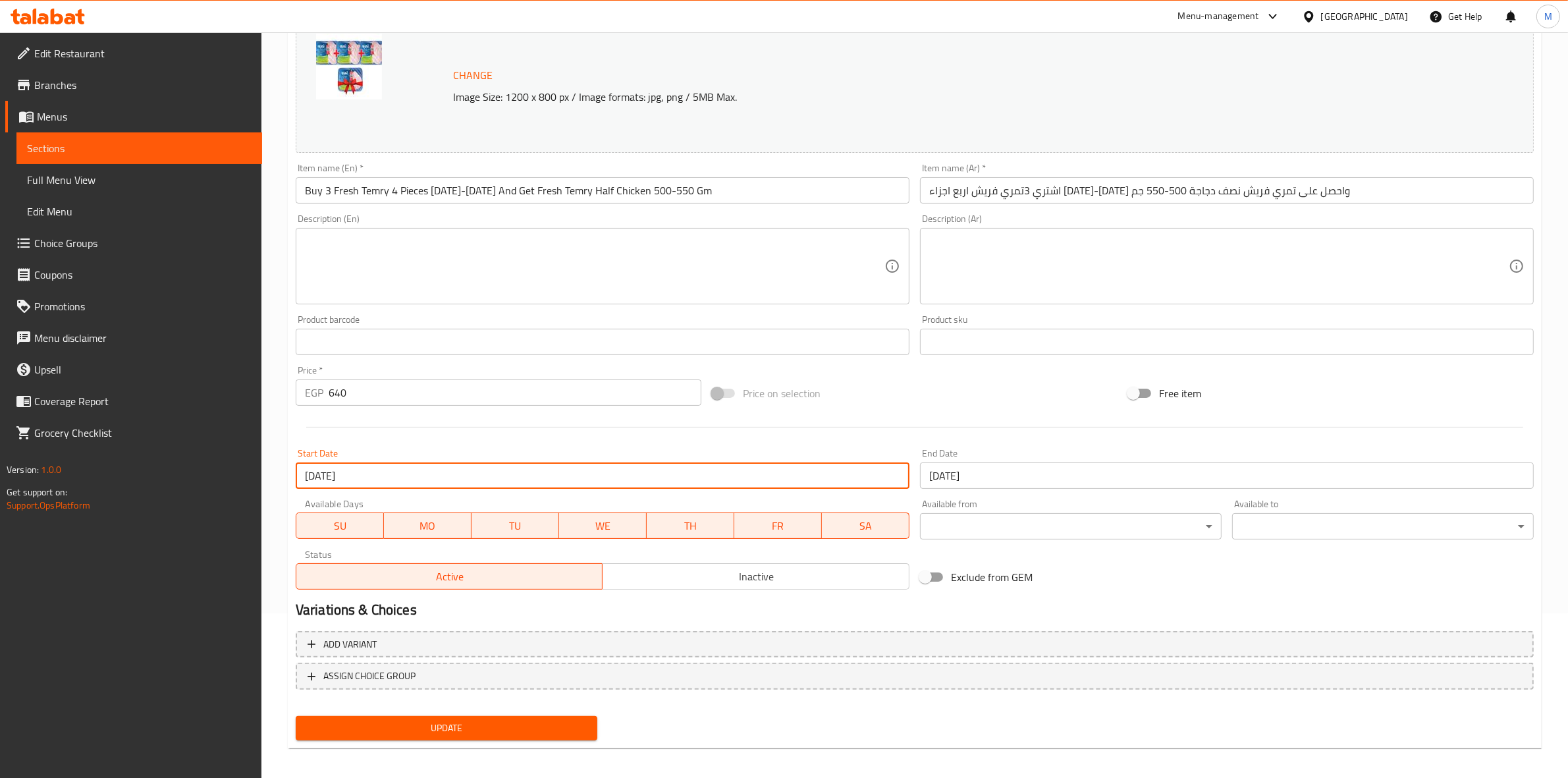
click at [583, 470] on input "[DATE]" at bounding box center [602, 476] width 613 height 27
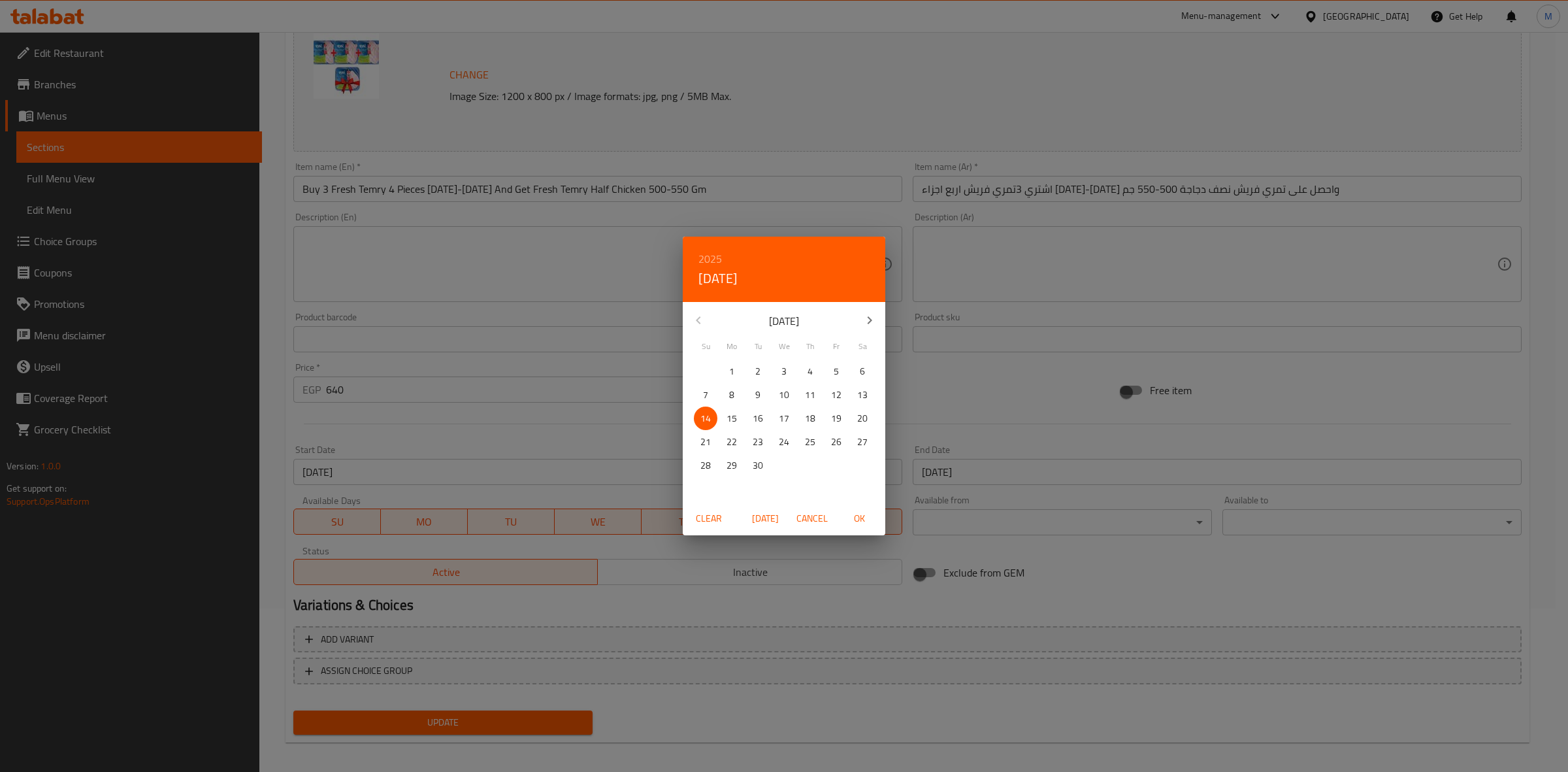
click at [724, 420] on span "15" at bounding box center [731, 418] width 24 height 16
click at [854, 513] on span "OK" at bounding box center [859, 518] width 31 height 16
type input "[DATE]"
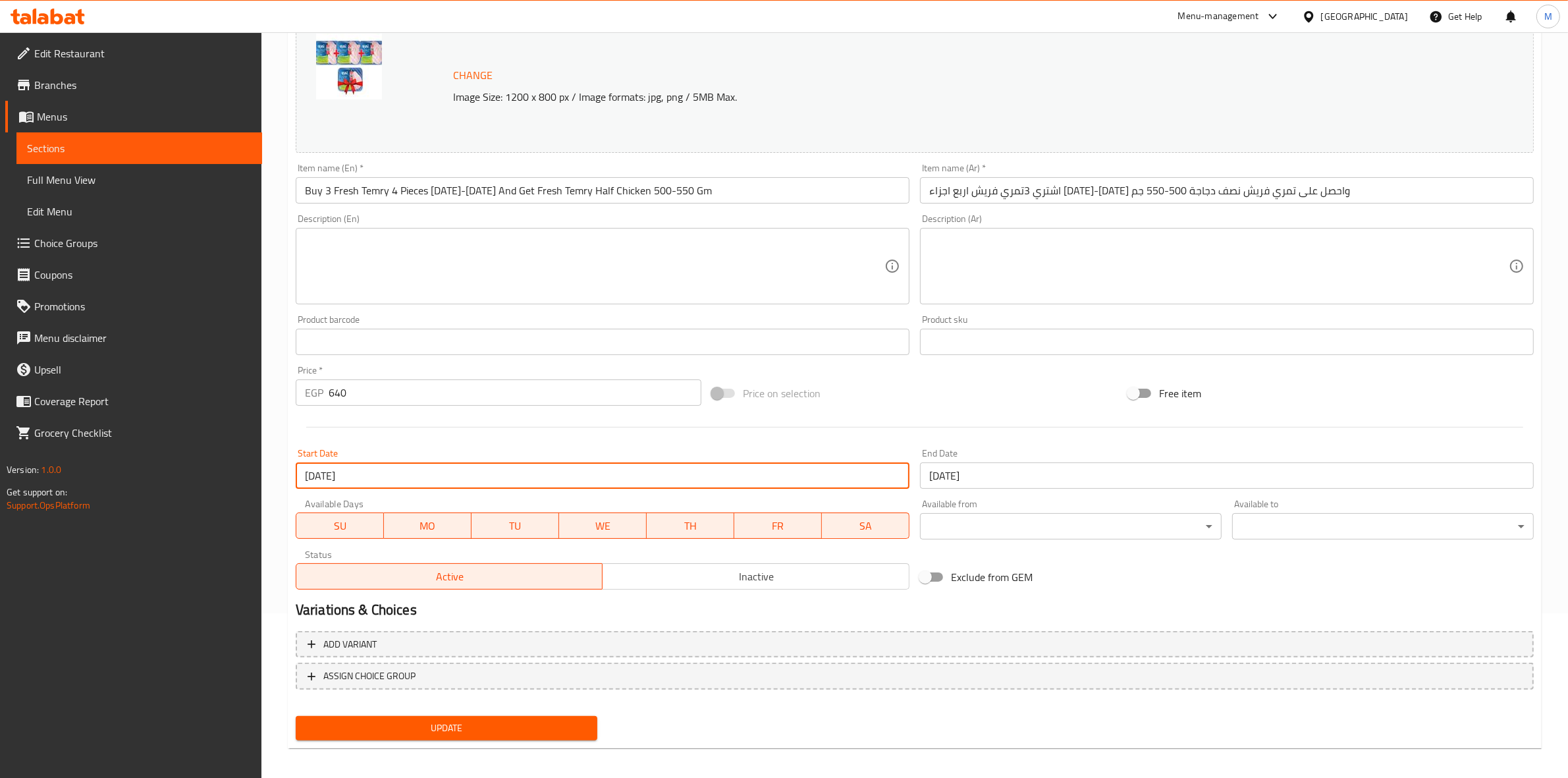
click at [827, 616] on h2 "Variations & Choices" at bounding box center [915, 610] width 1238 height 20
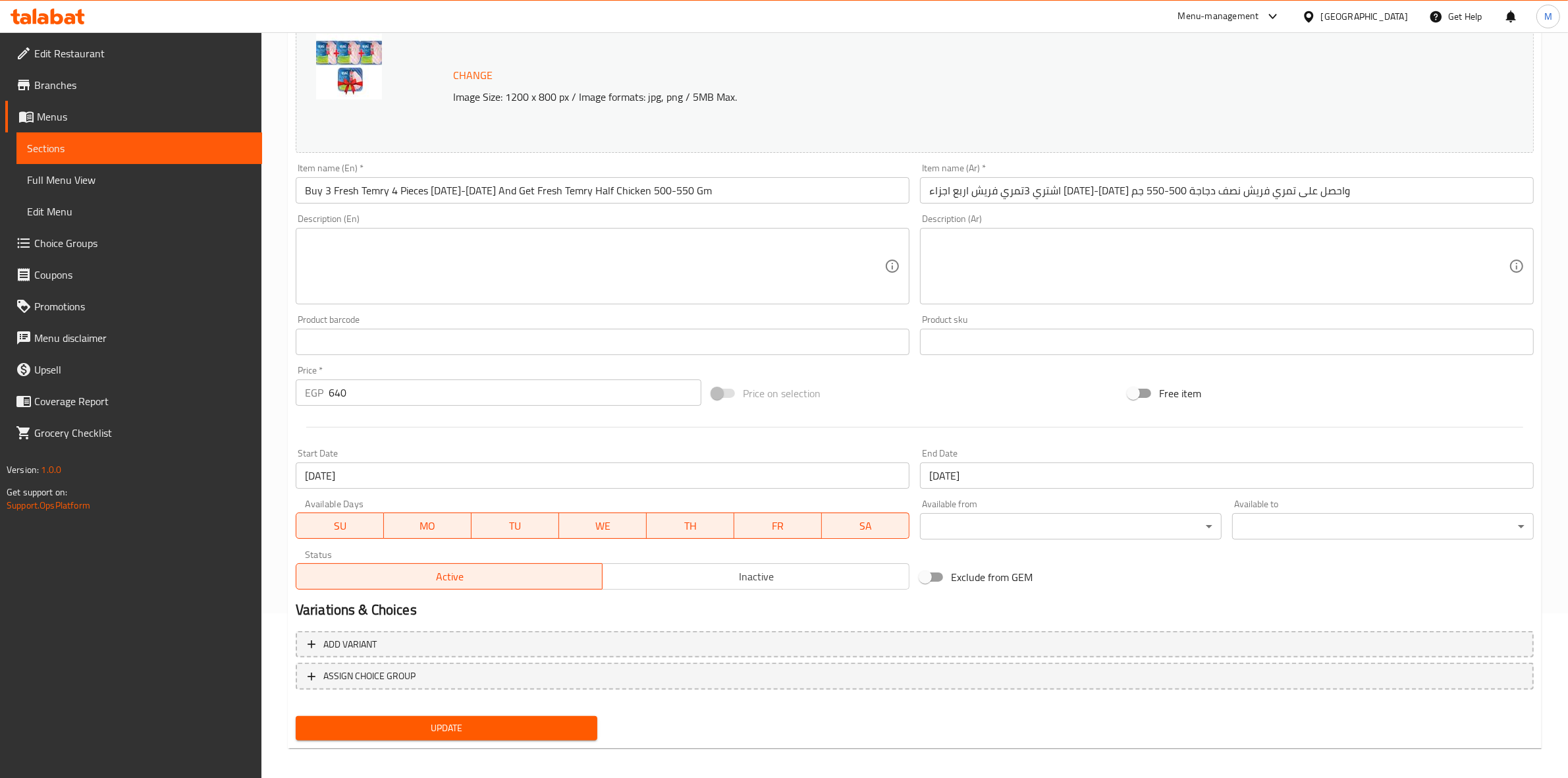
click at [538, 736] on button "Update" at bounding box center [446, 729] width 301 height 25
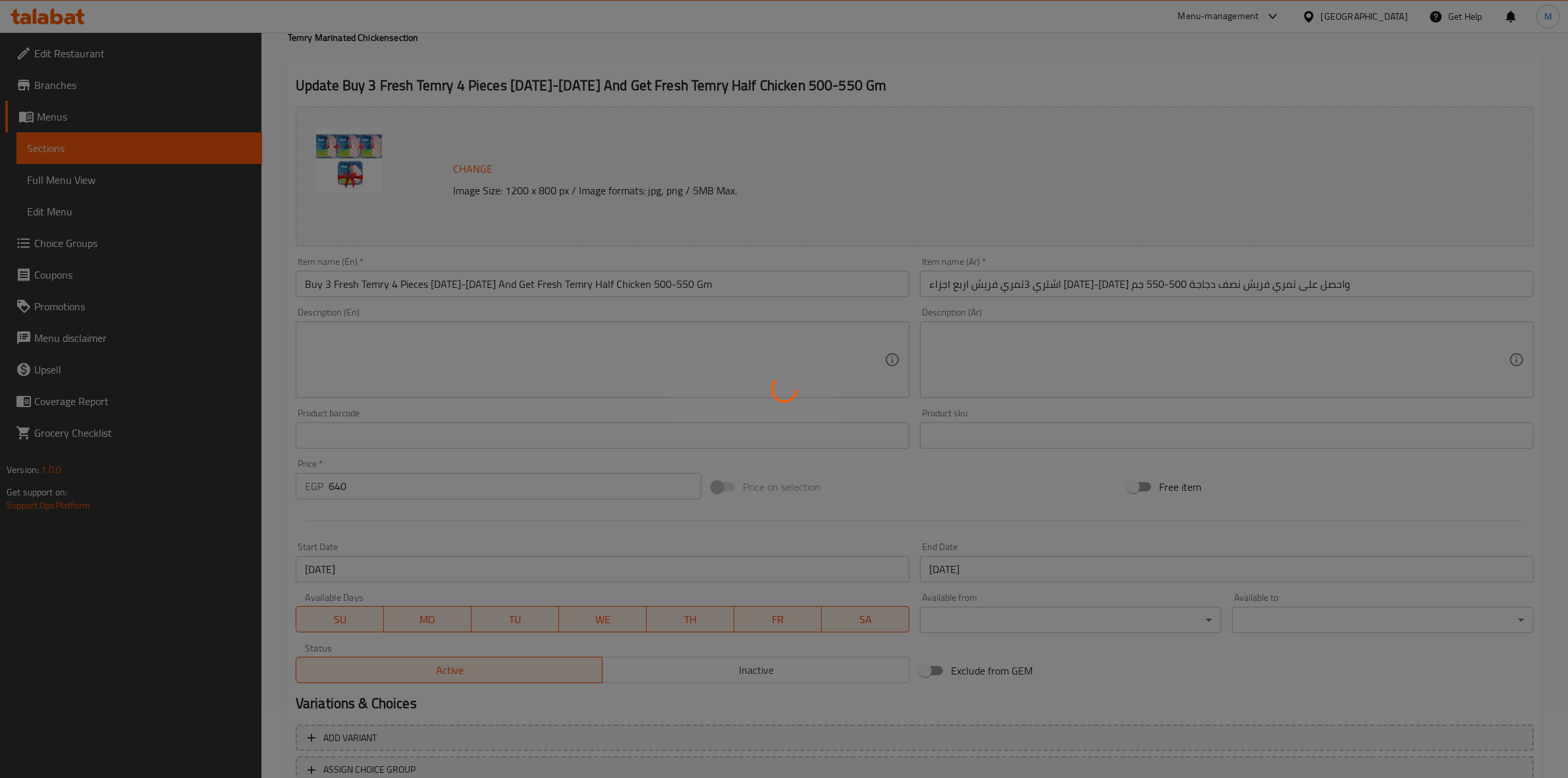
scroll to position [0, 0]
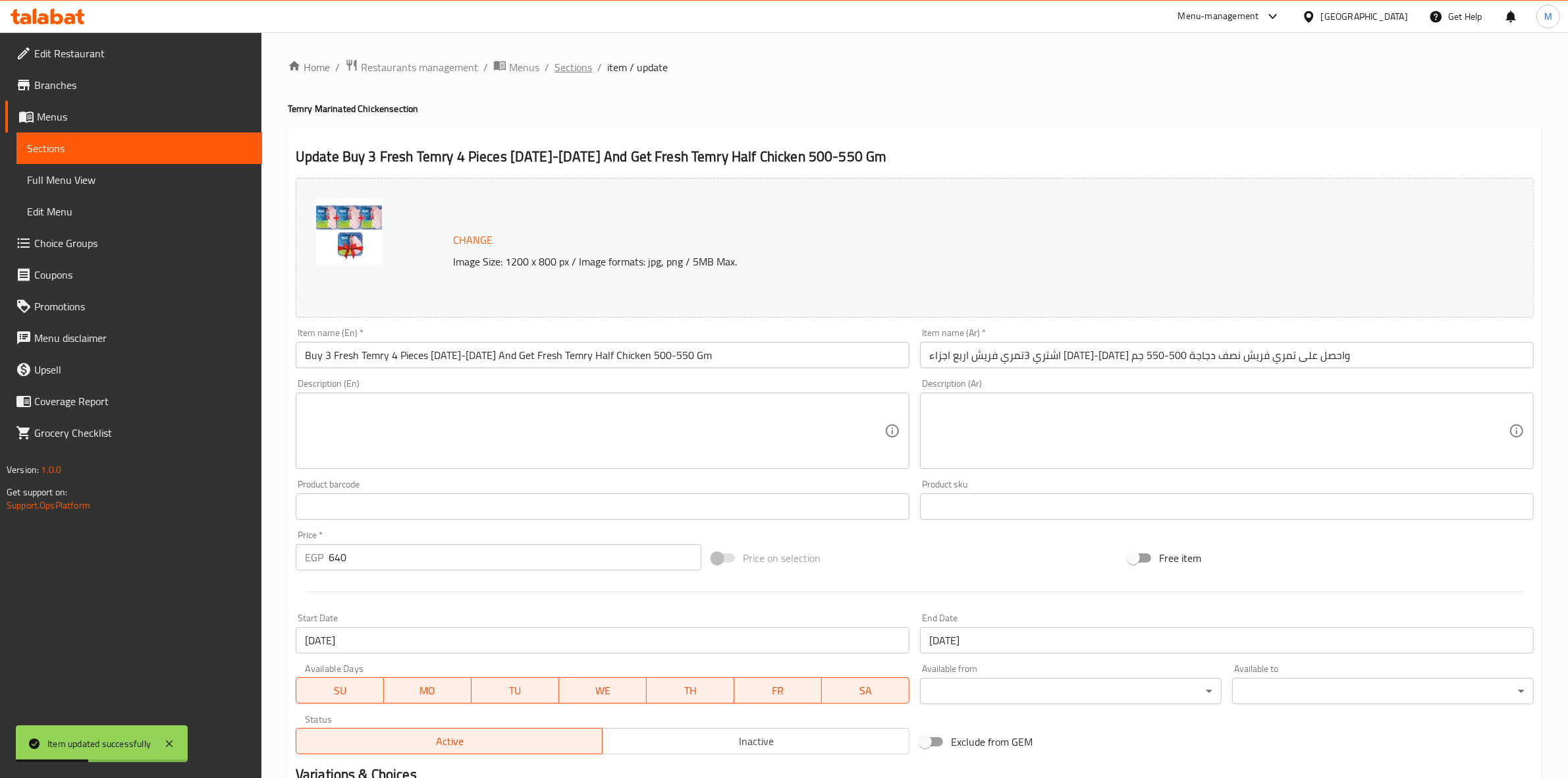
click at [574, 64] on span "Sections" at bounding box center [572, 67] width 37 height 16
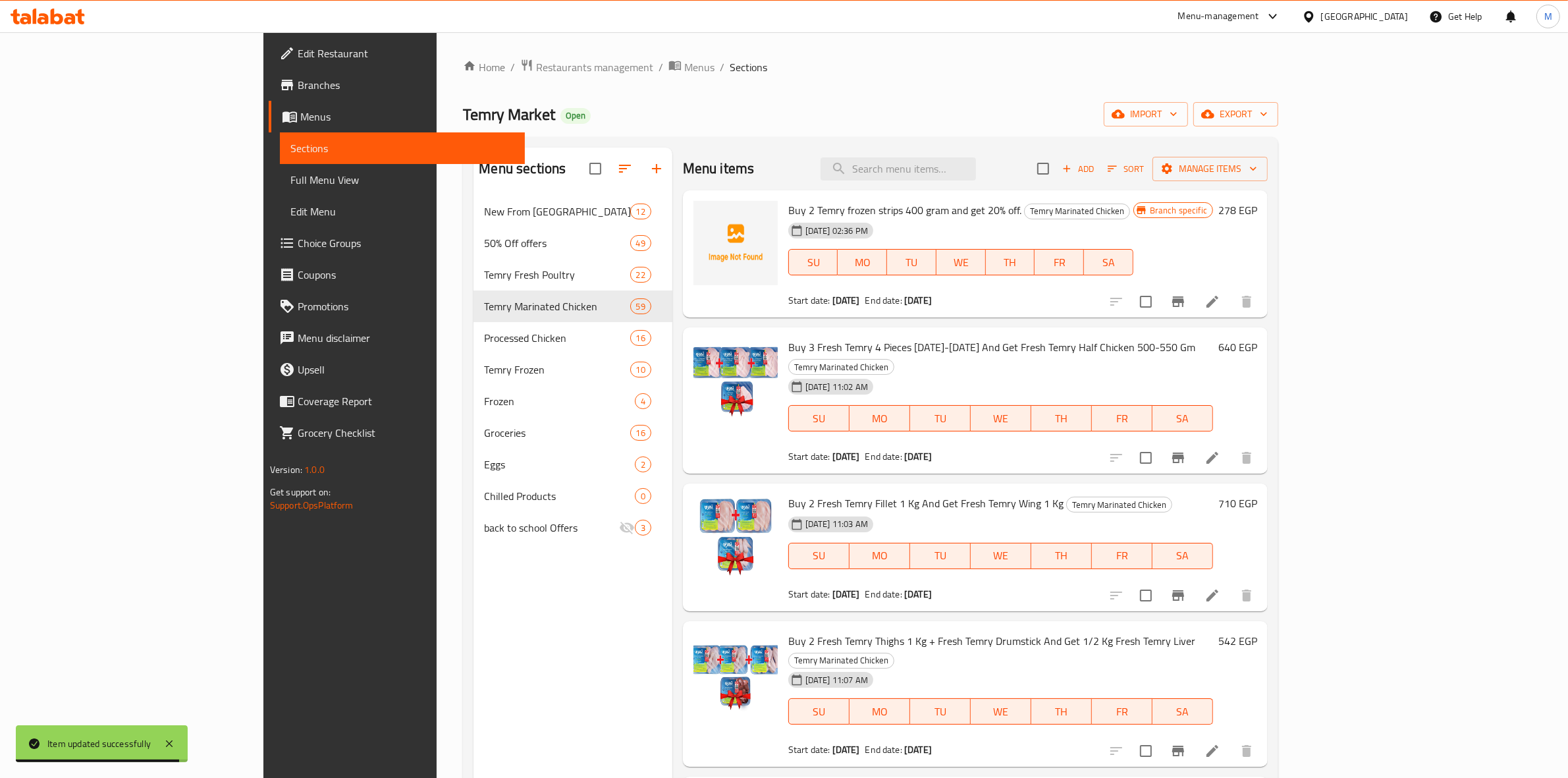
click at [1230, 446] on li at bounding box center [1211, 457] width 37 height 24
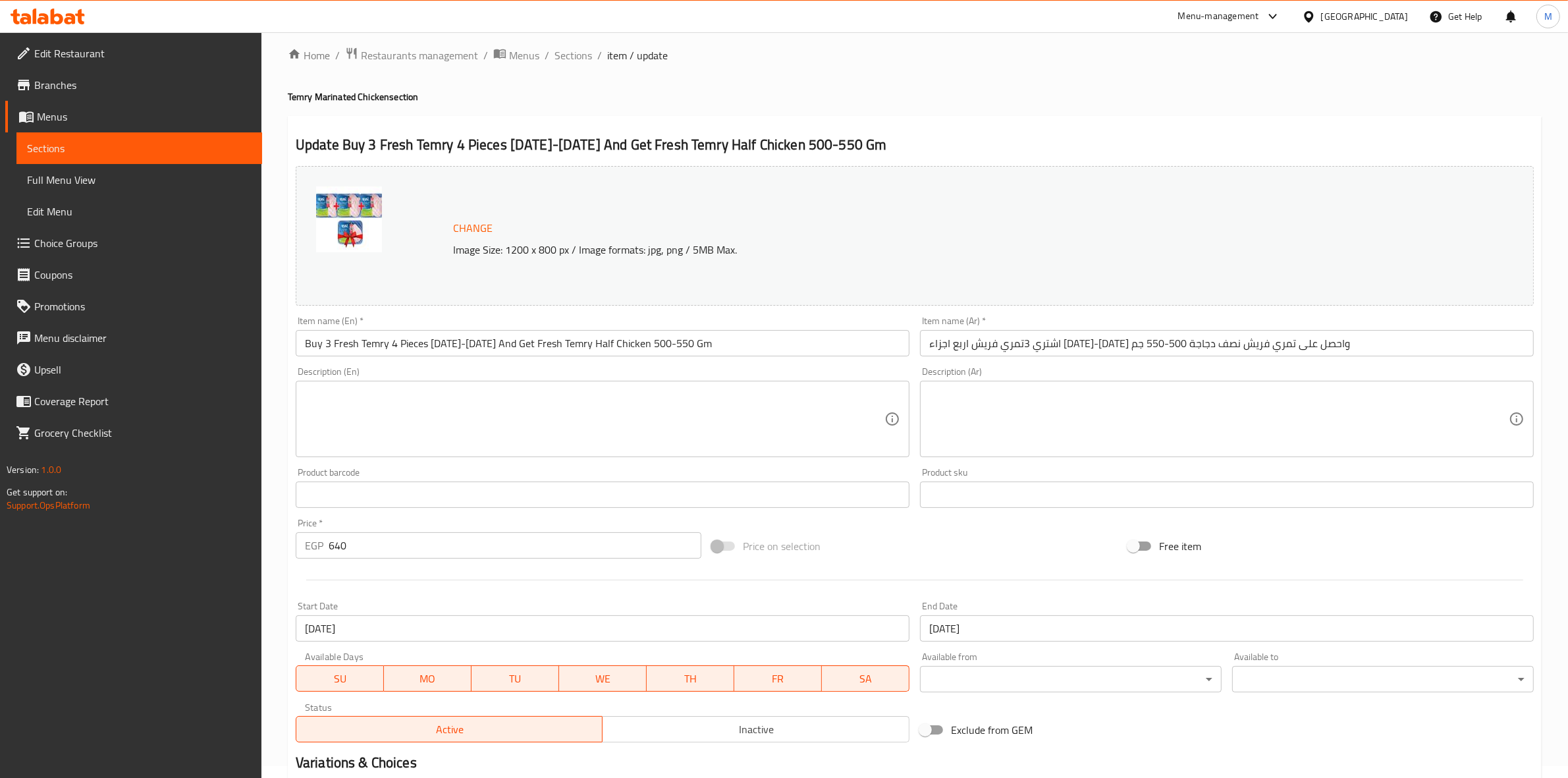
scroll to position [165, 0]
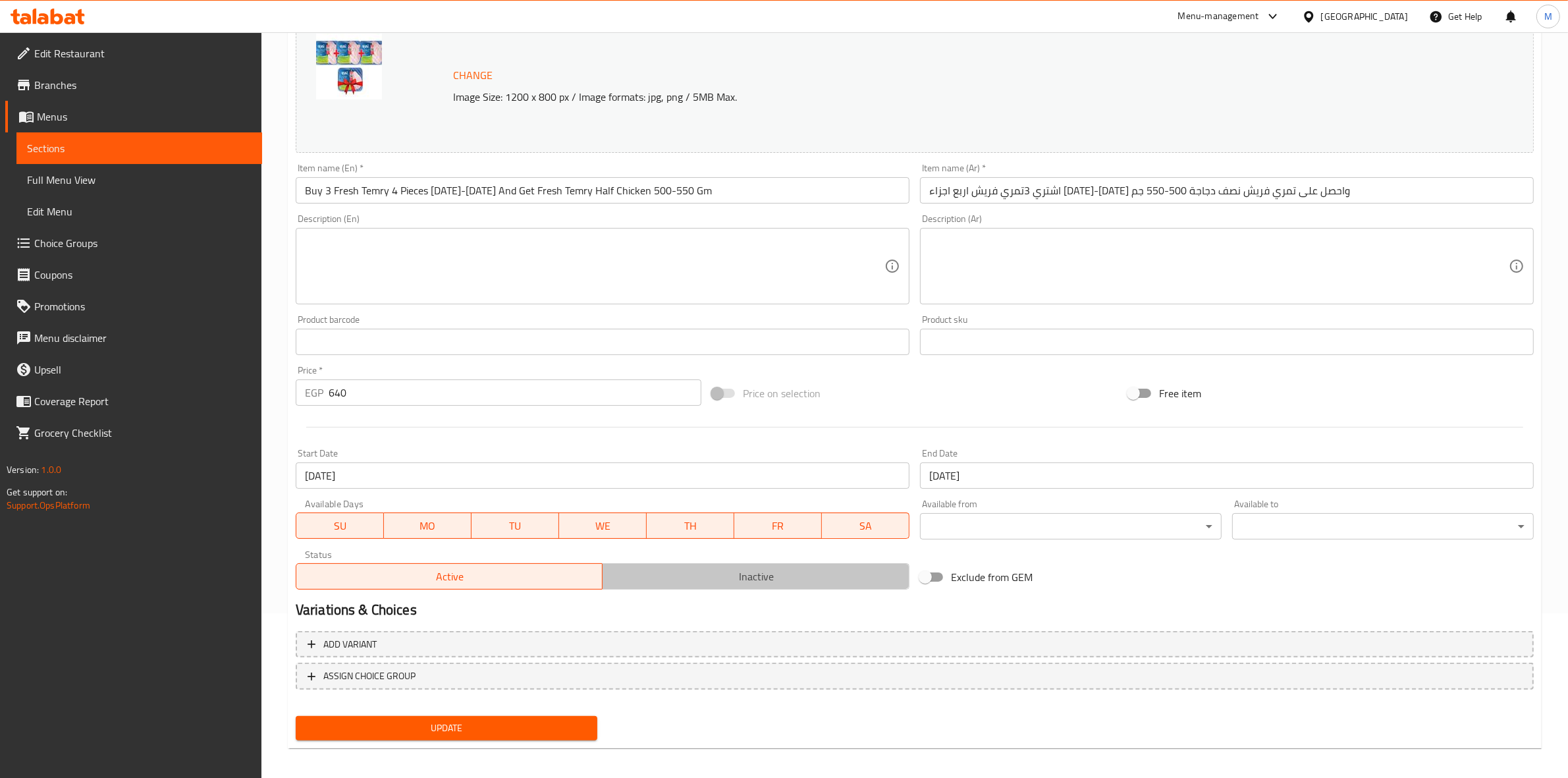
click at [702, 581] on span "Inactive" at bounding box center [756, 576] width 297 height 19
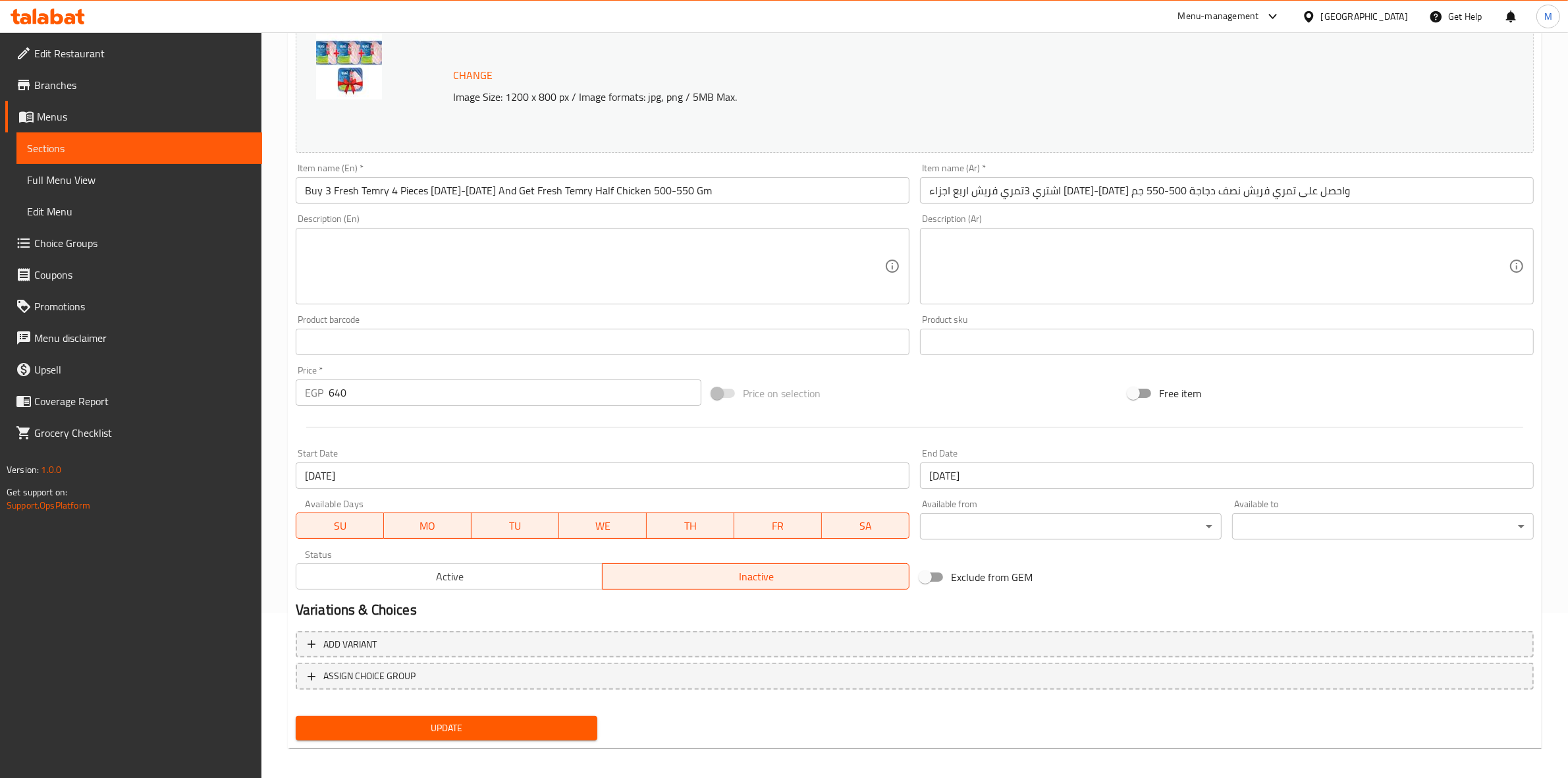
click at [593, 726] on button "Update" at bounding box center [446, 729] width 301 height 25
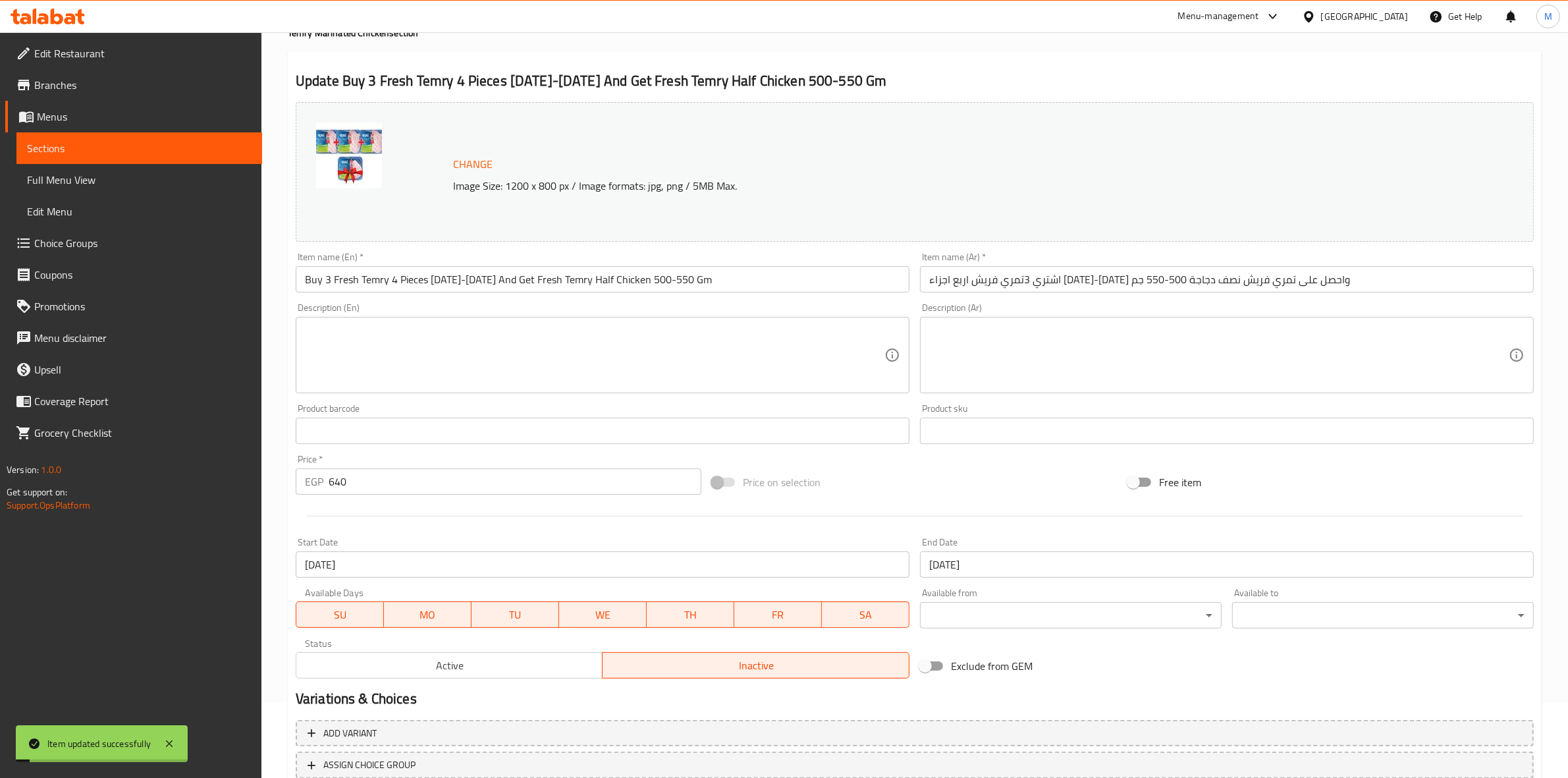
scroll to position [0, 0]
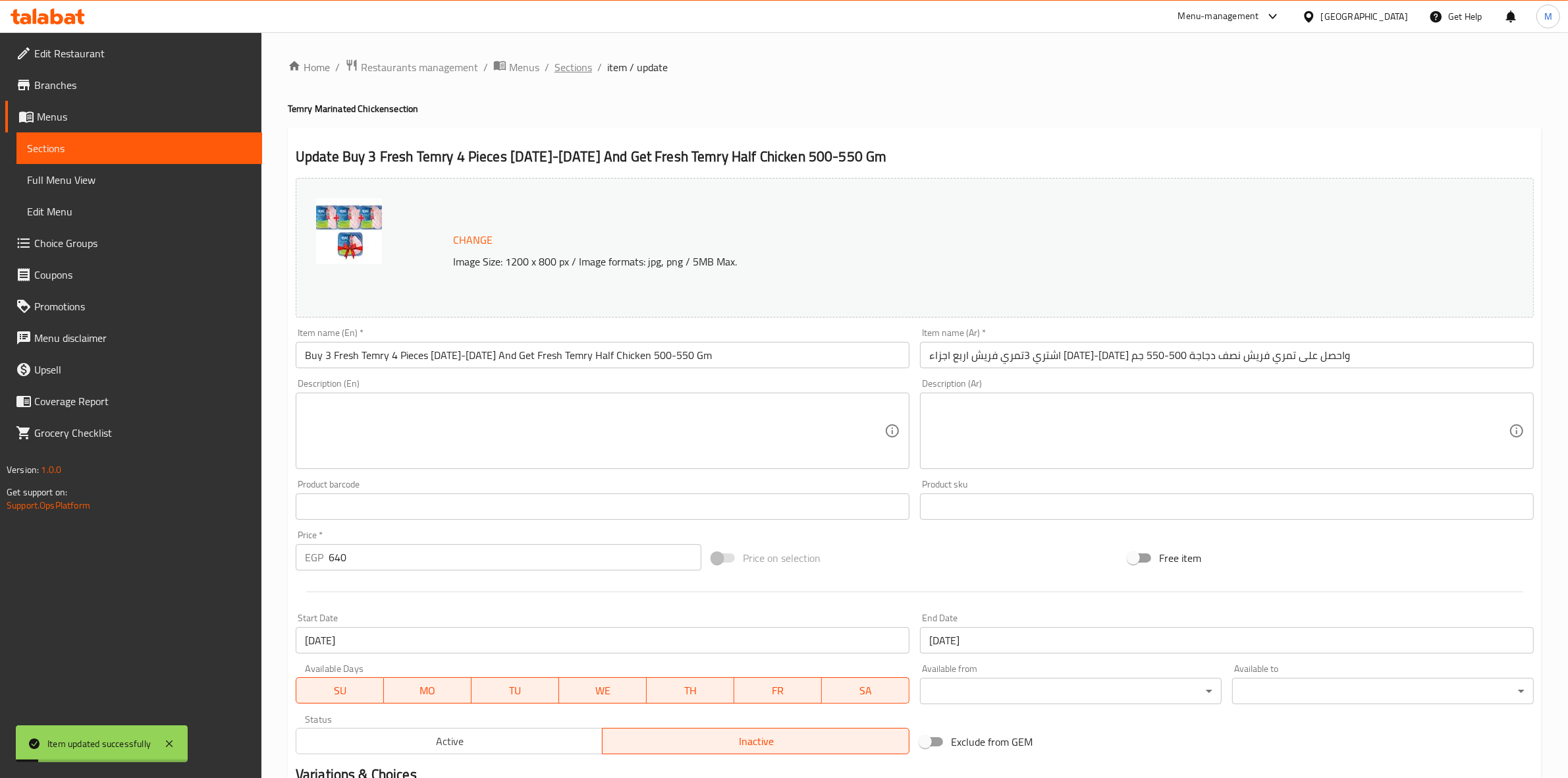
click at [584, 65] on span "Sections" at bounding box center [572, 67] width 37 height 16
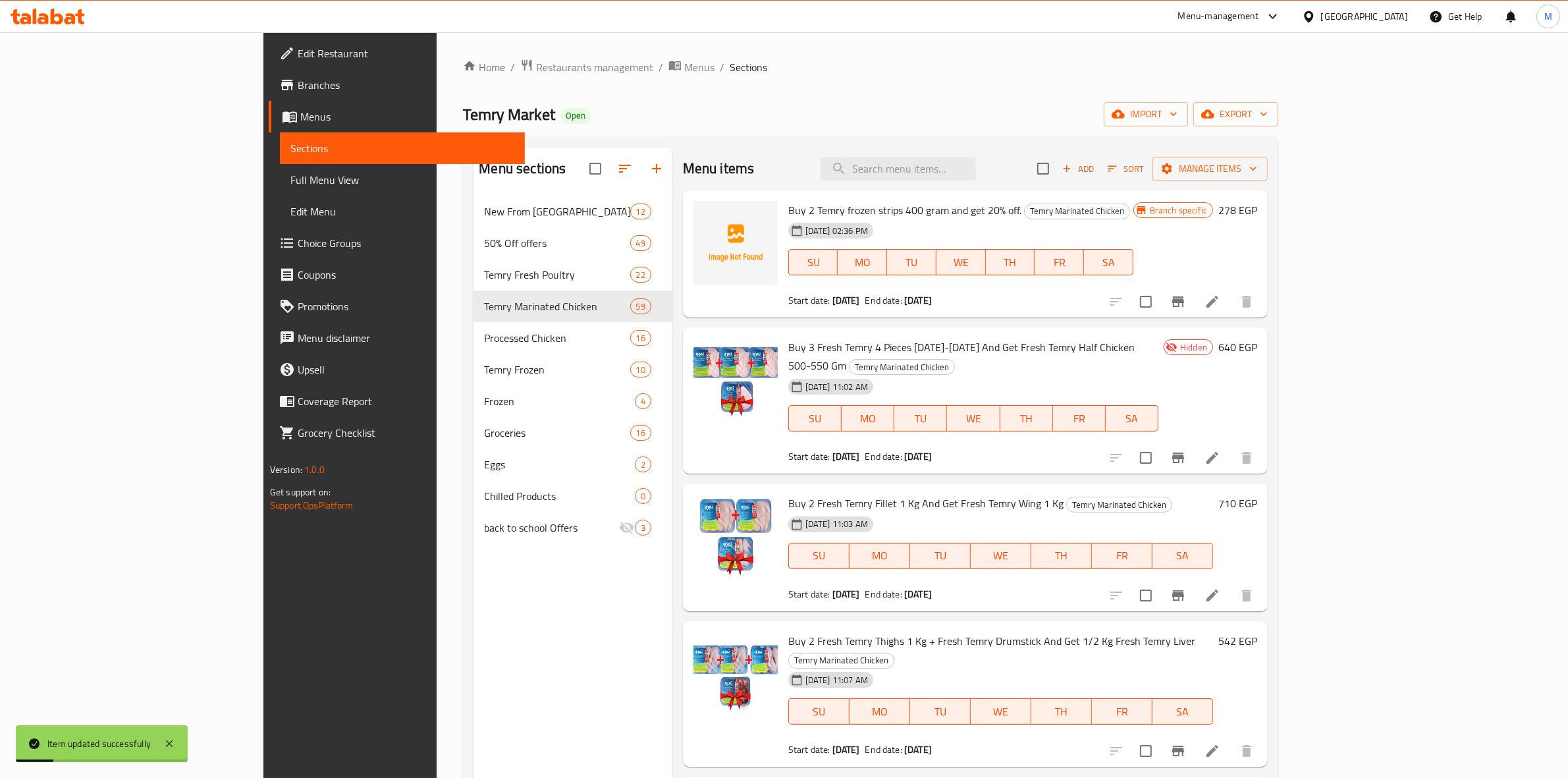
scroll to position [83, 0]
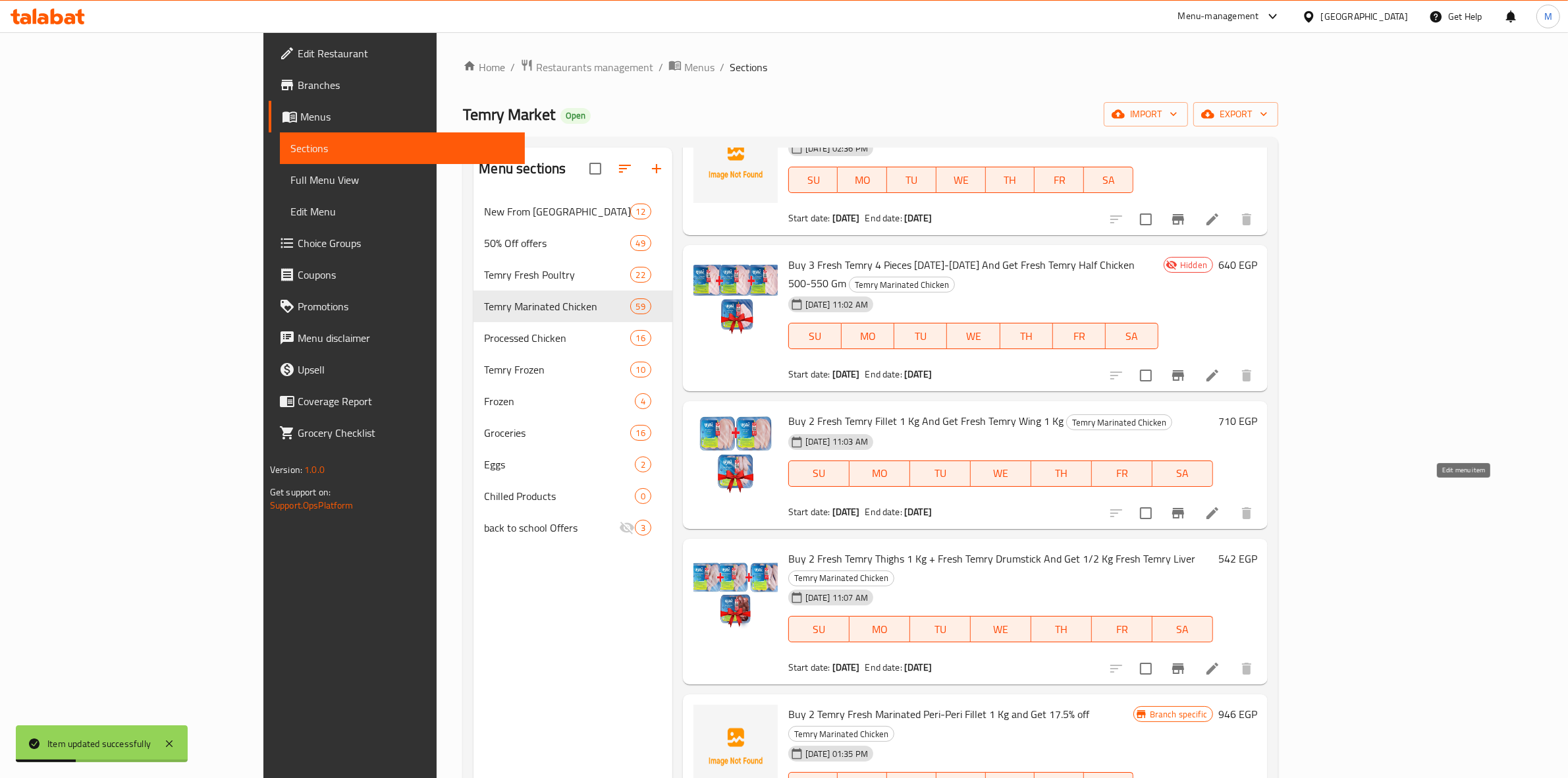
click at [1220, 505] on icon at bounding box center [1211, 513] width 16 height 16
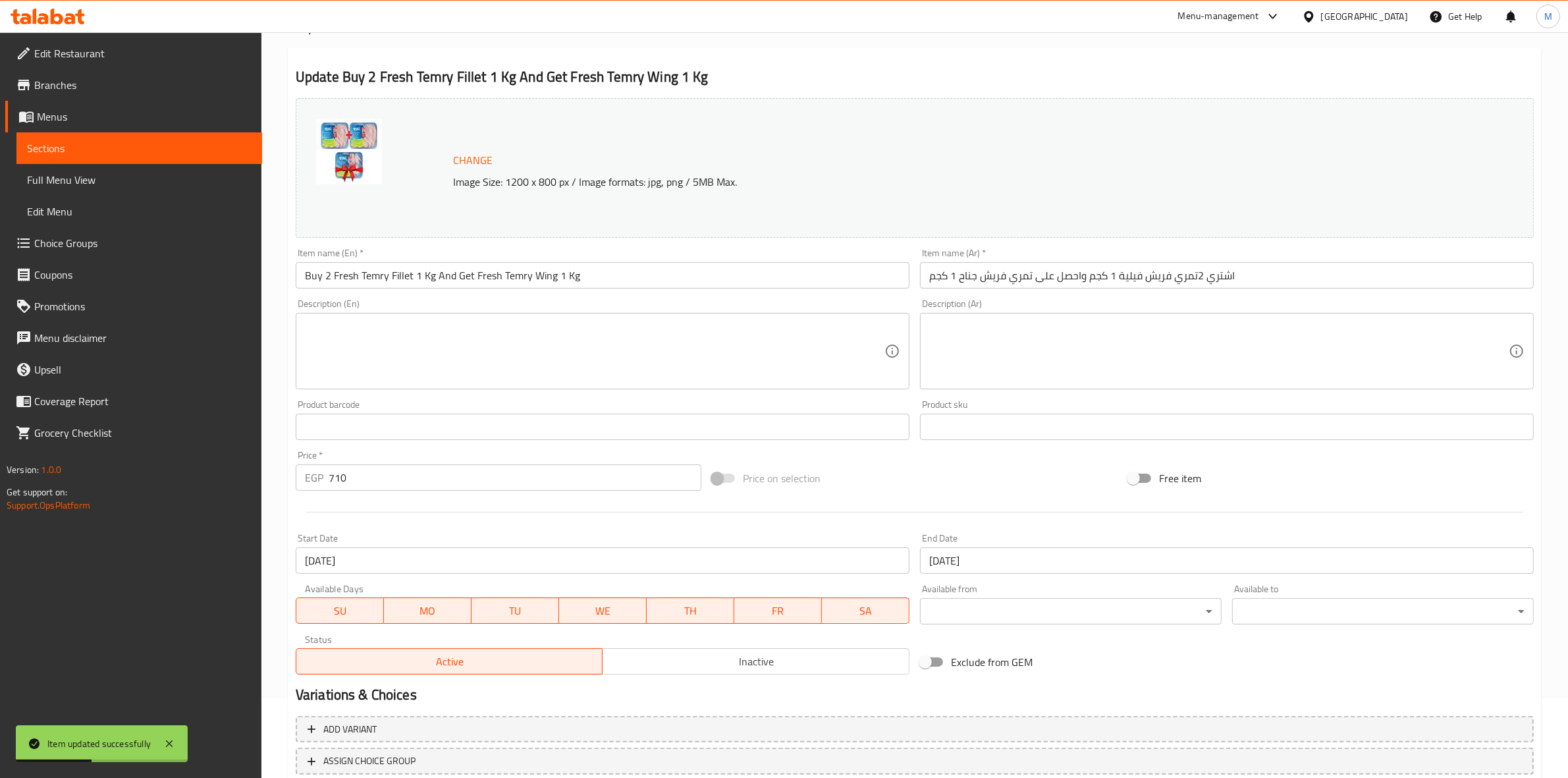
scroll to position [170, 0]
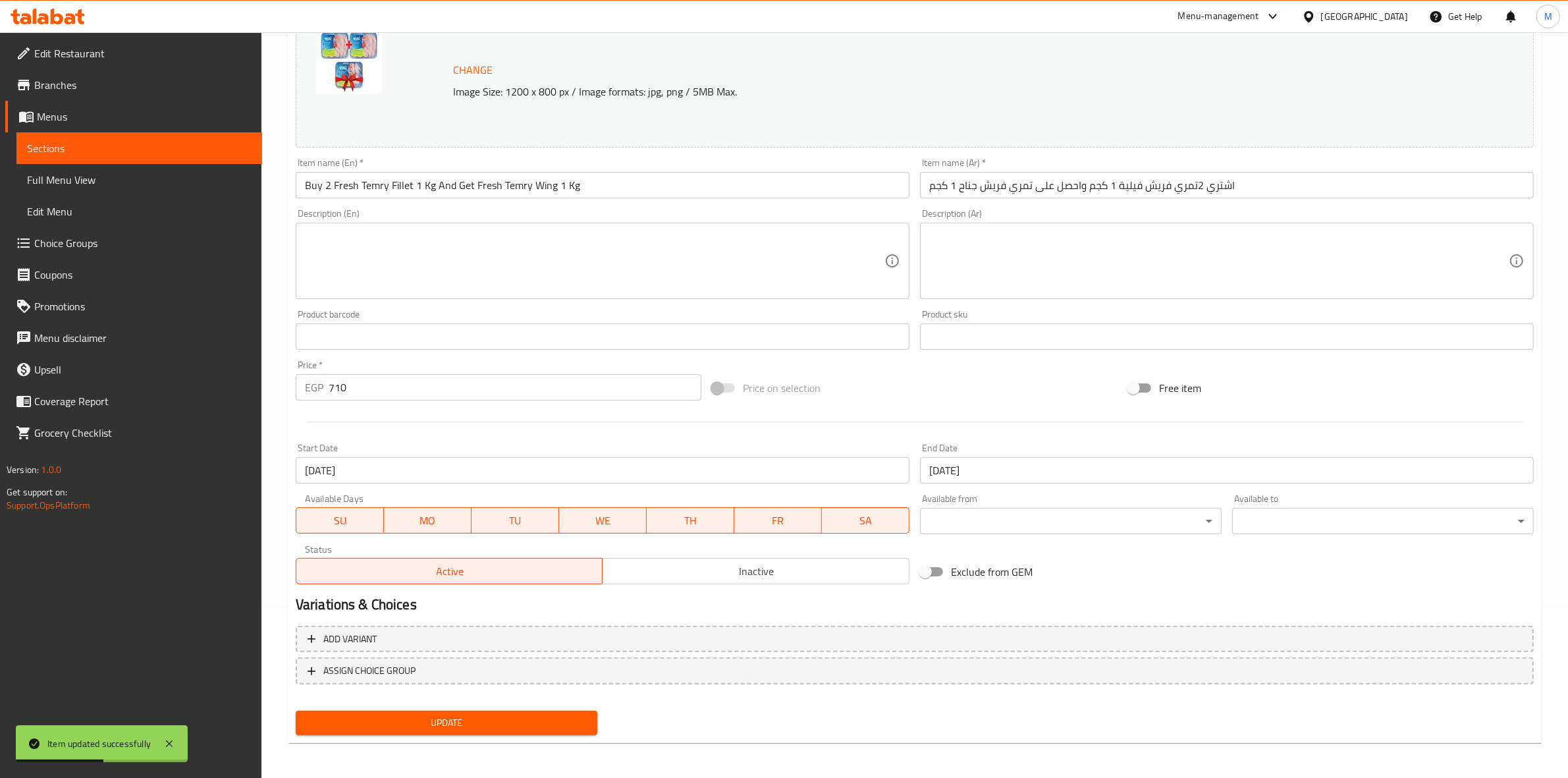
click at [642, 576] on span "Inactive" at bounding box center [756, 572] width 297 height 19
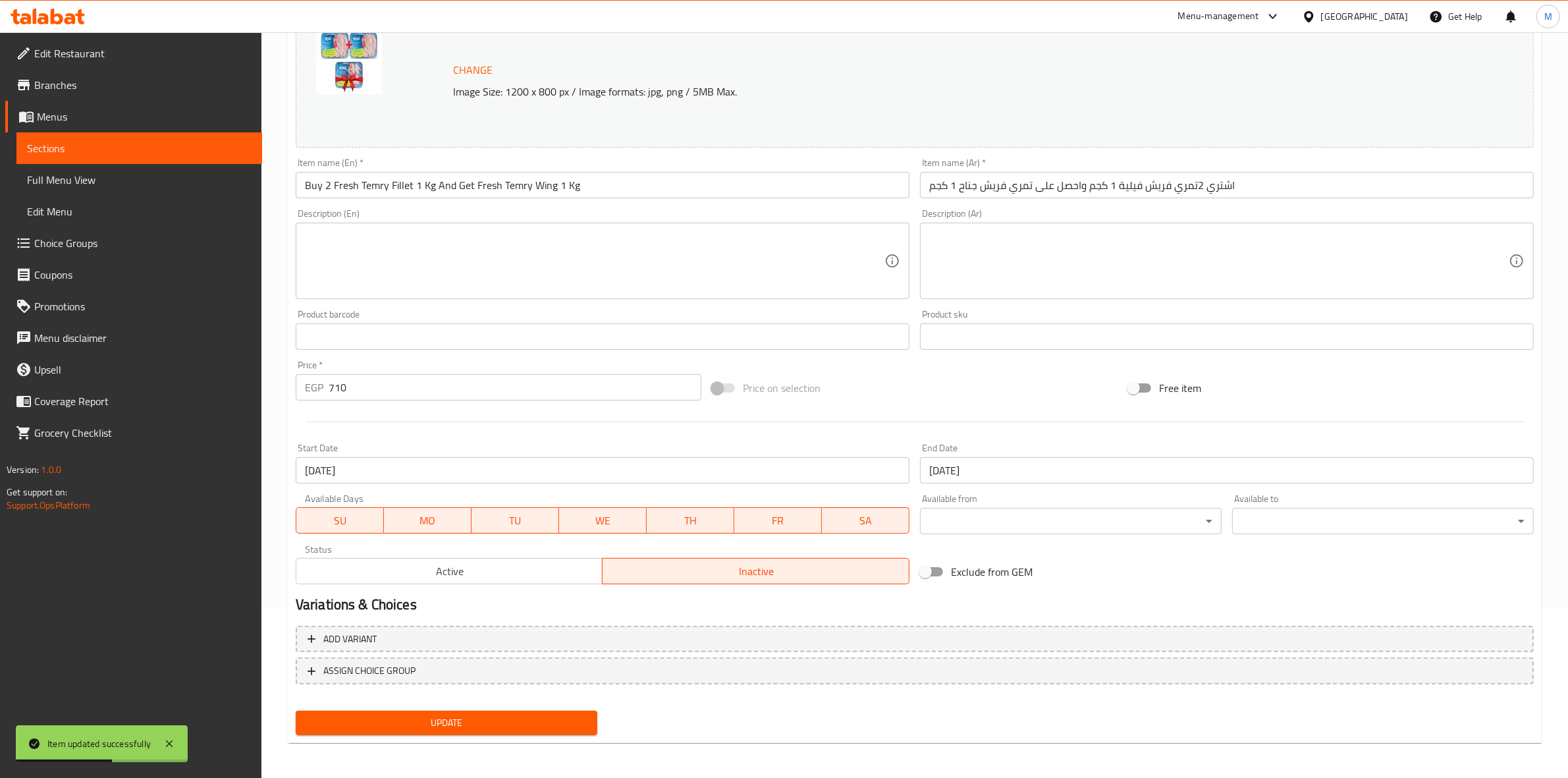
click at [574, 726] on span "Update" at bounding box center [446, 722] width 281 height 16
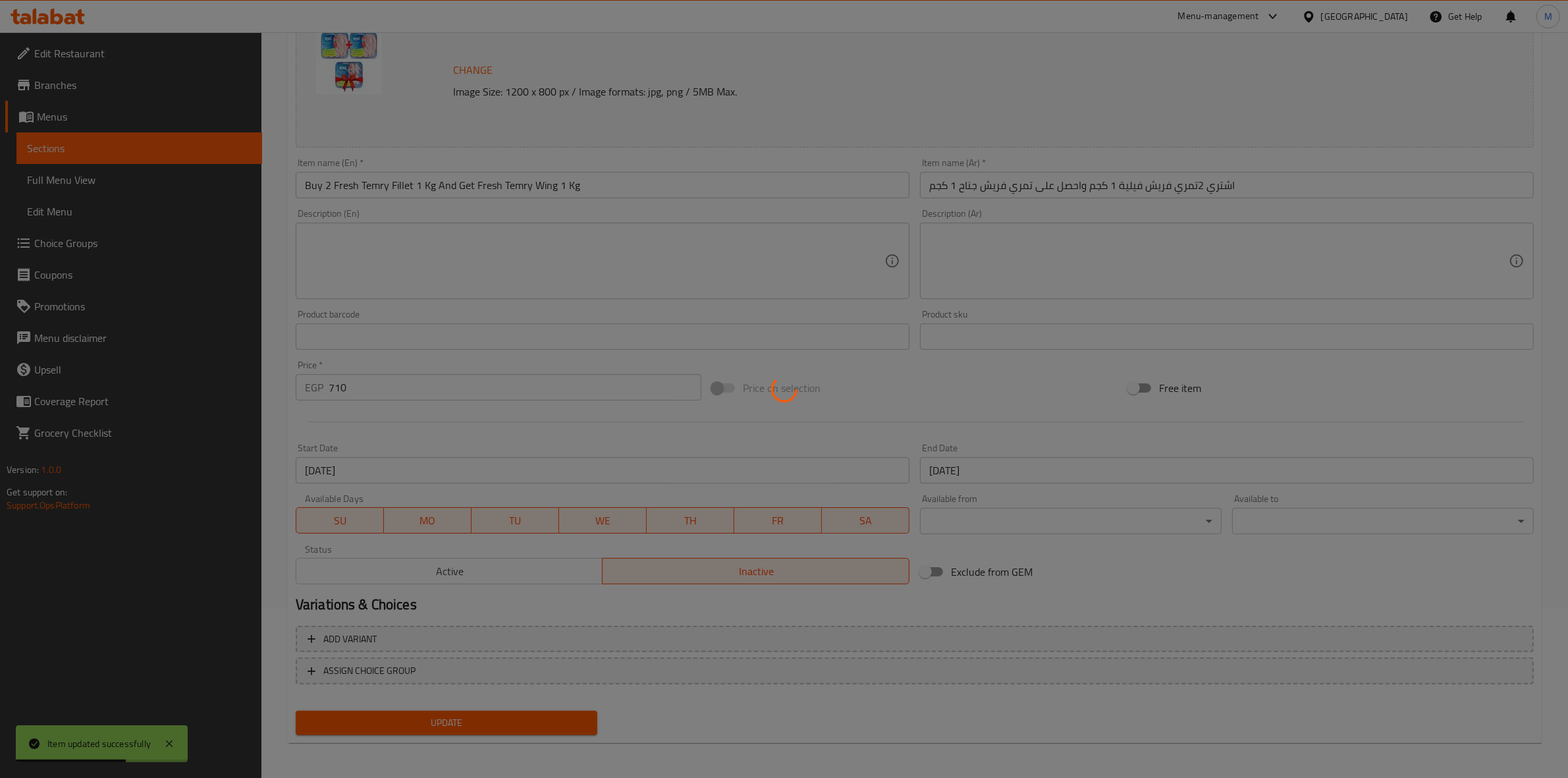
scroll to position [0, 0]
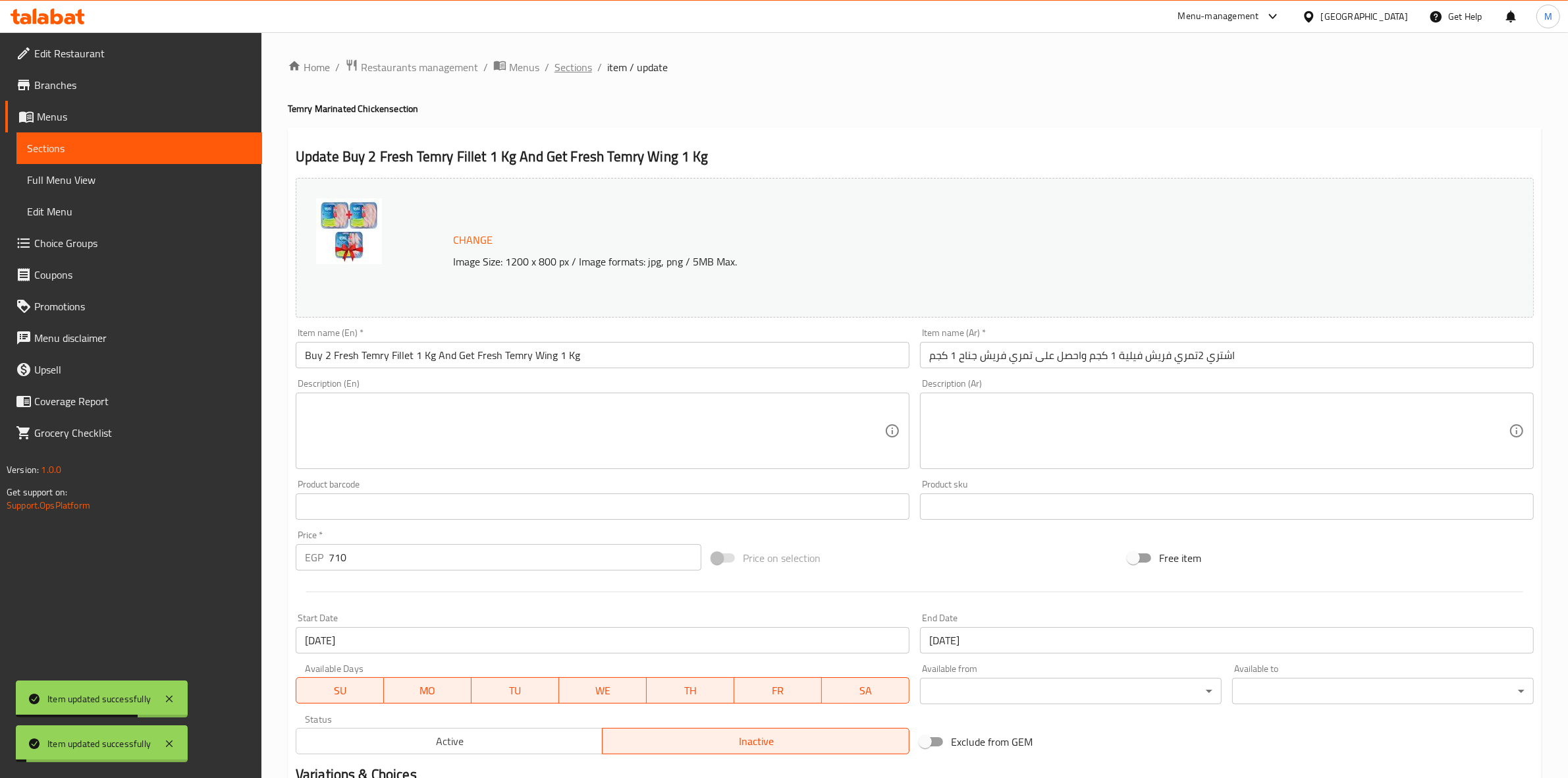
click at [571, 64] on span "Sections" at bounding box center [572, 67] width 37 height 16
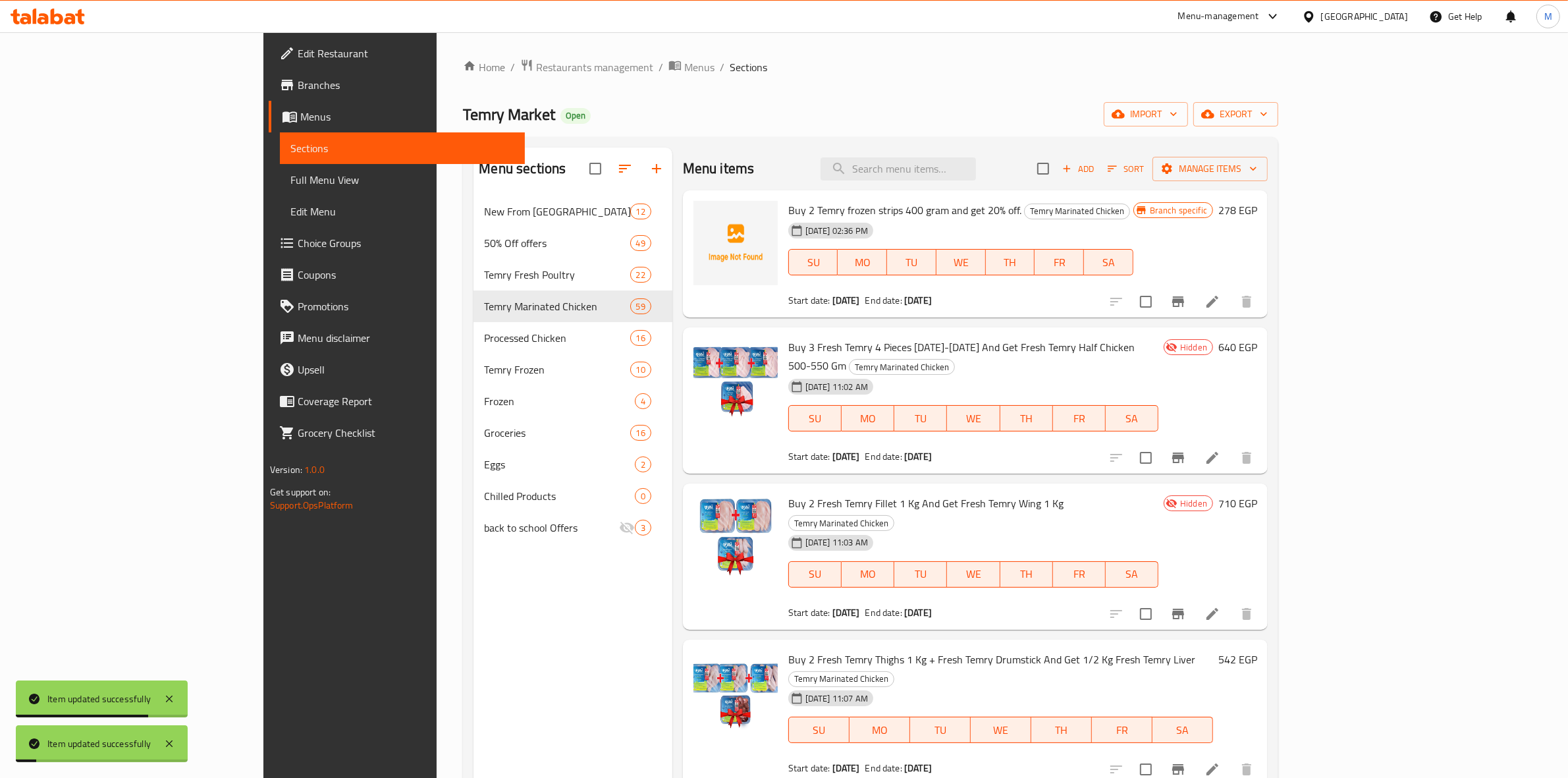
scroll to position [83, 0]
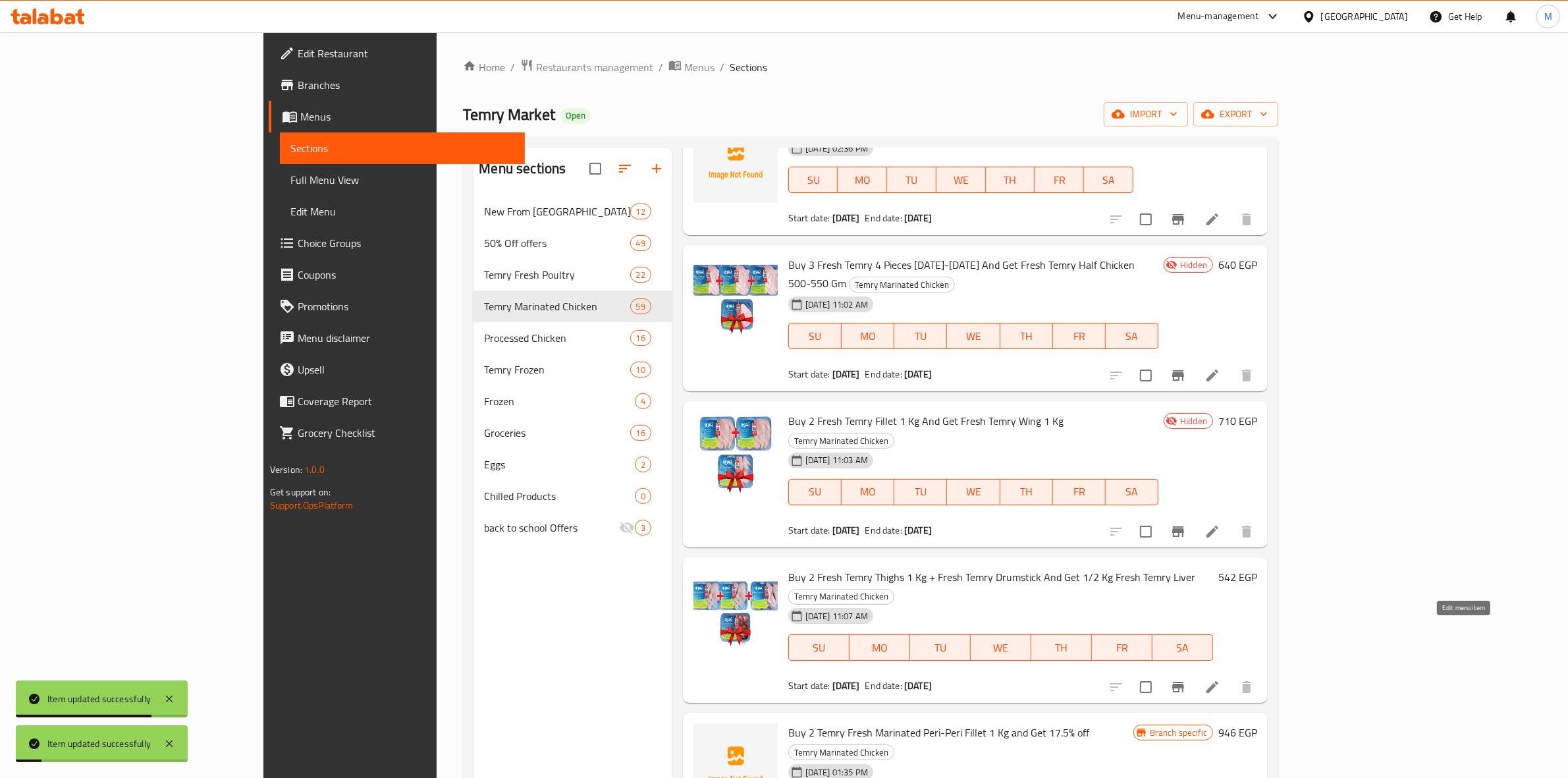
click at [1220, 679] on icon at bounding box center [1211, 687] width 16 height 16
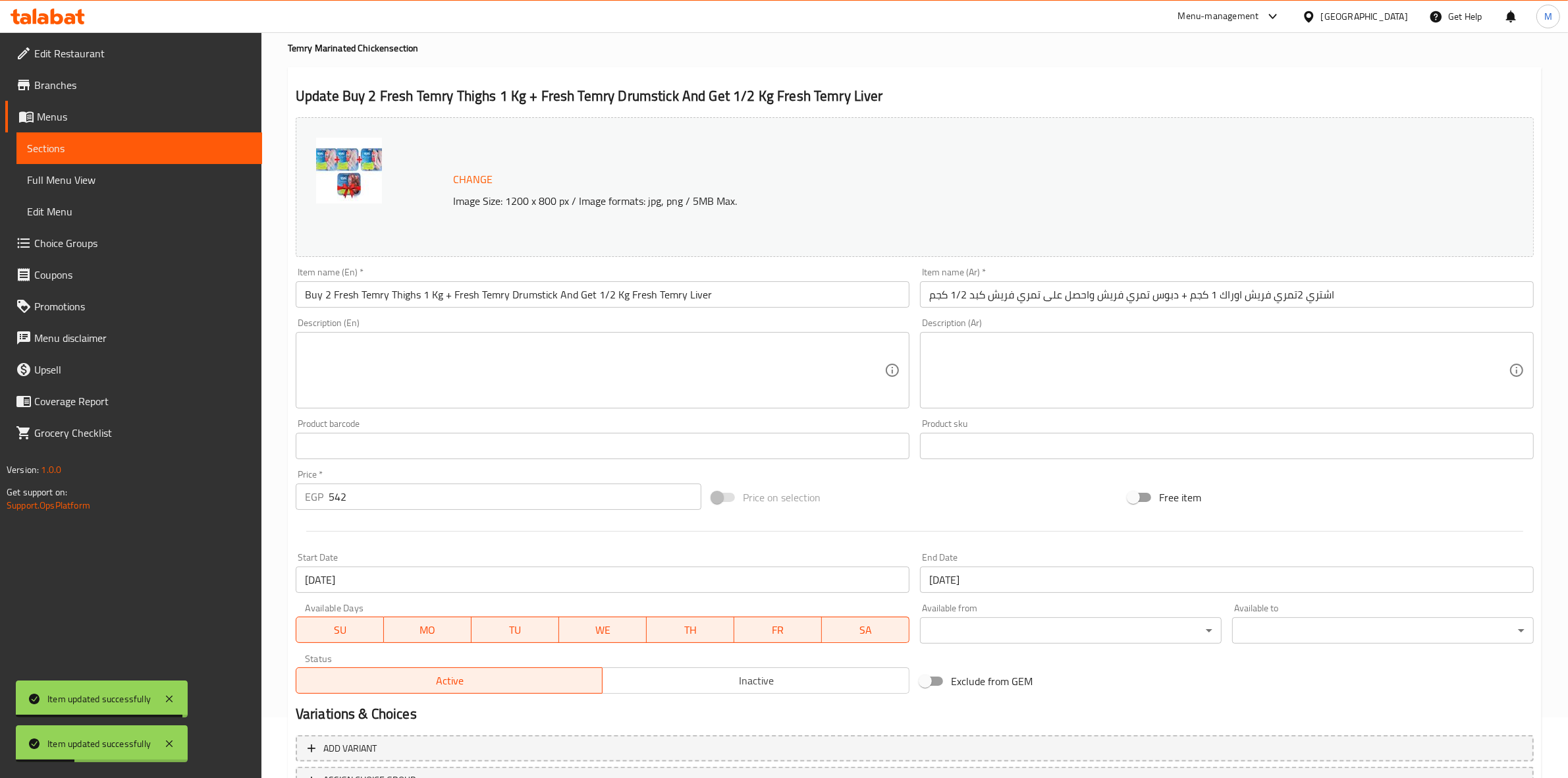
scroll to position [165, 0]
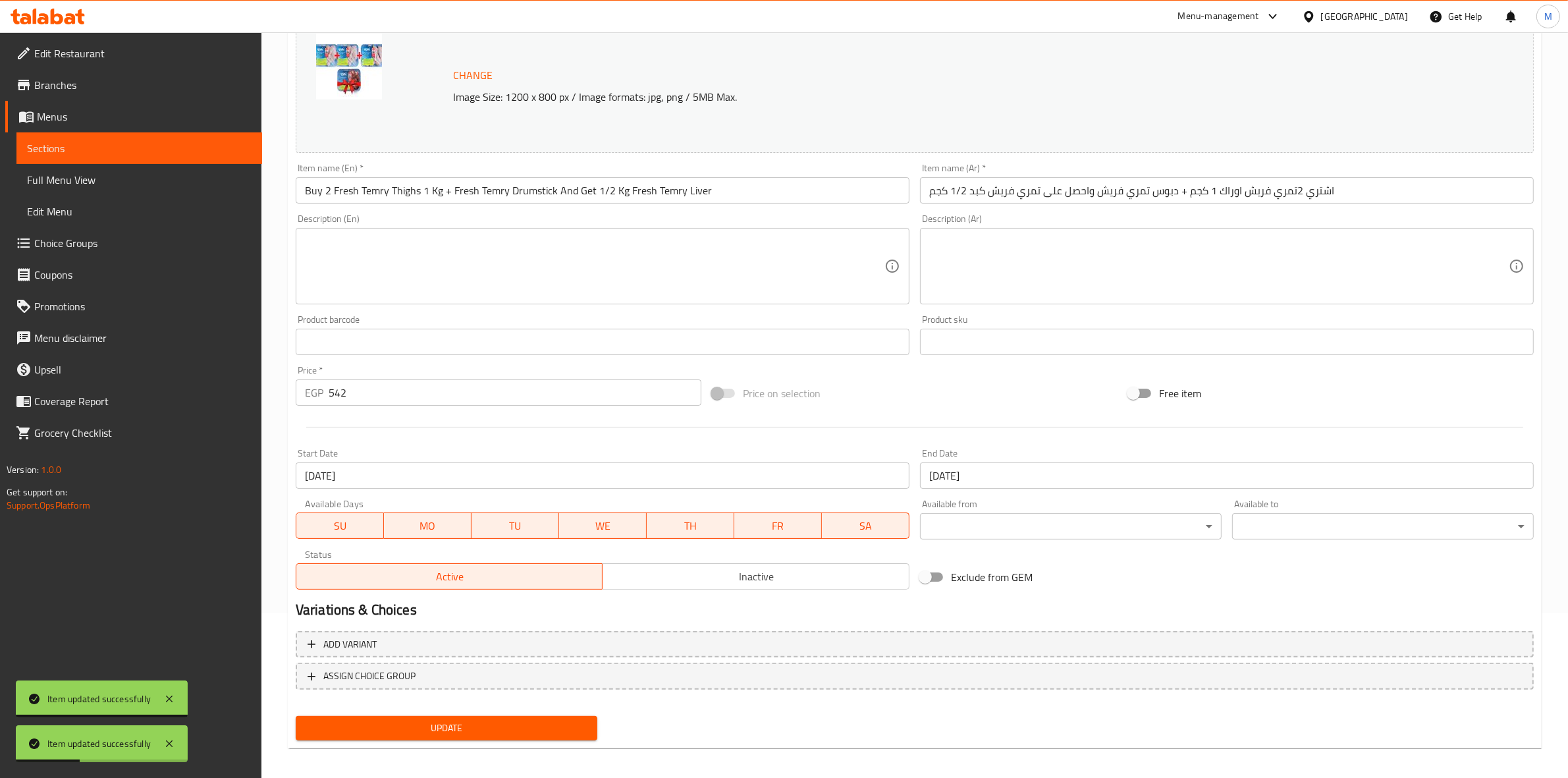
click at [728, 585] on span "Inactive" at bounding box center [756, 576] width 297 height 19
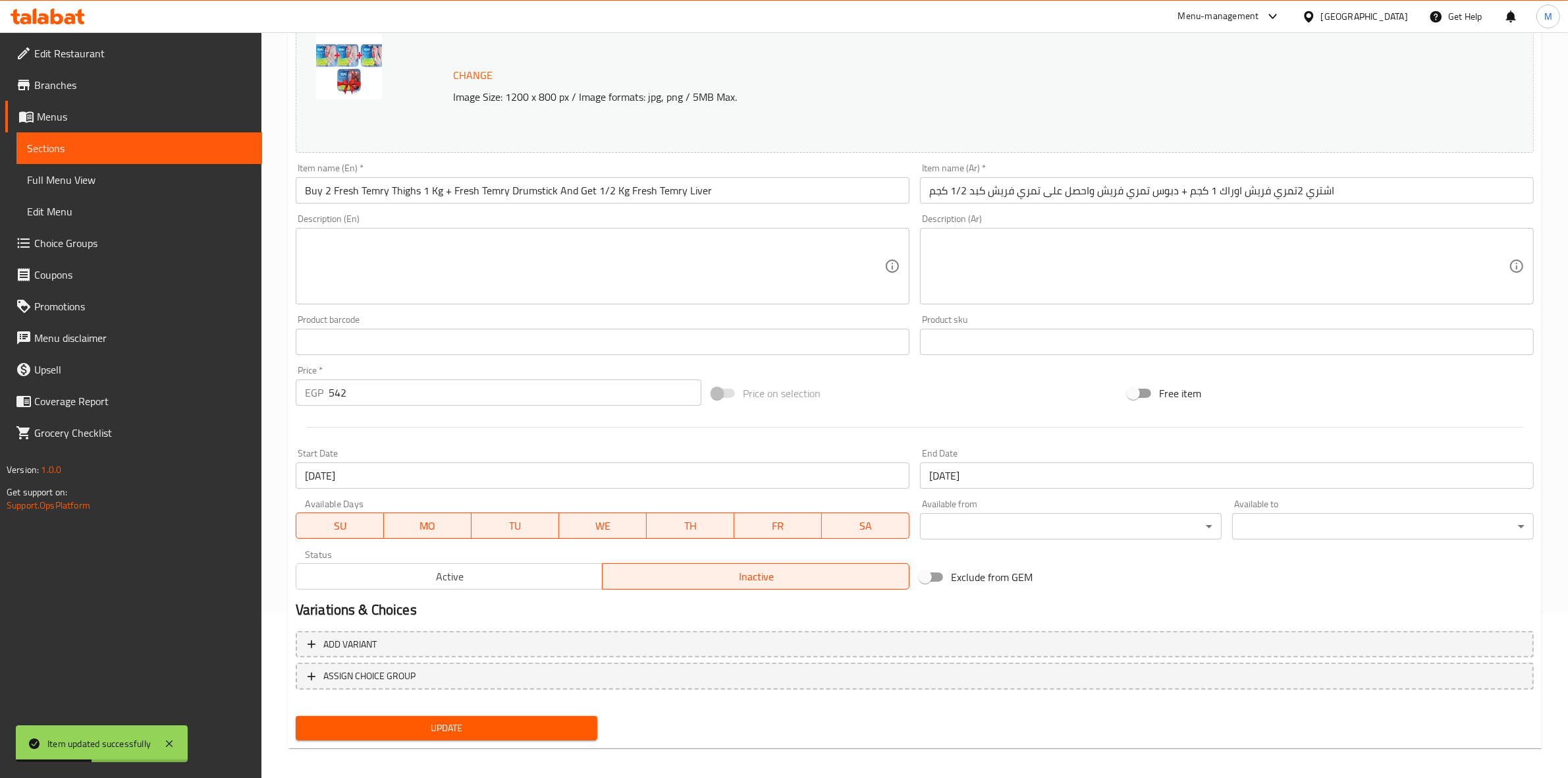
click at [549, 735] on button "Update" at bounding box center [446, 729] width 301 height 25
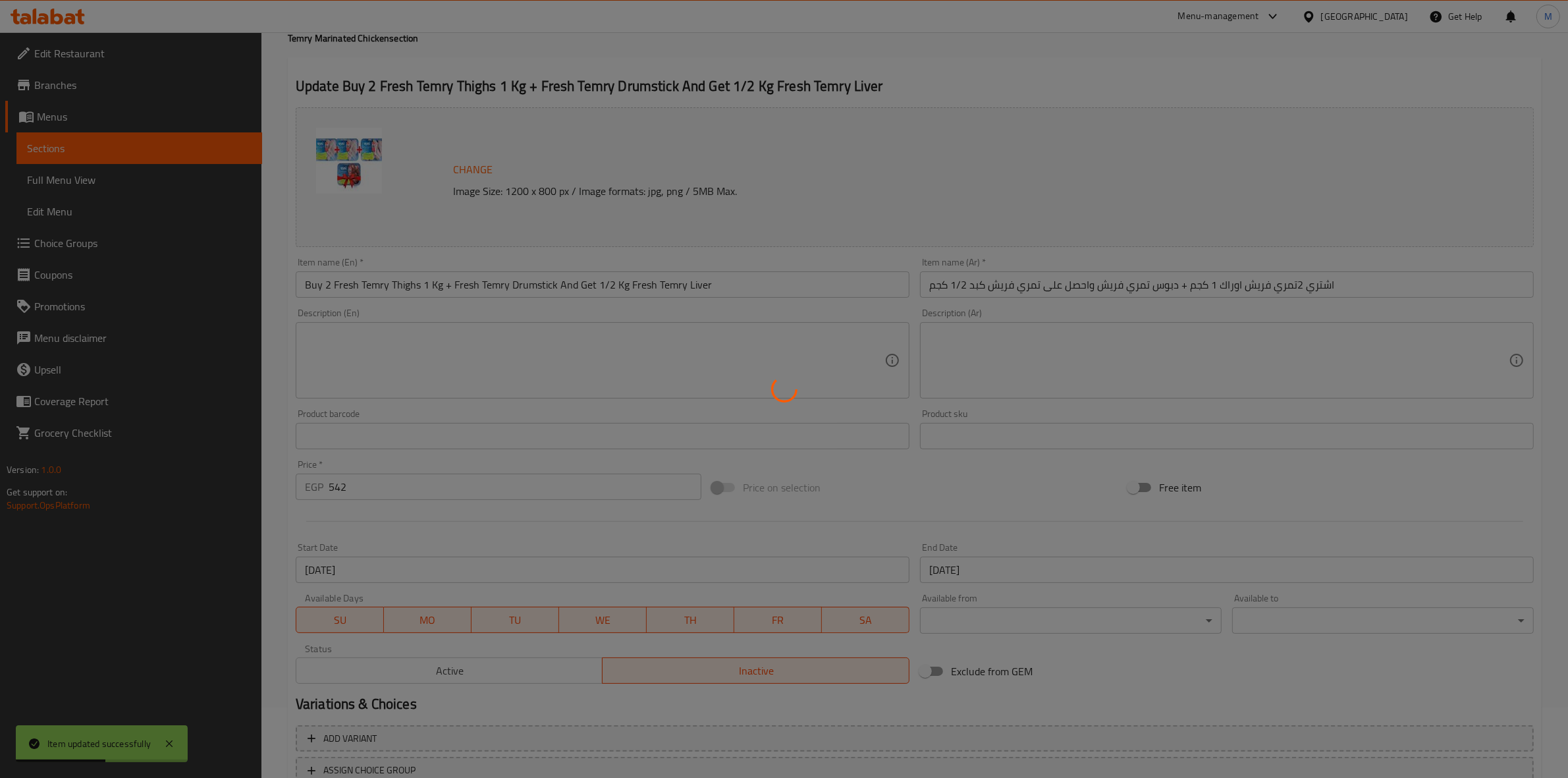
scroll to position [0, 0]
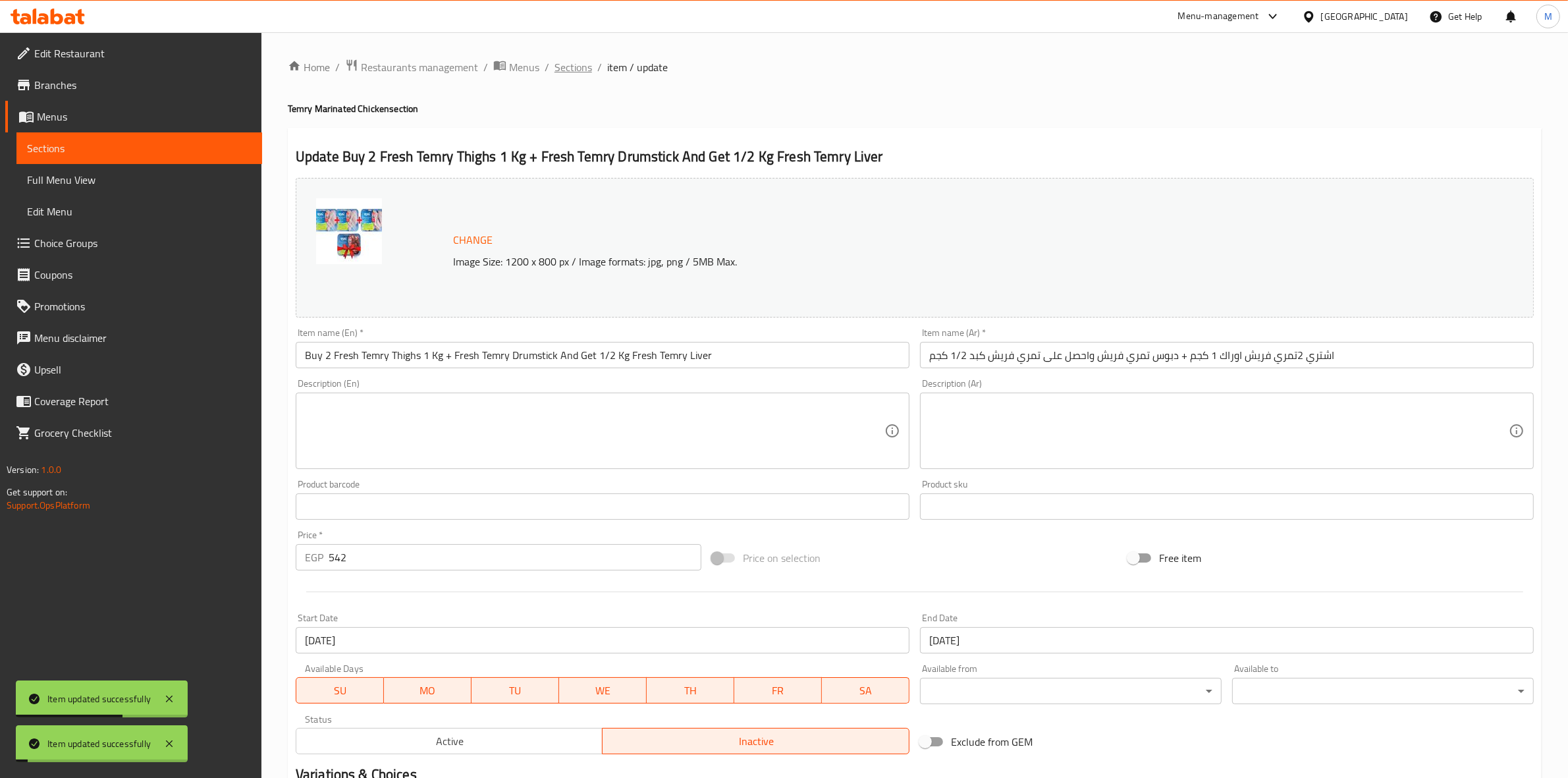
click at [579, 64] on span "Sections" at bounding box center [572, 67] width 37 height 16
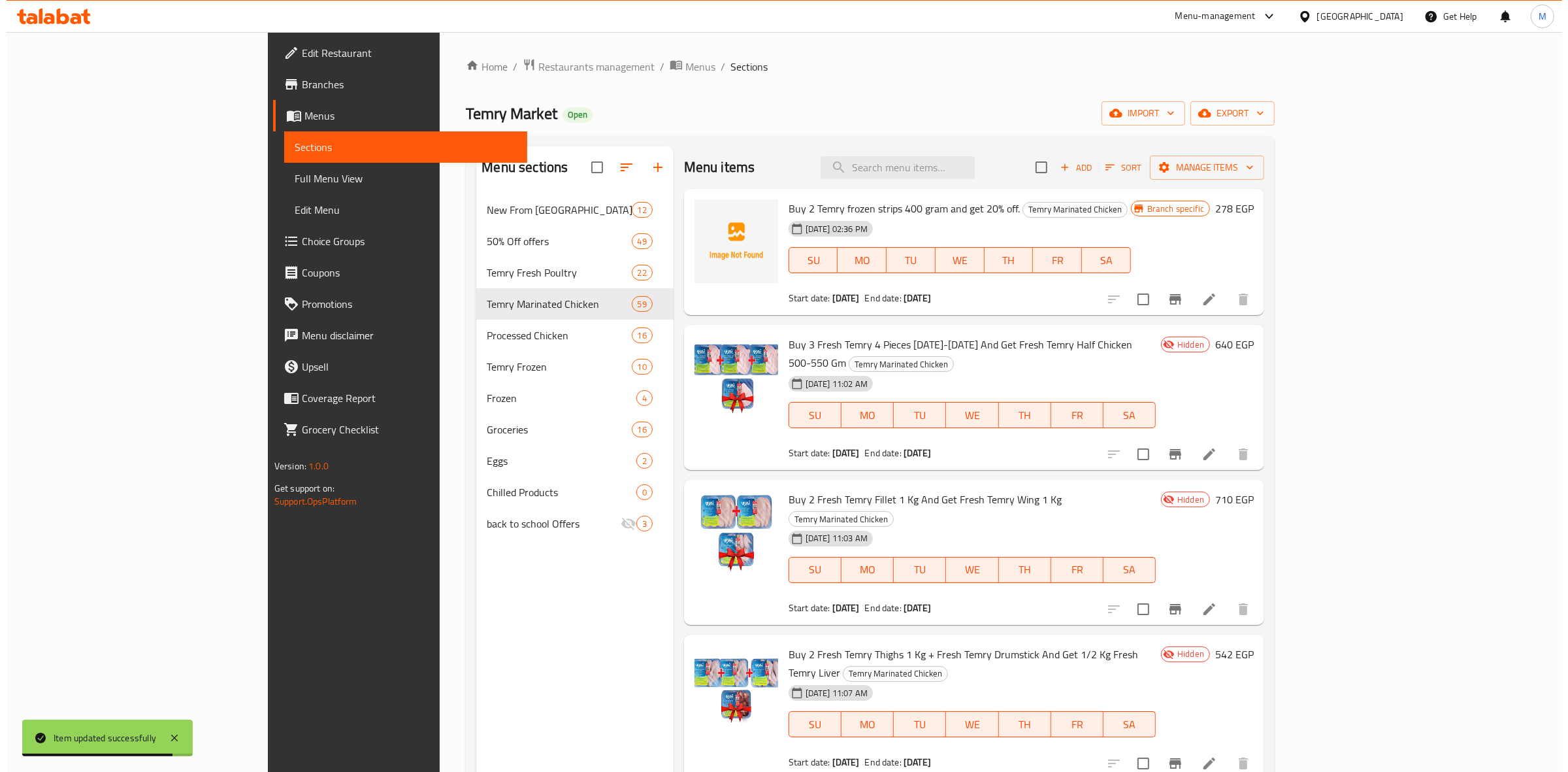
scroll to position [163, 0]
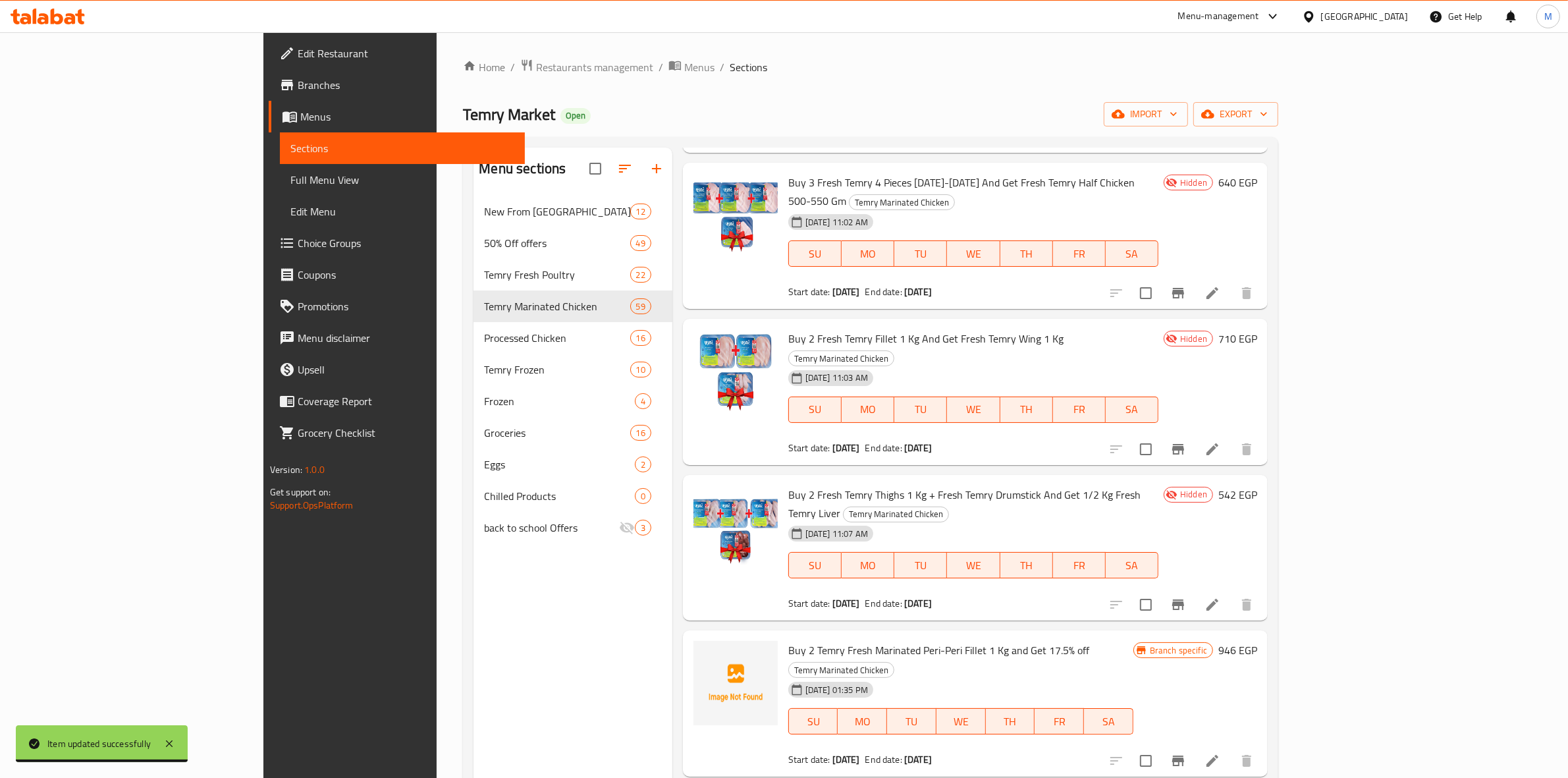
drag, startPoint x: 87, startPoint y: 185, endPoint x: 113, endPoint y: 164, distance: 33.4
click at [290, 185] on span "Full Menu View" at bounding box center [402, 180] width 224 height 16
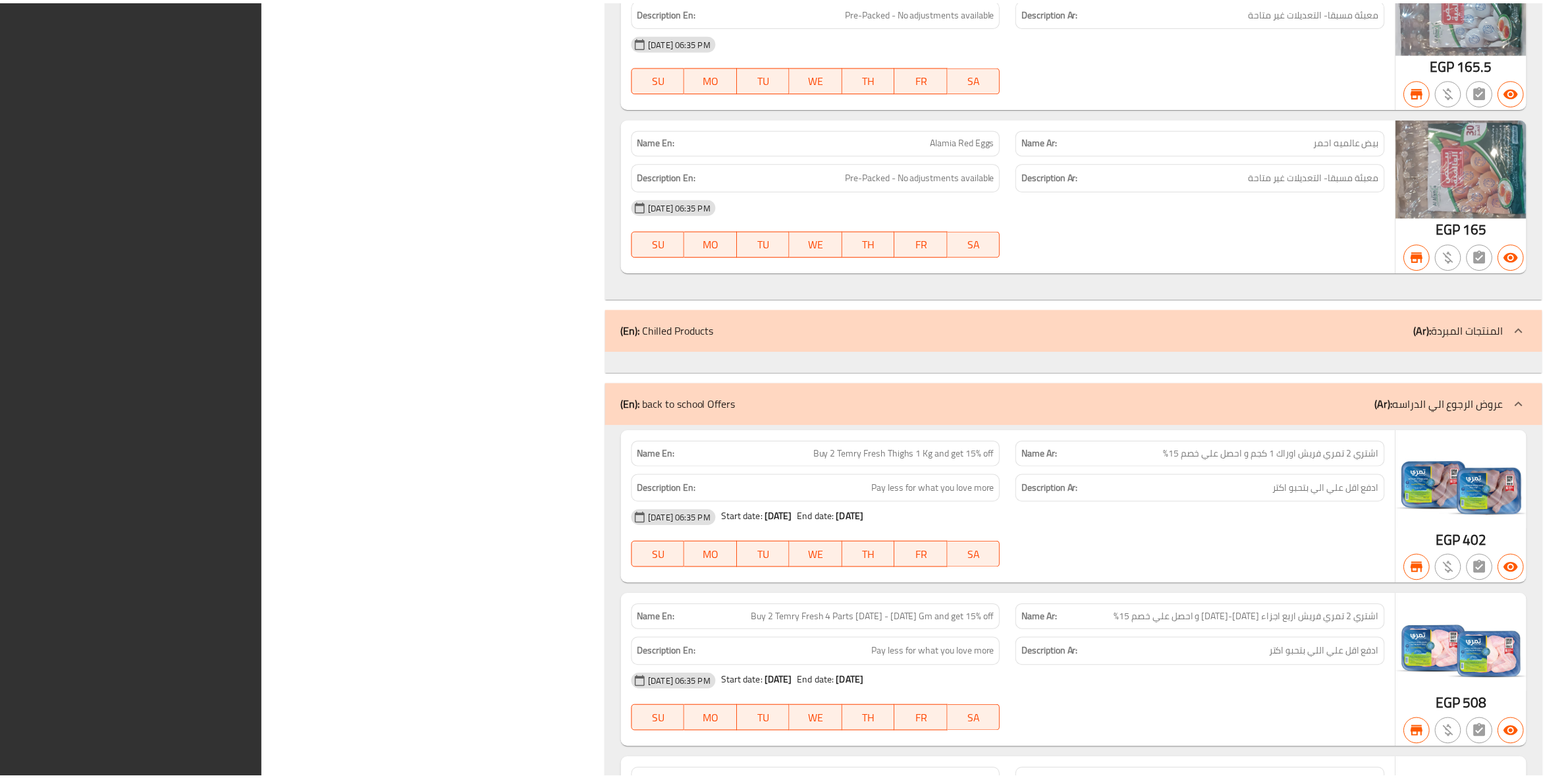
scroll to position [34459, 0]
